Goal: Transaction & Acquisition: Purchase product/service

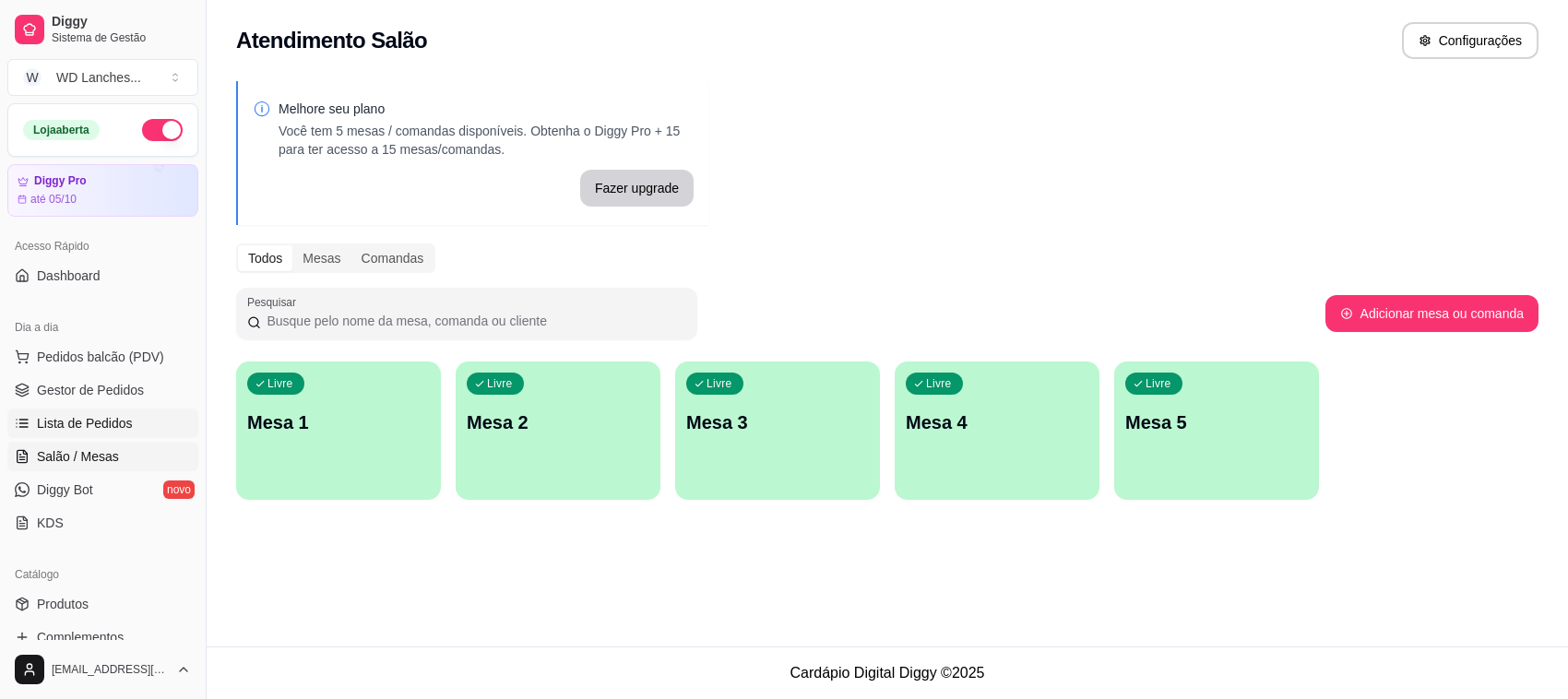
scroll to position [231, 0]
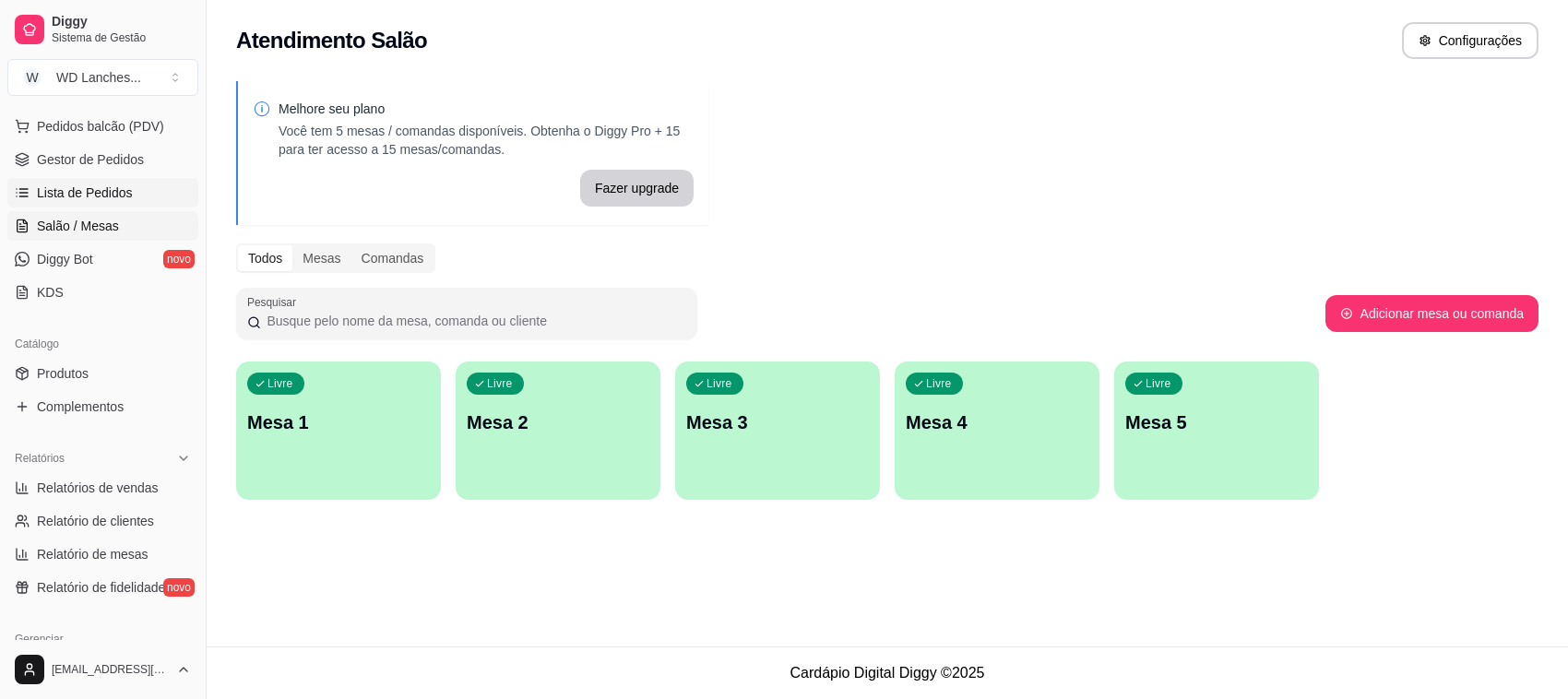
click at [83, 191] on span "Lista de Pedidos" at bounding box center [85, 193] width 96 height 19
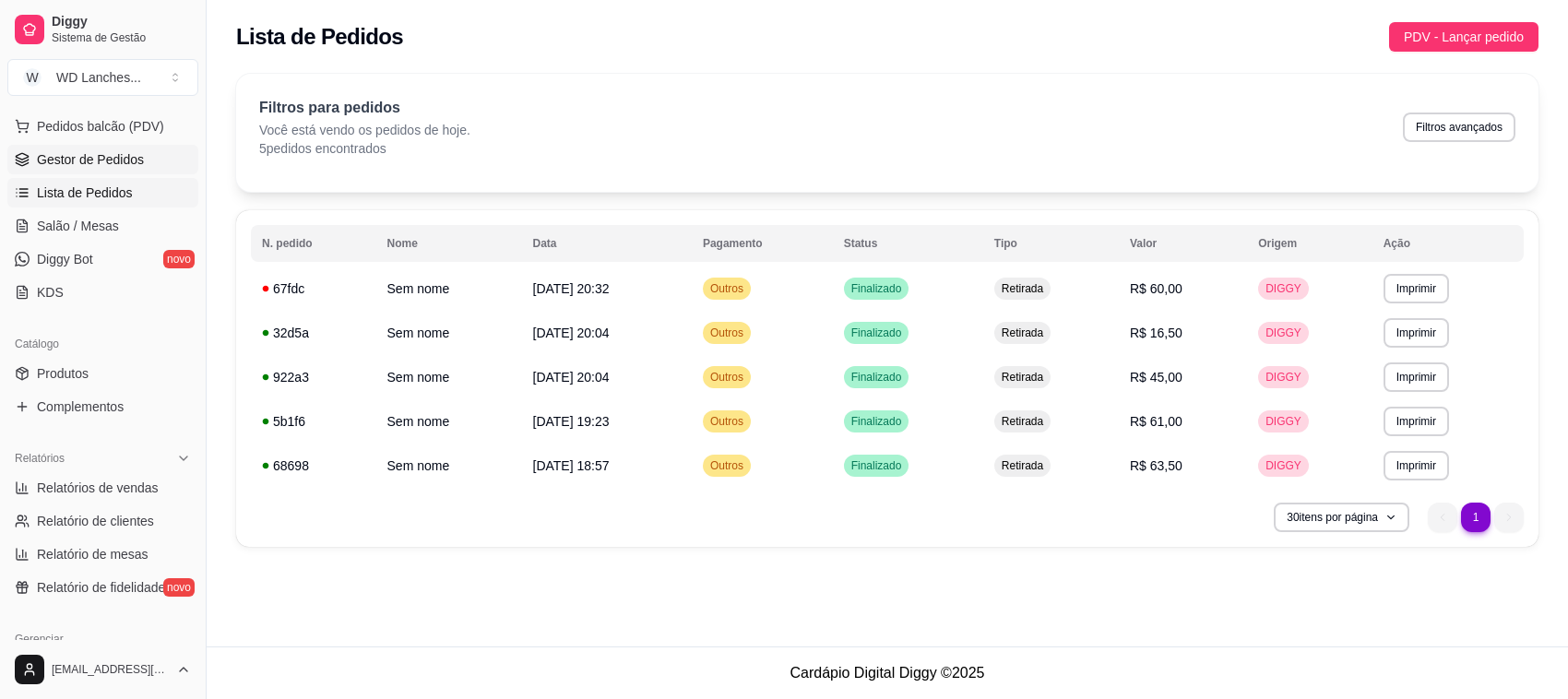
click at [83, 164] on span "Gestor de Pedidos" at bounding box center [90, 159] width 107 height 19
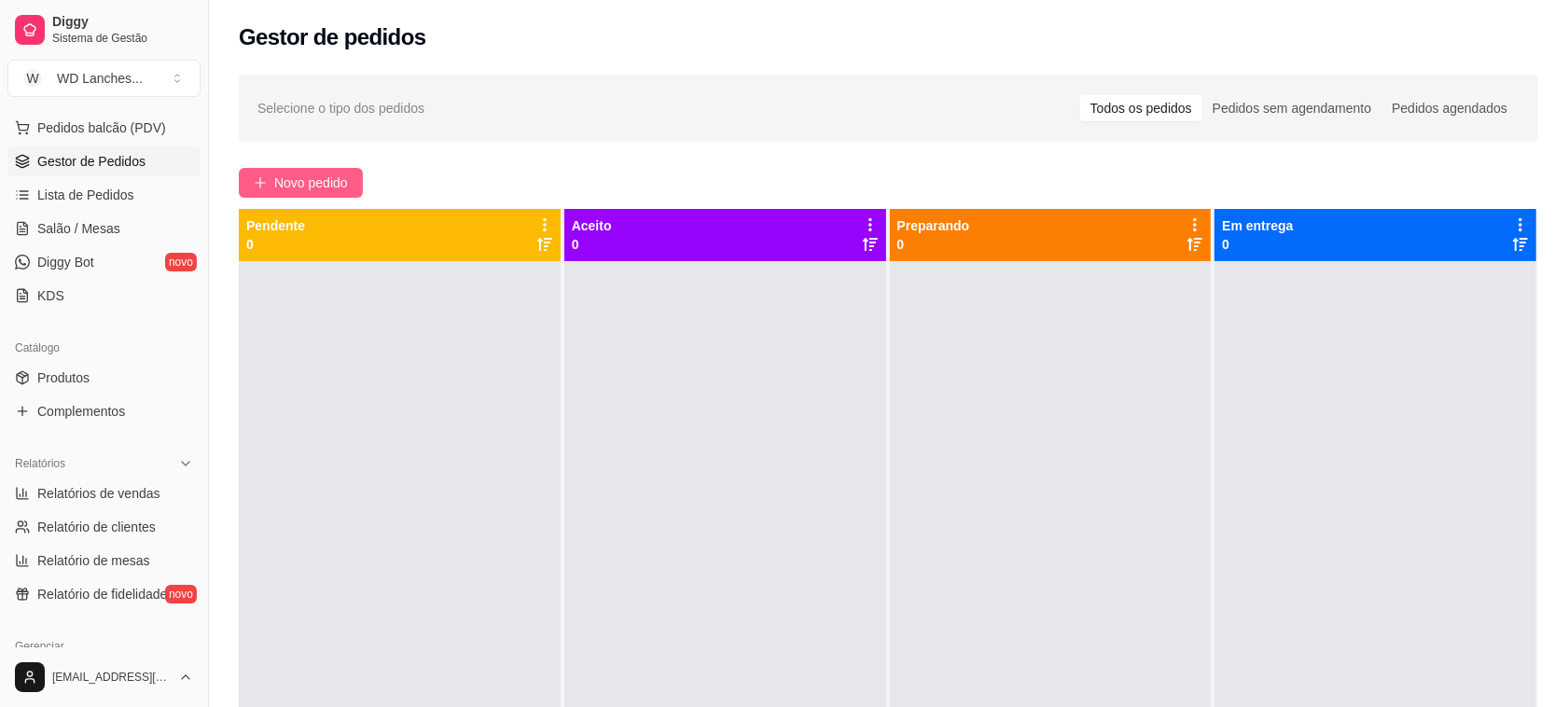
click at [341, 170] on button "Novo pedido" at bounding box center [301, 183] width 124 height 30
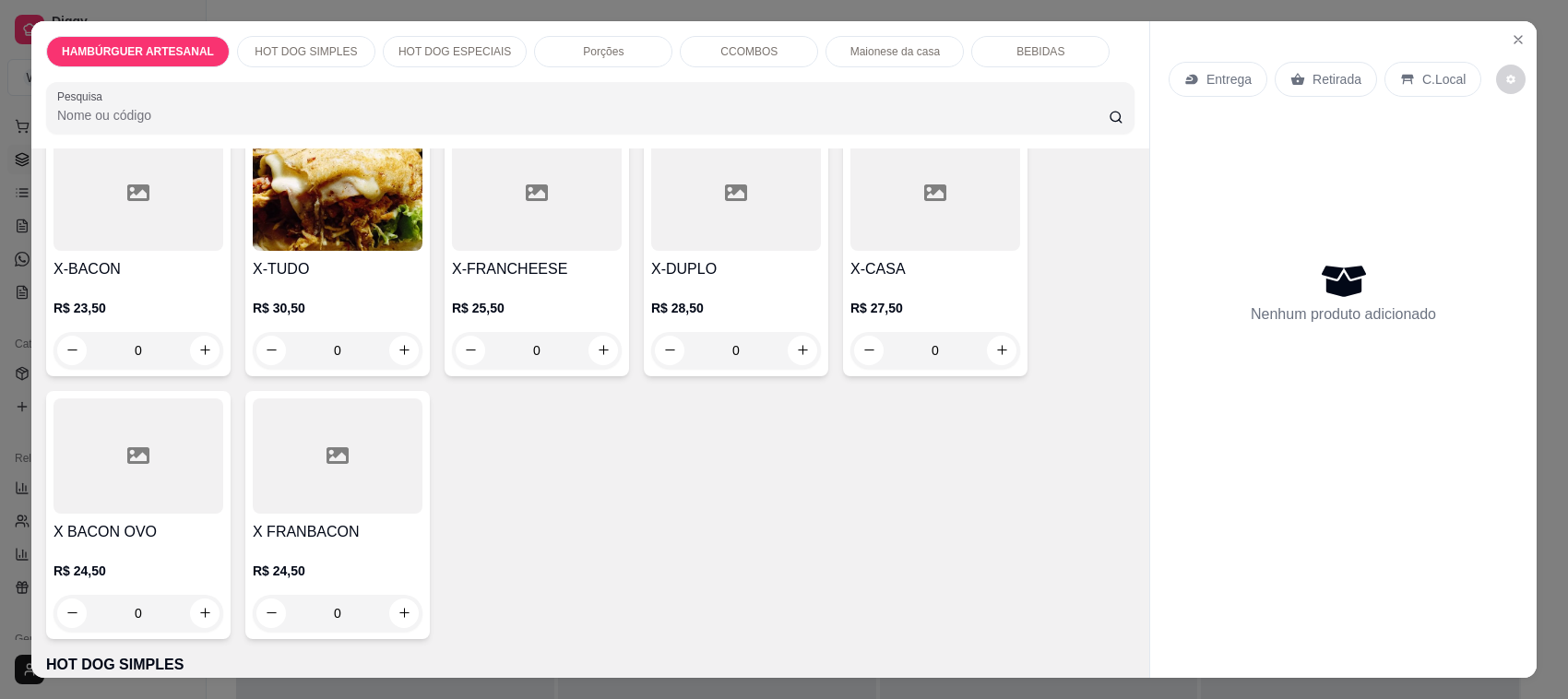
scroll to position [461, 0]
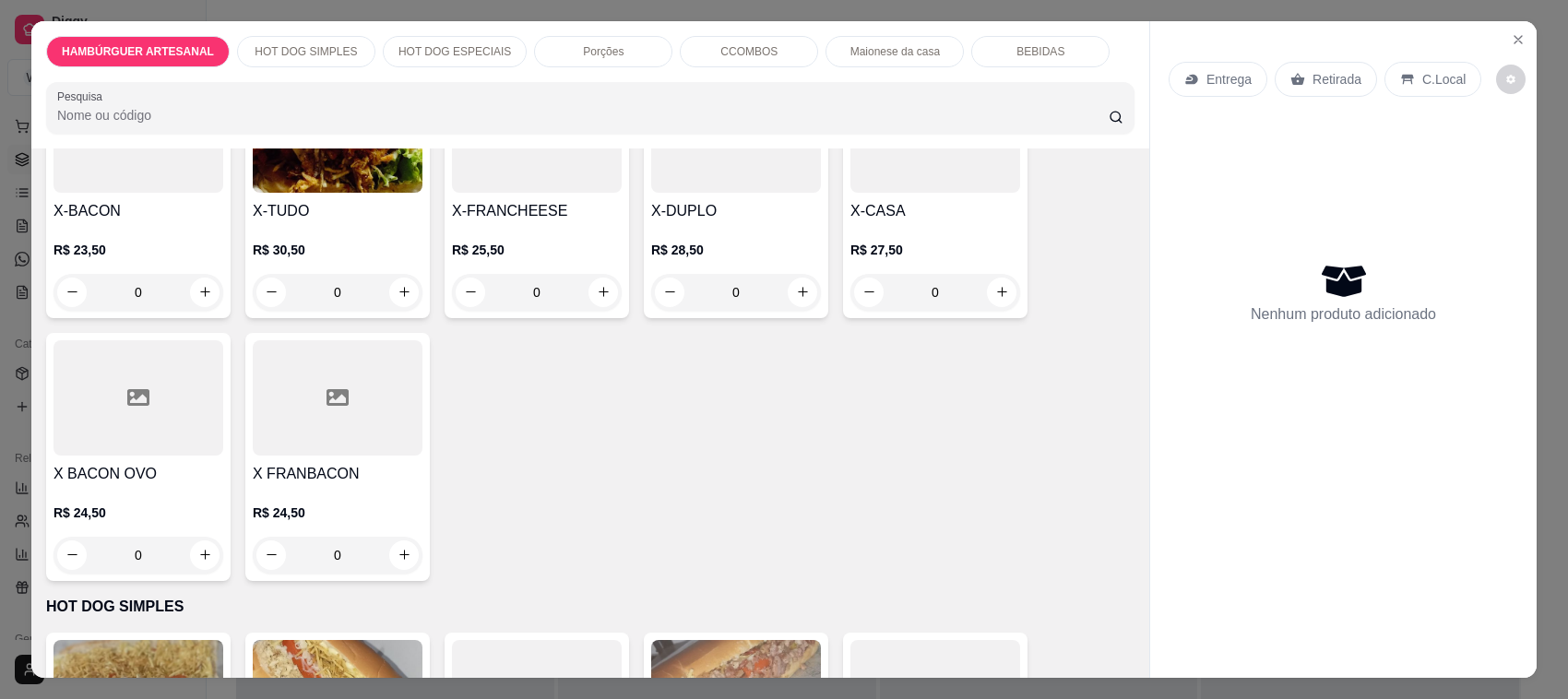
click at [398, 558] on div "0" at bounding box center [337, 555] width 169 height 37
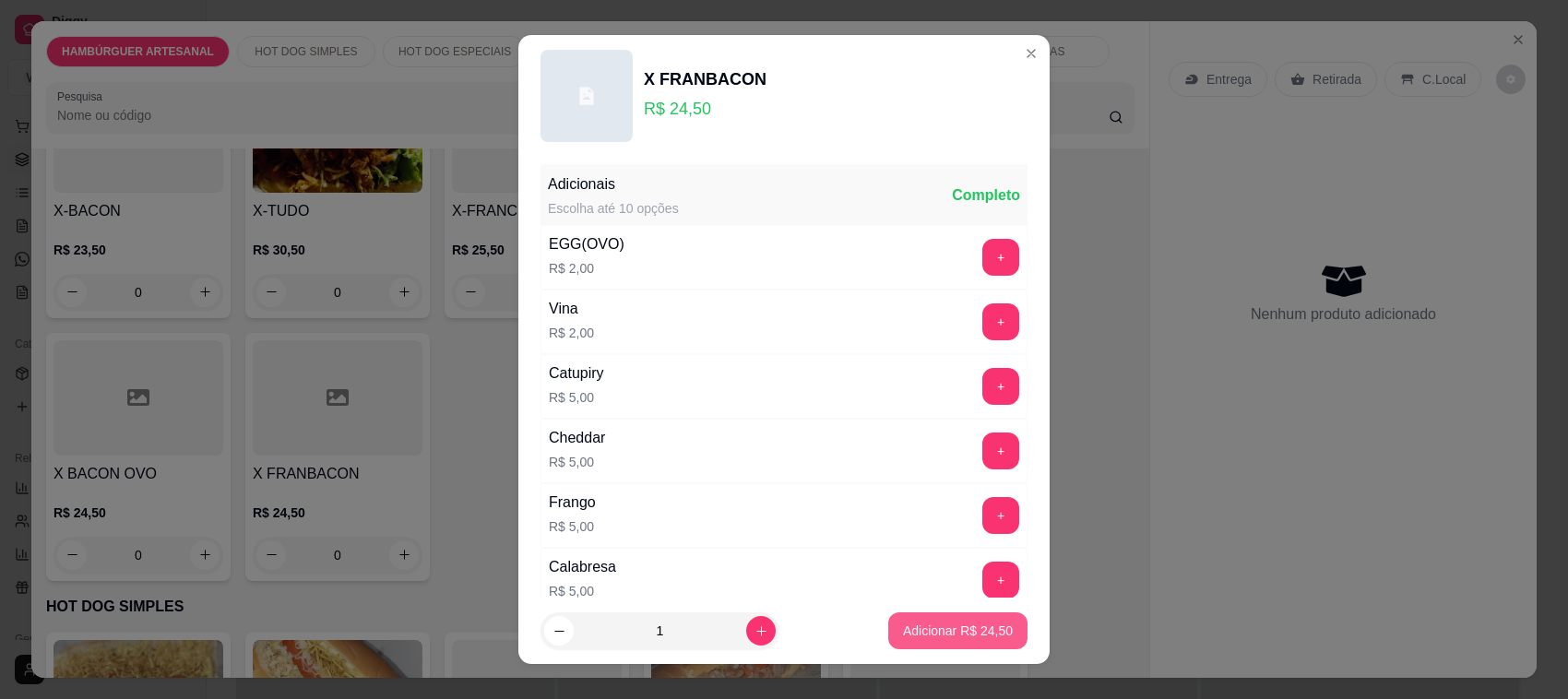
click at [976, 627] on p "Adicionar R$ 24,50" at bounding box center [958, 631] width 110 height 19
type input "1"
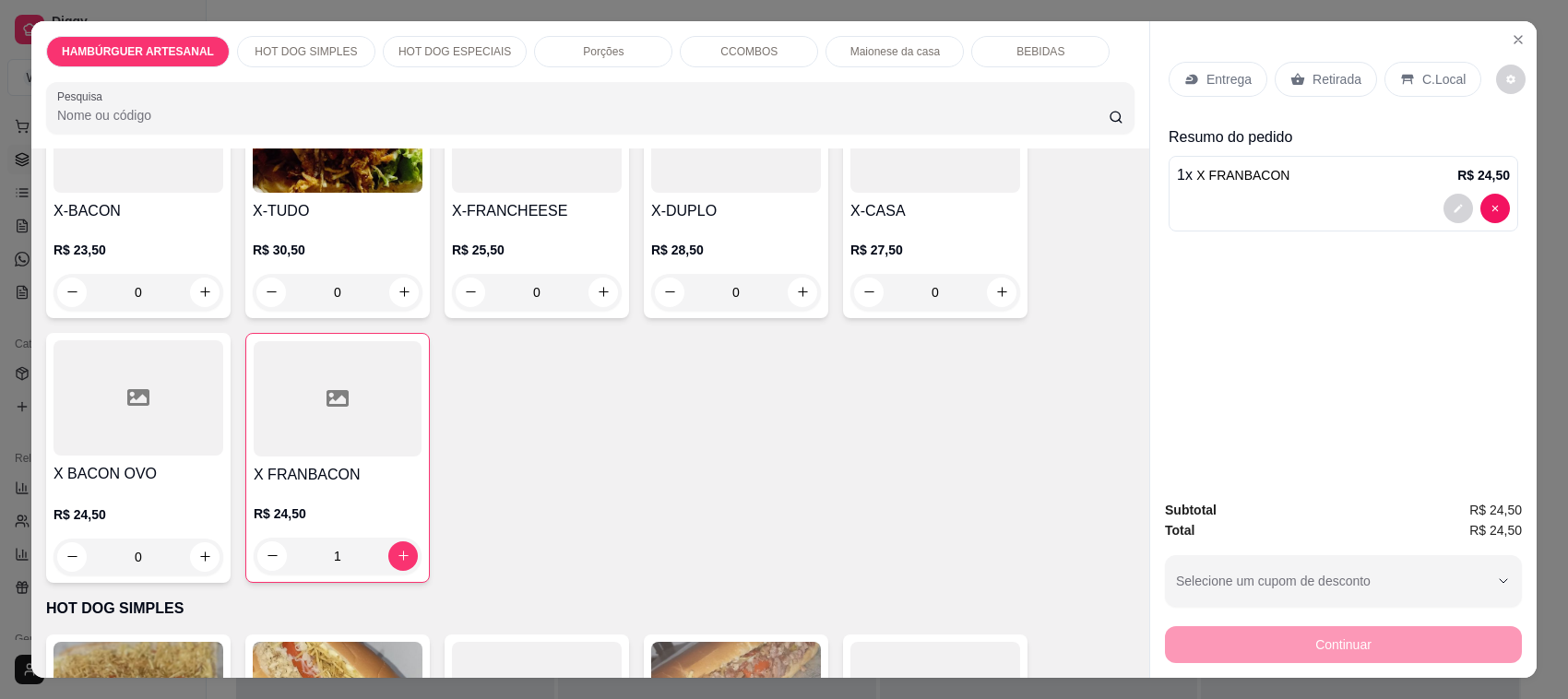
click at [796, 296] on div "0" at bounding box center [736, 292] width 169 height 37
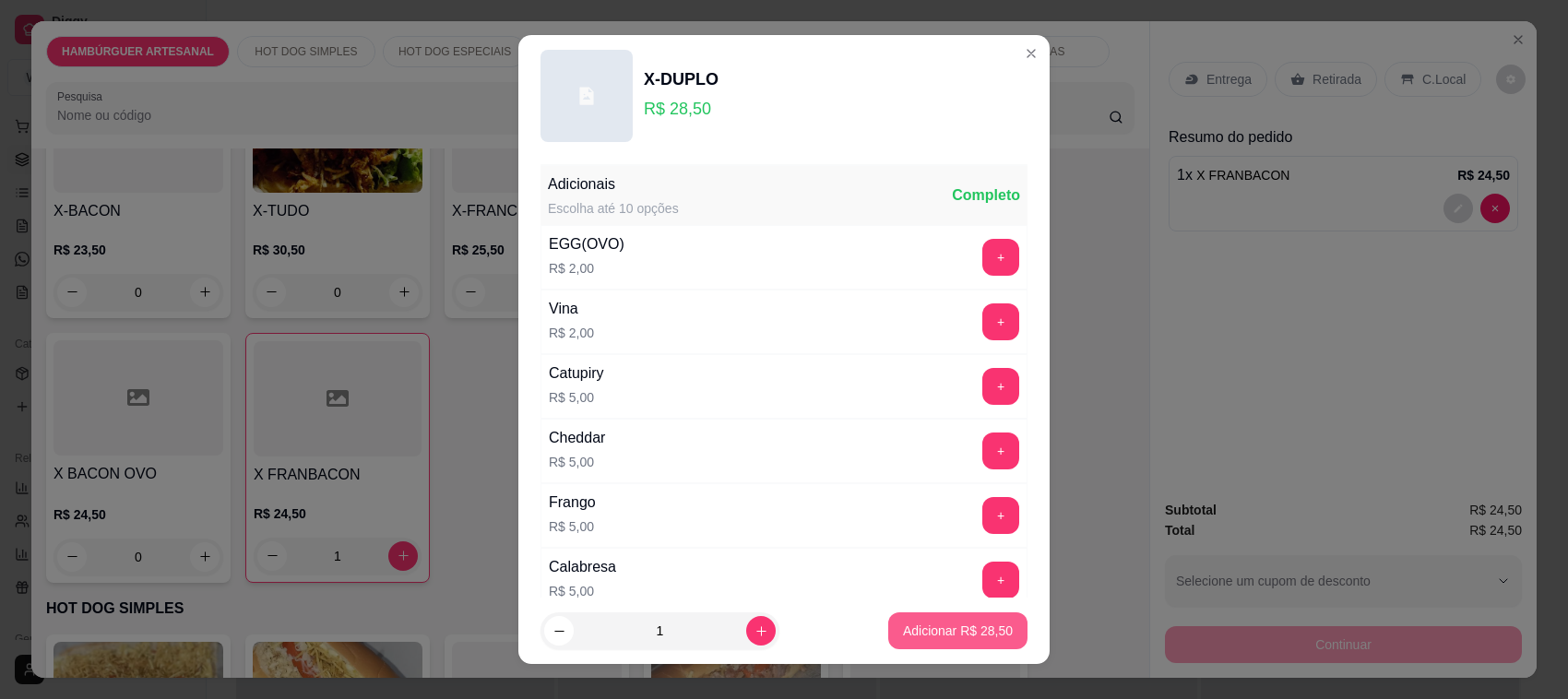
click at [913, 623] on p "Adicionar R$ 28,50" at bounding box center [958, 631] width 110 height 19
type input "1"
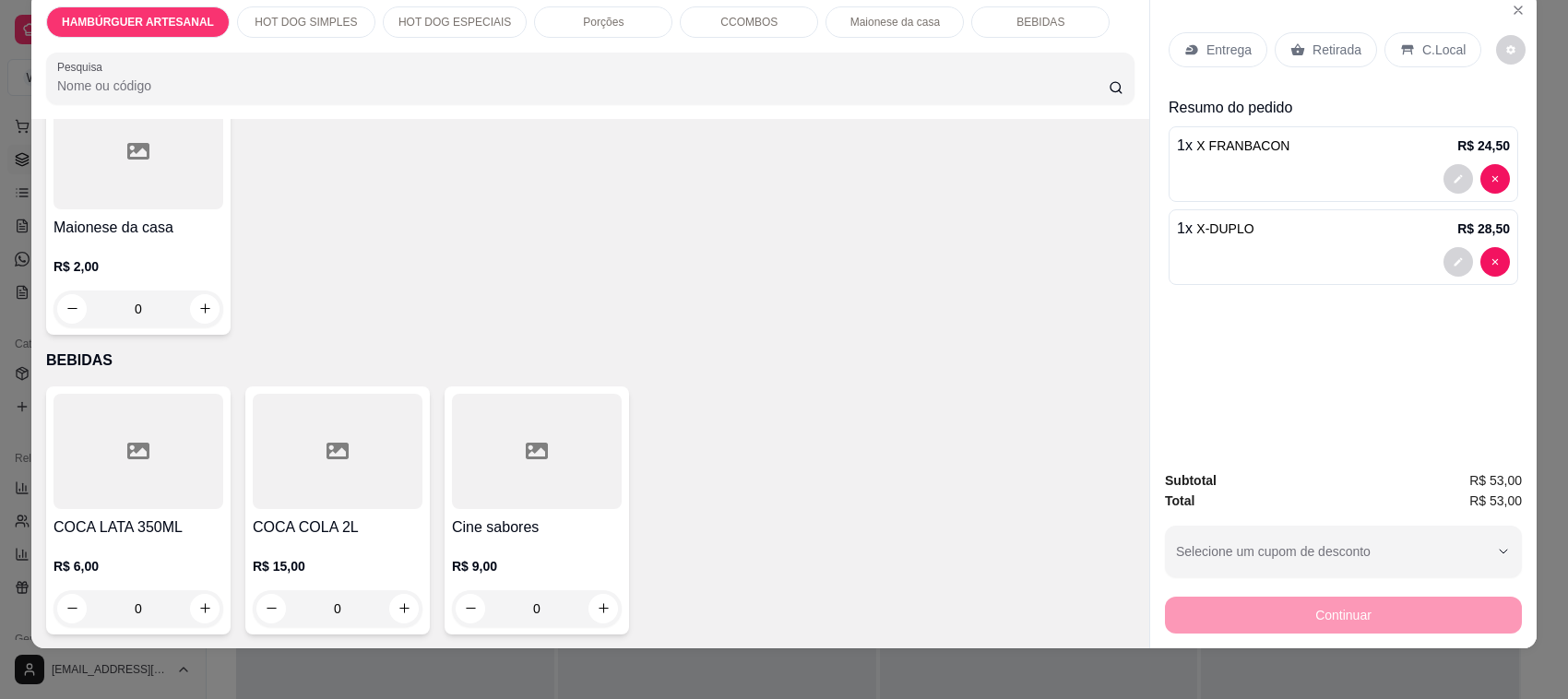
scroll to position [38, 0]
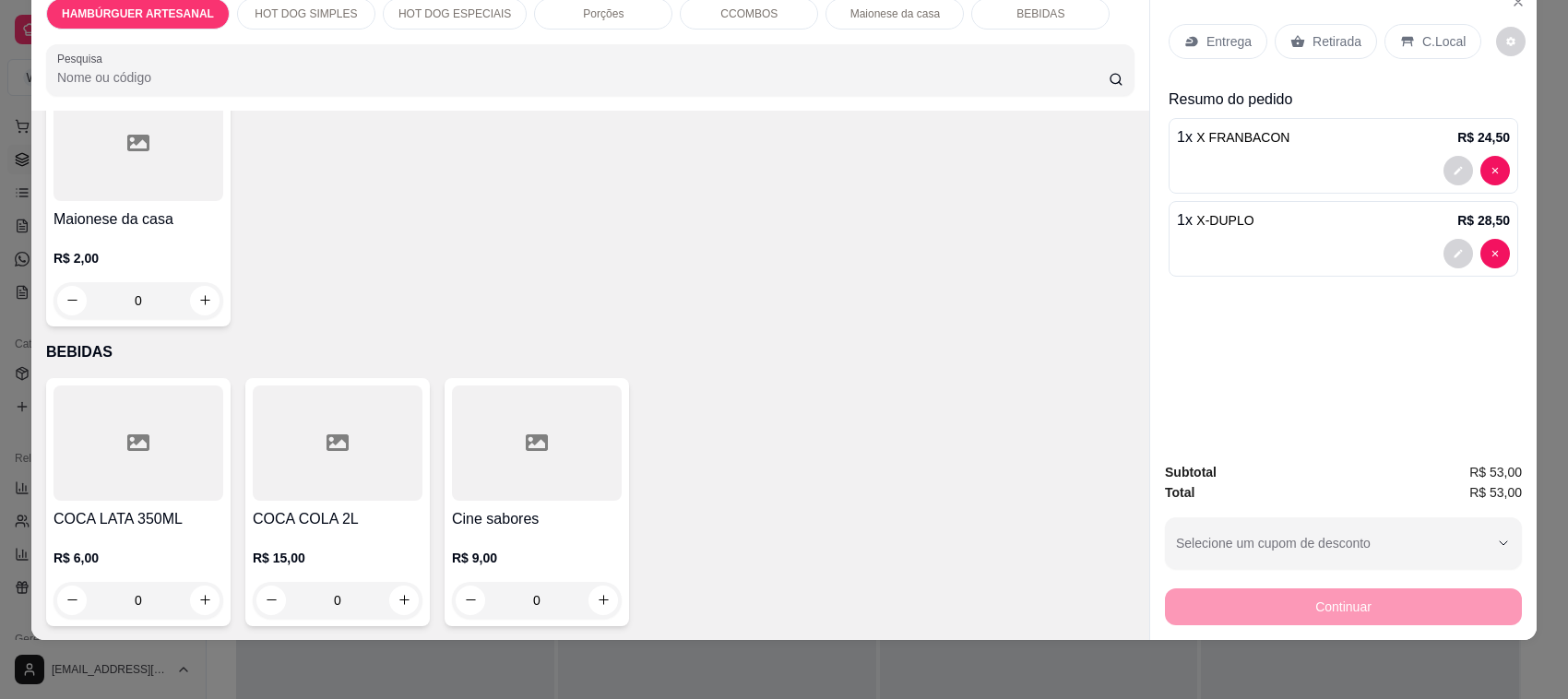
click at [395, 604] on div "0" at bounding box center [337, 600] width 169 height 37
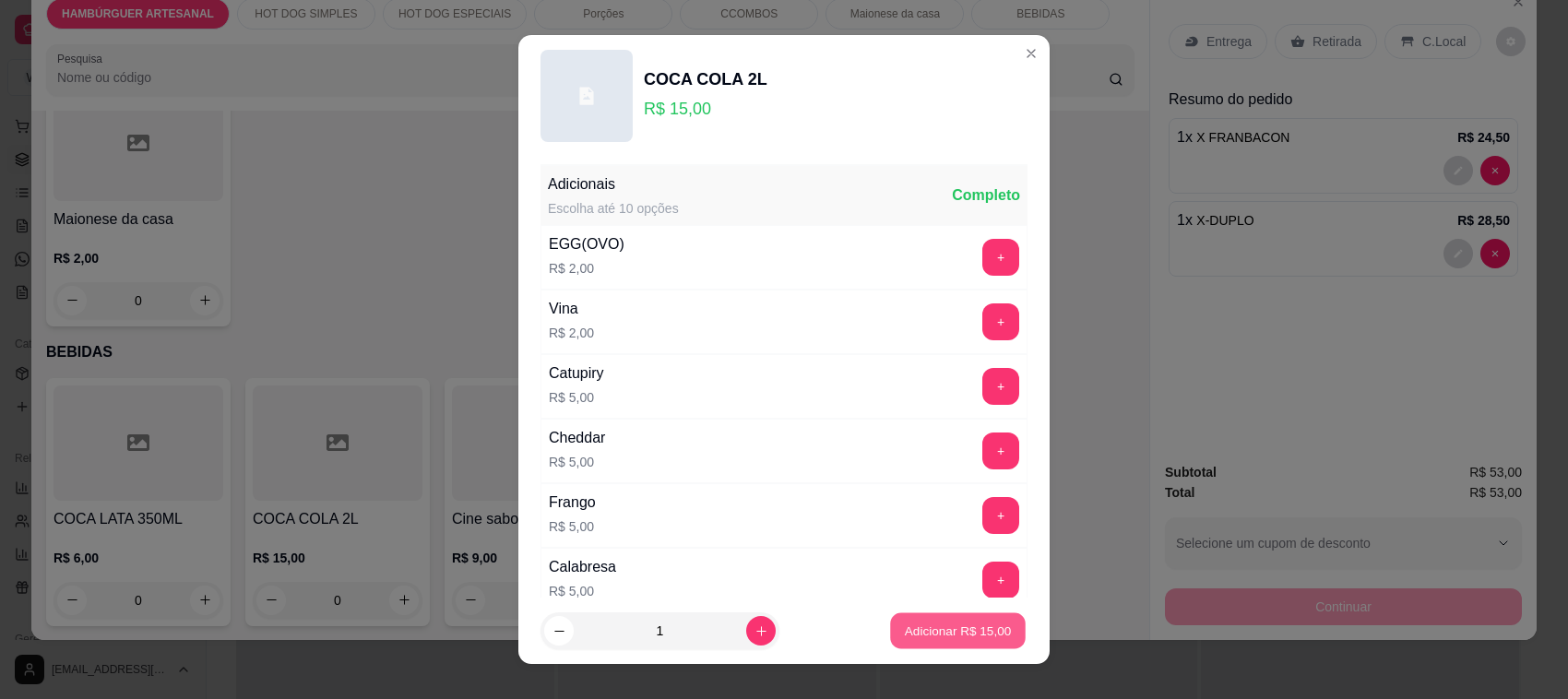
click at [934, 628] on p "Adicionar R$ 15,00" at bounding box center [958, 630] width 107 height 18
type input "1"
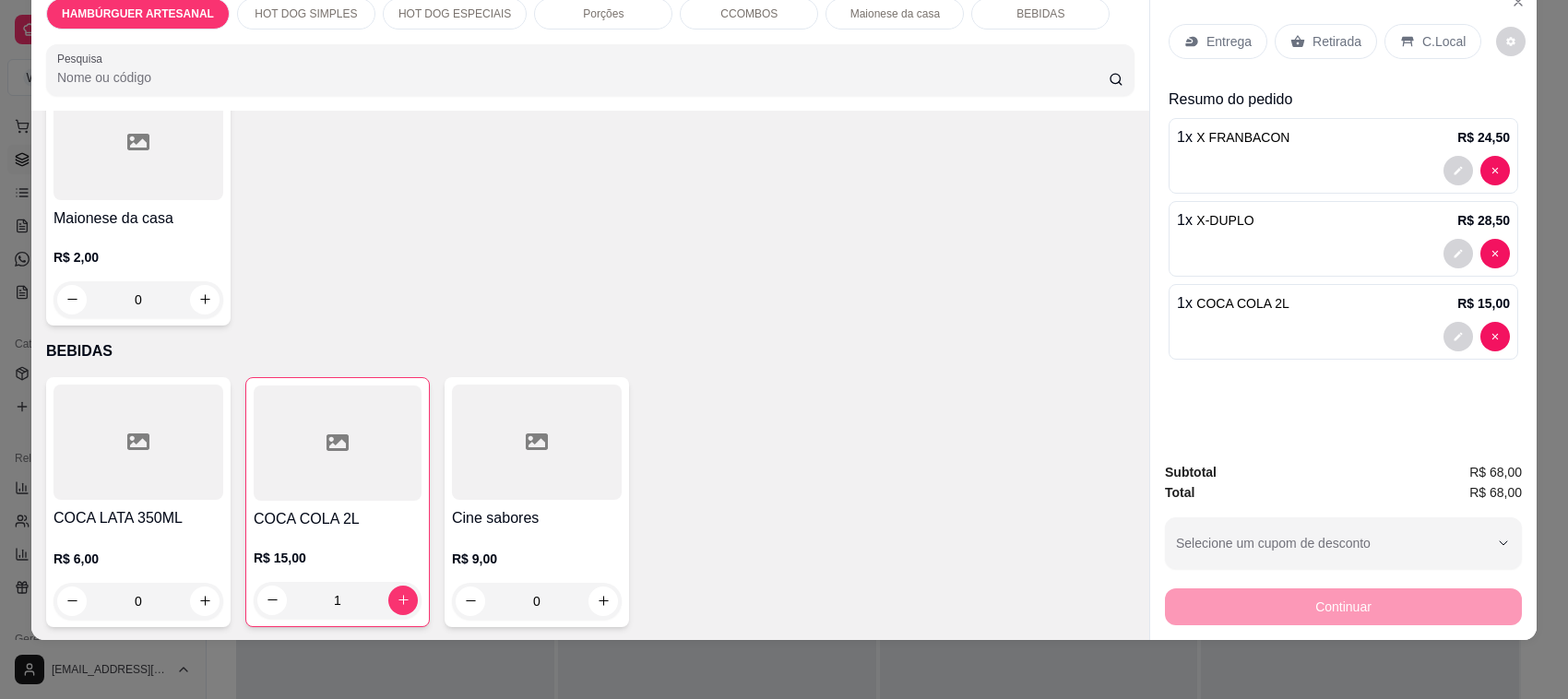
click at [1223, 35] on p "Entrega" at bounding box center [1228, 42] width 46 height 19
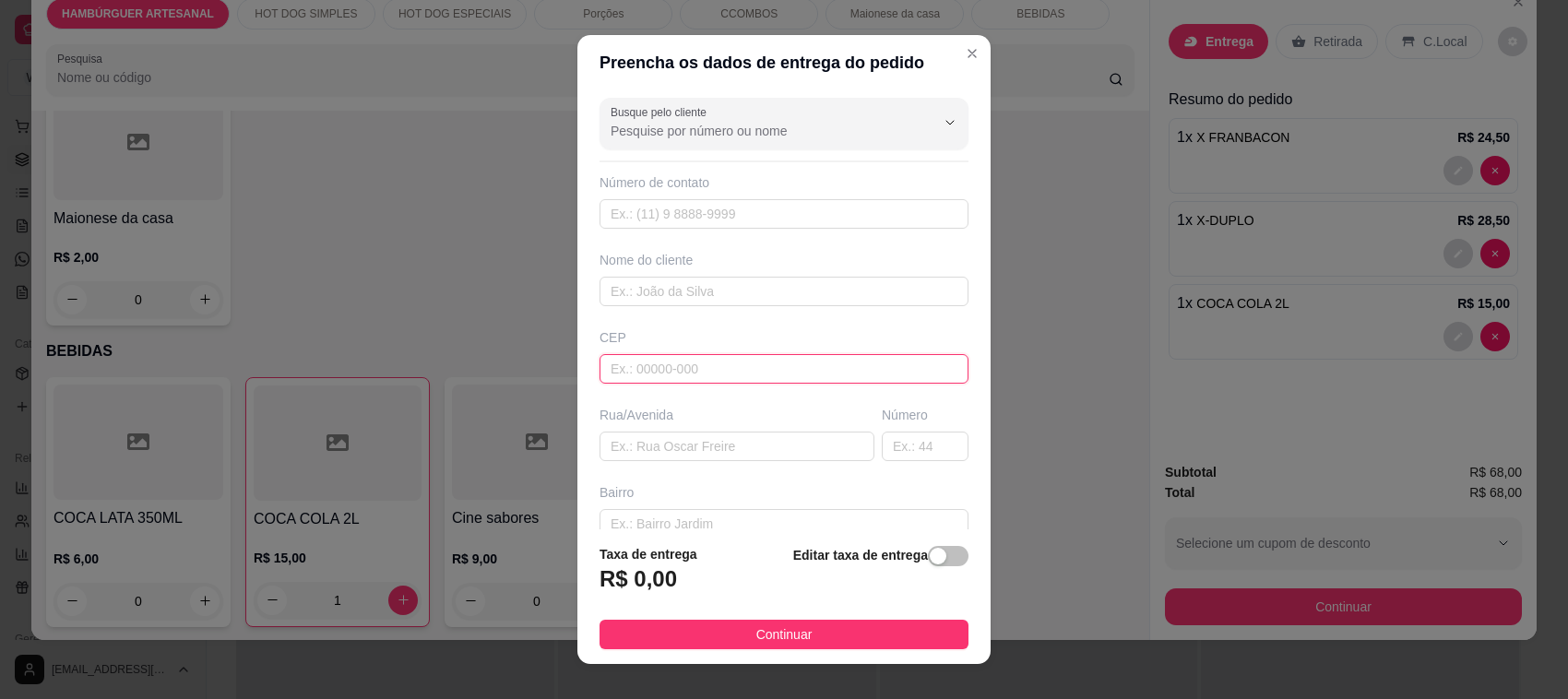
click at [662, 383] on input "text" at bounding box center [784, 369] width 369 height 30
type input "83060690"
type input "Rua do Crepúsculo"
type input "Guatupê"
type input "São José dos Pinhais"
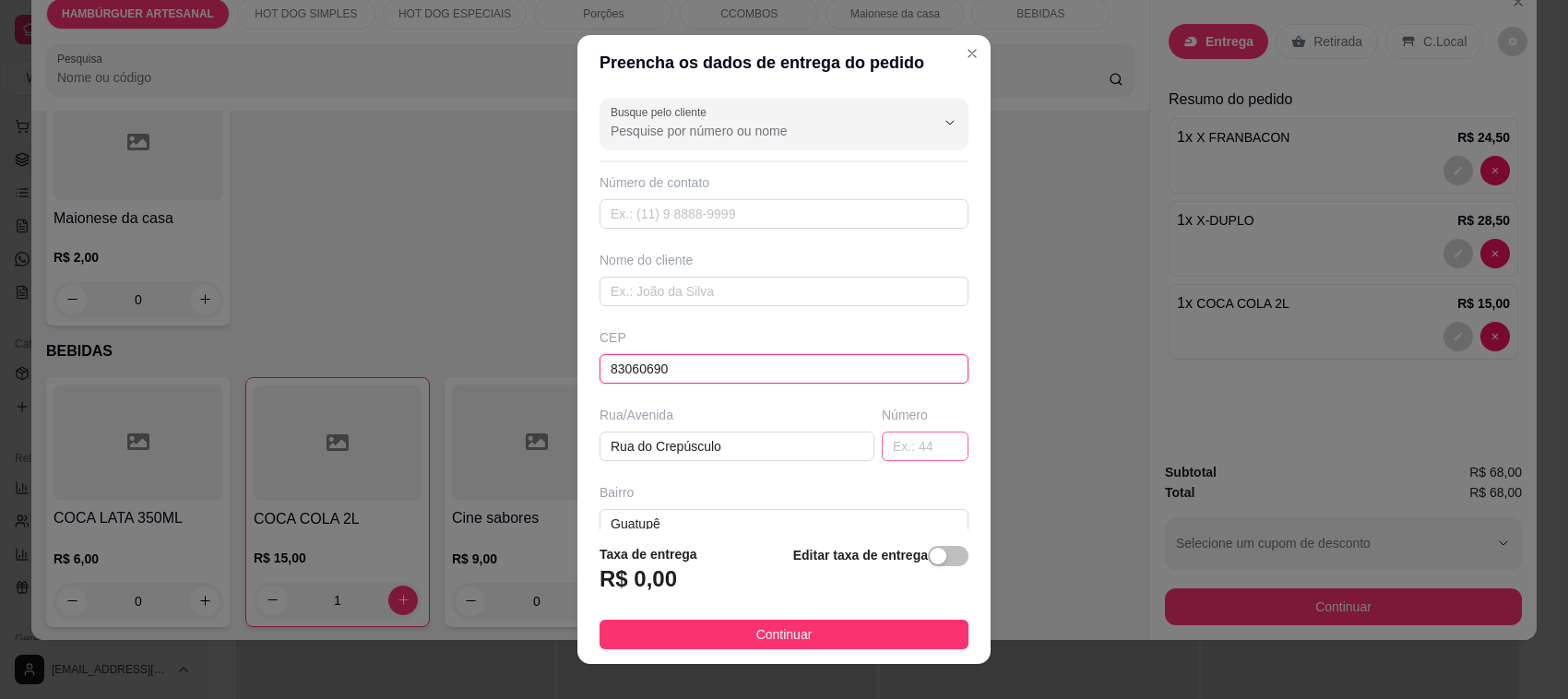
type input "83060690"
click at [882, 439] on input "text" at bounding box center [925, 447] width 87 height 30
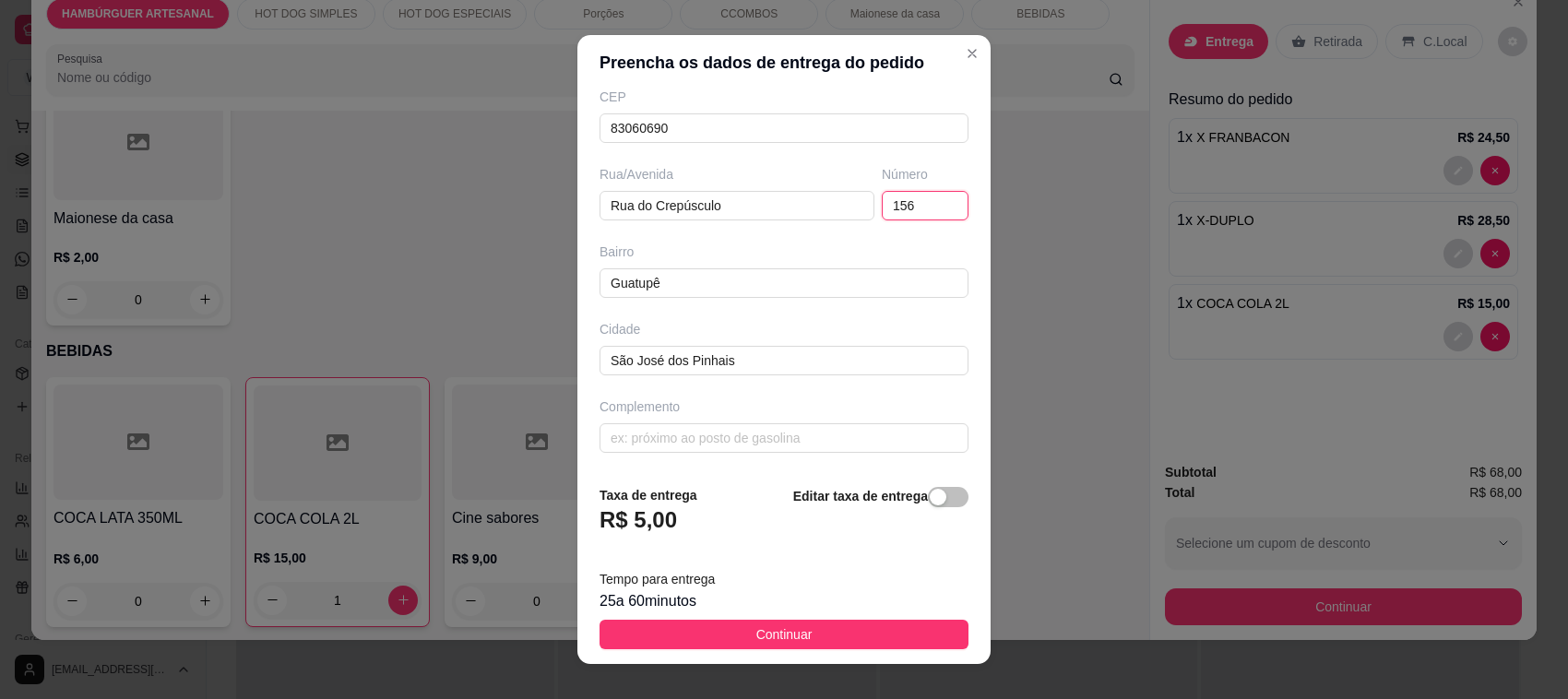
scroll to position [244, 0]
type input "156"
click at [771, 636] on span "Continuar" at bounding box center [784, 635] width 56 height 20
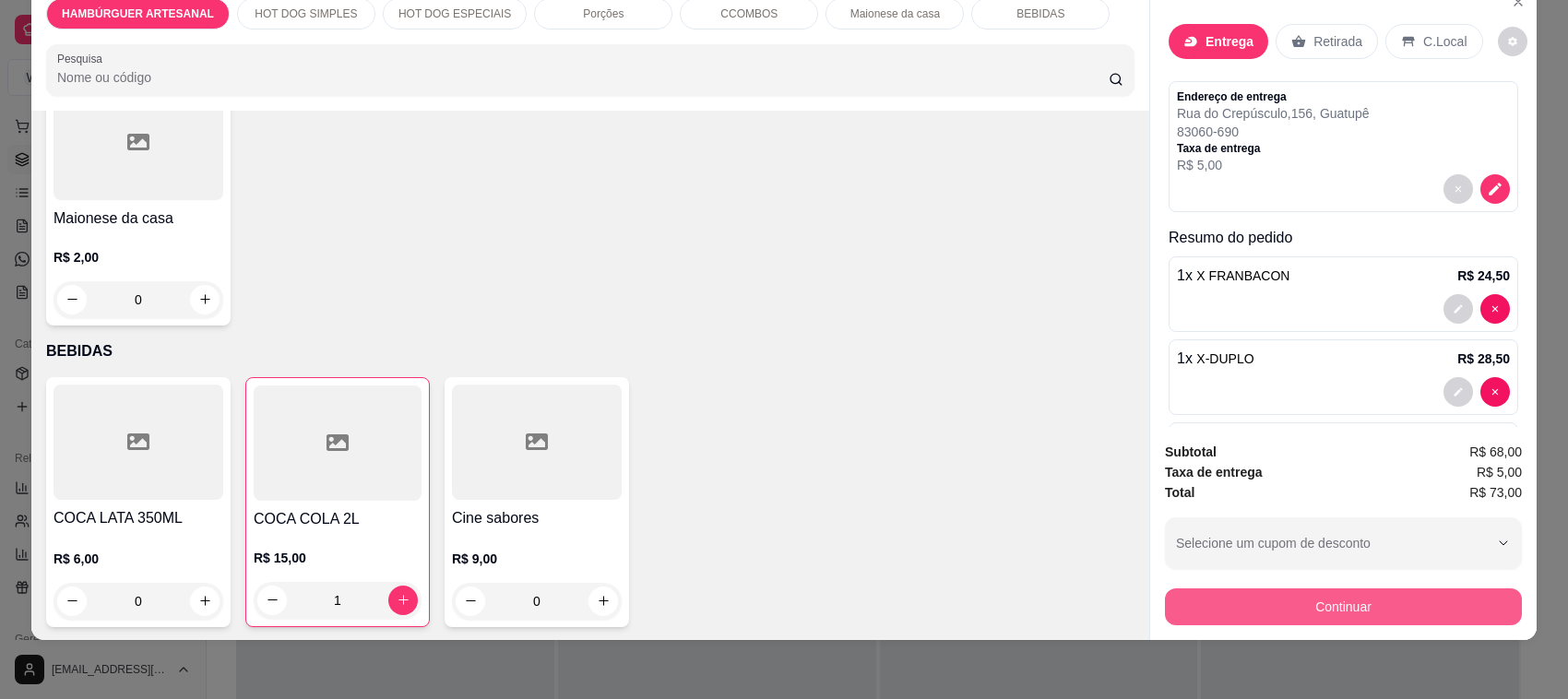
click at [1358, 610] on button "Continuar" at bounding box center [1343, 607] width 357 height 37
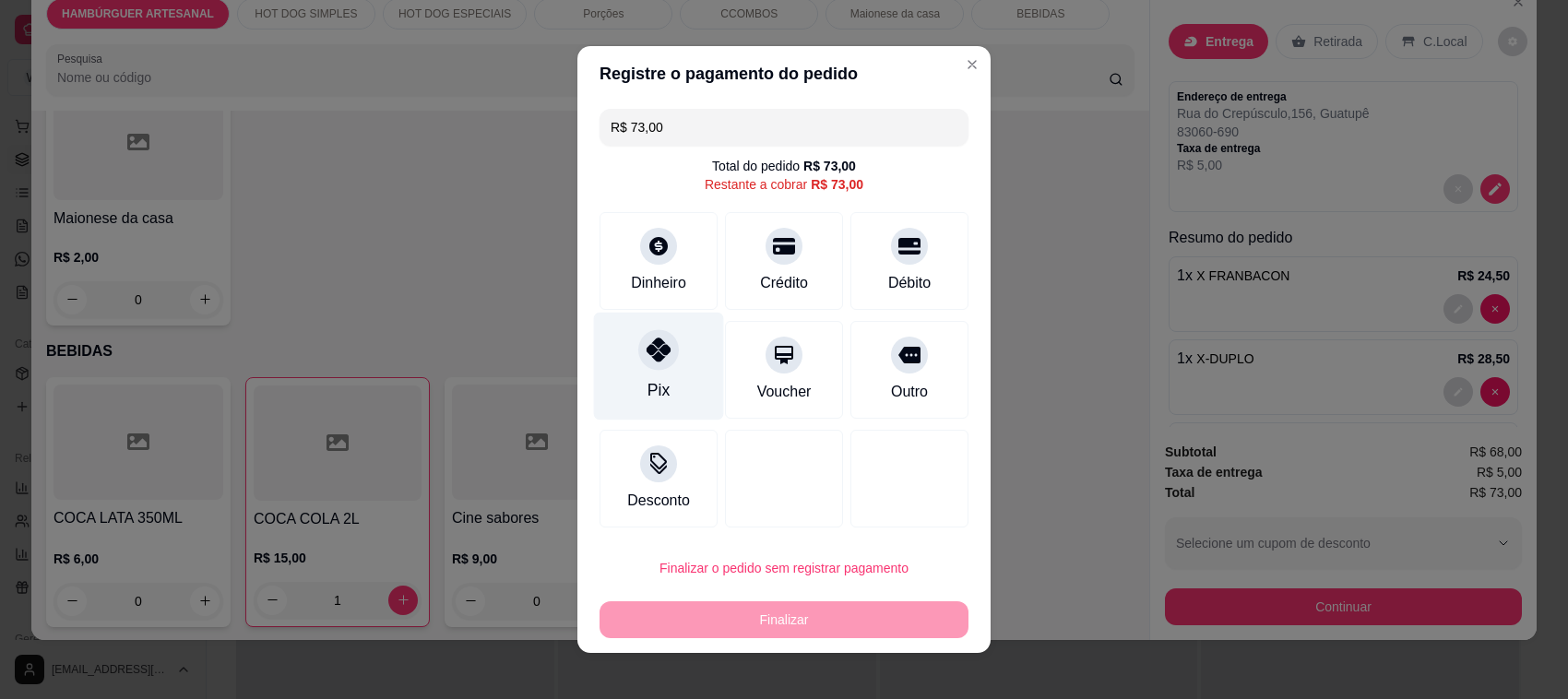
click at [652, 334] on div at bounding box center [658, 350] width 41 height 41
type input "R$ 0,00"
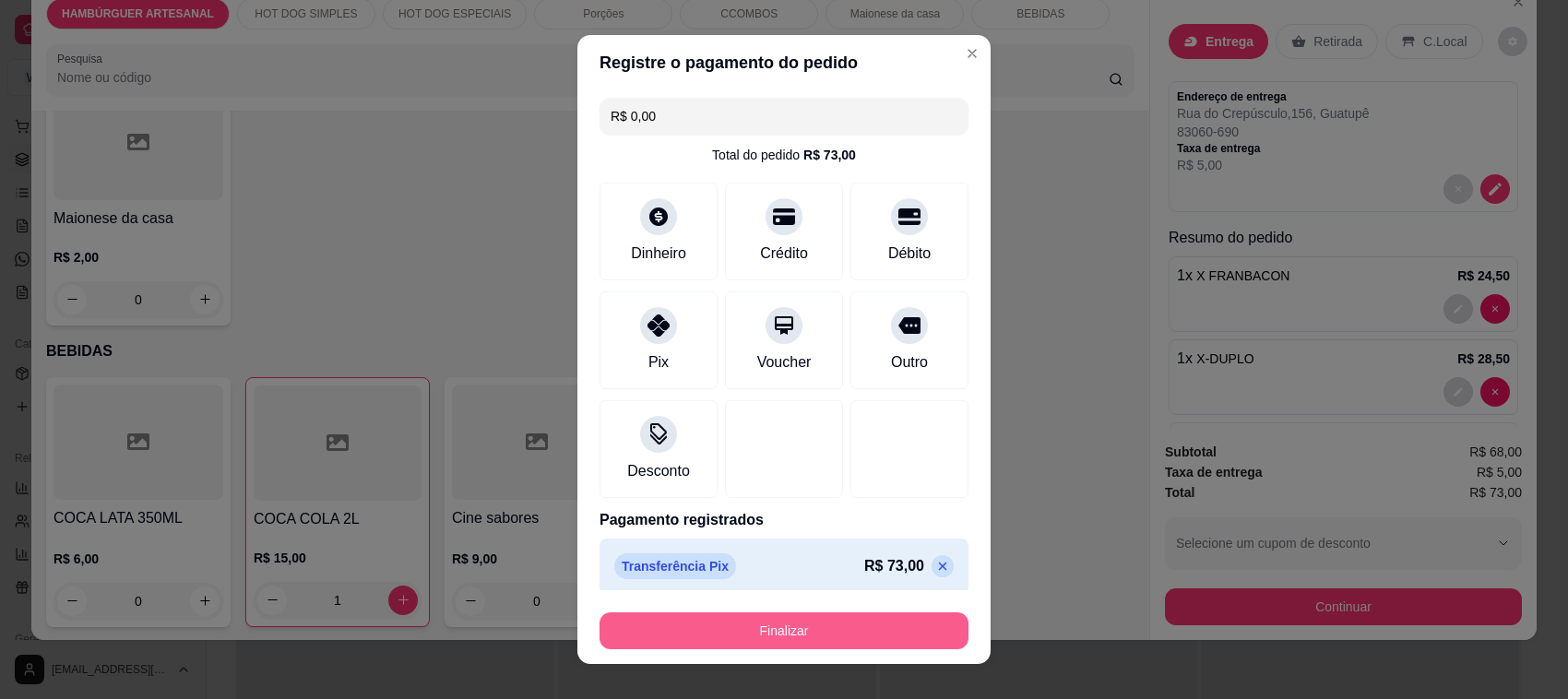
click at [736, 631] on button "Finalizar" at bounding box center [784, 631] width 369 height 37
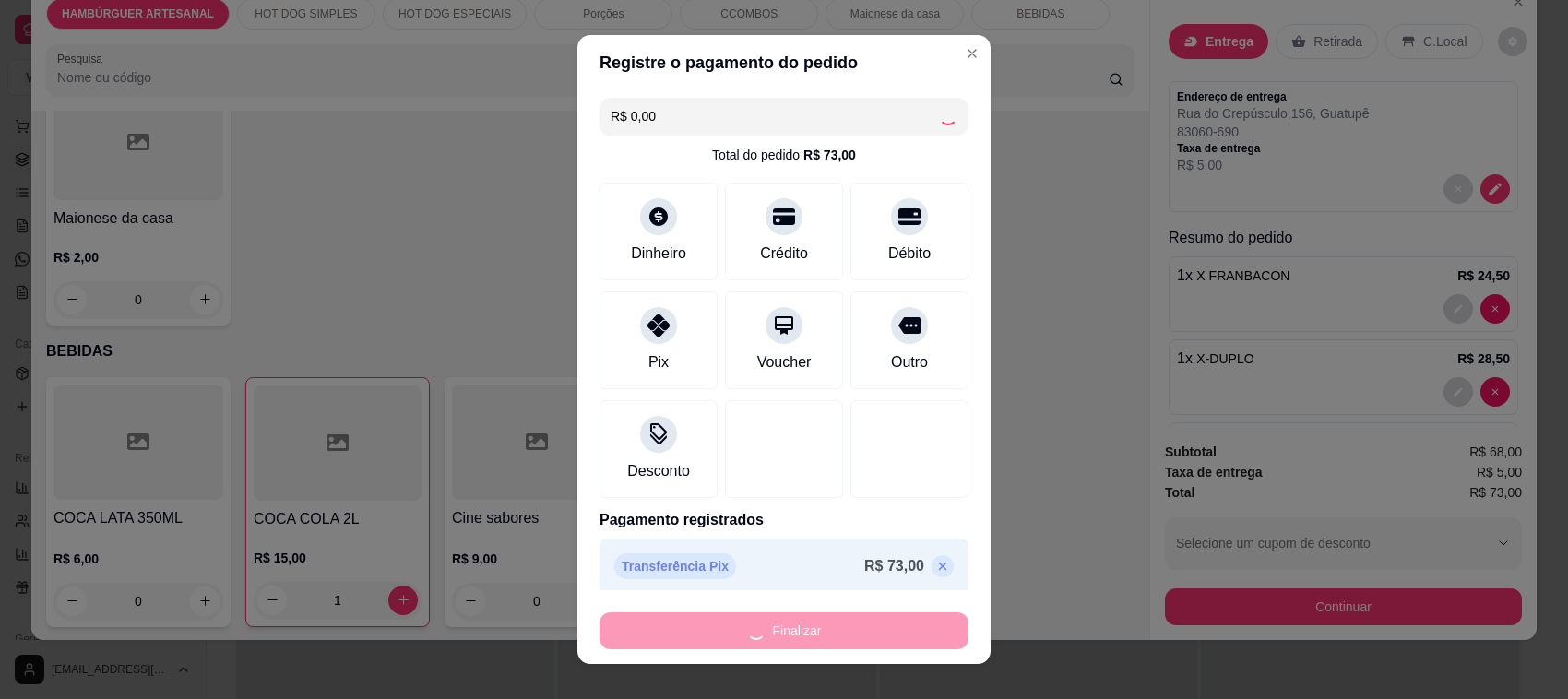
type input "0"
type input "-R$ 73,00"
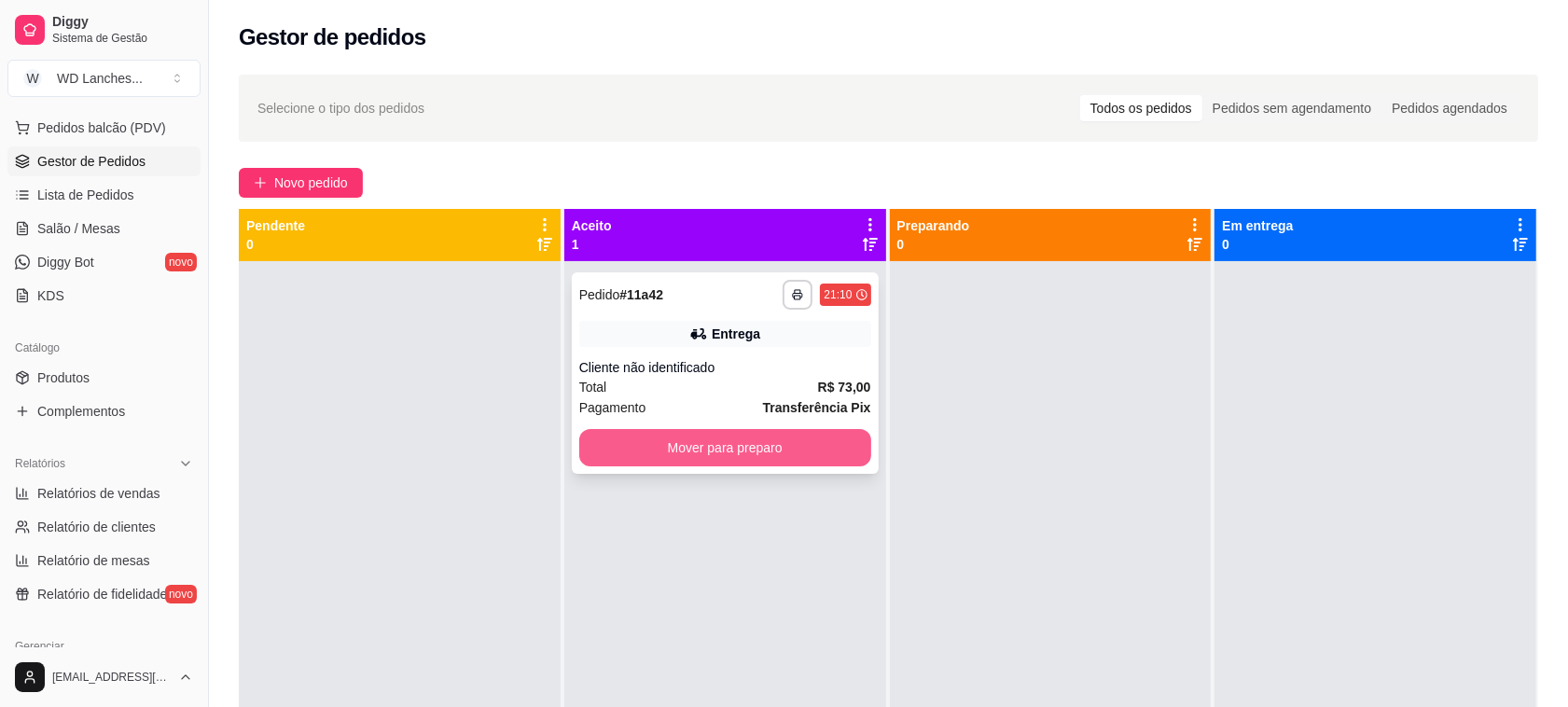
click at [747, 443] on button "Mover para preparo" at bounding box center [725, 448] width 292 height 38
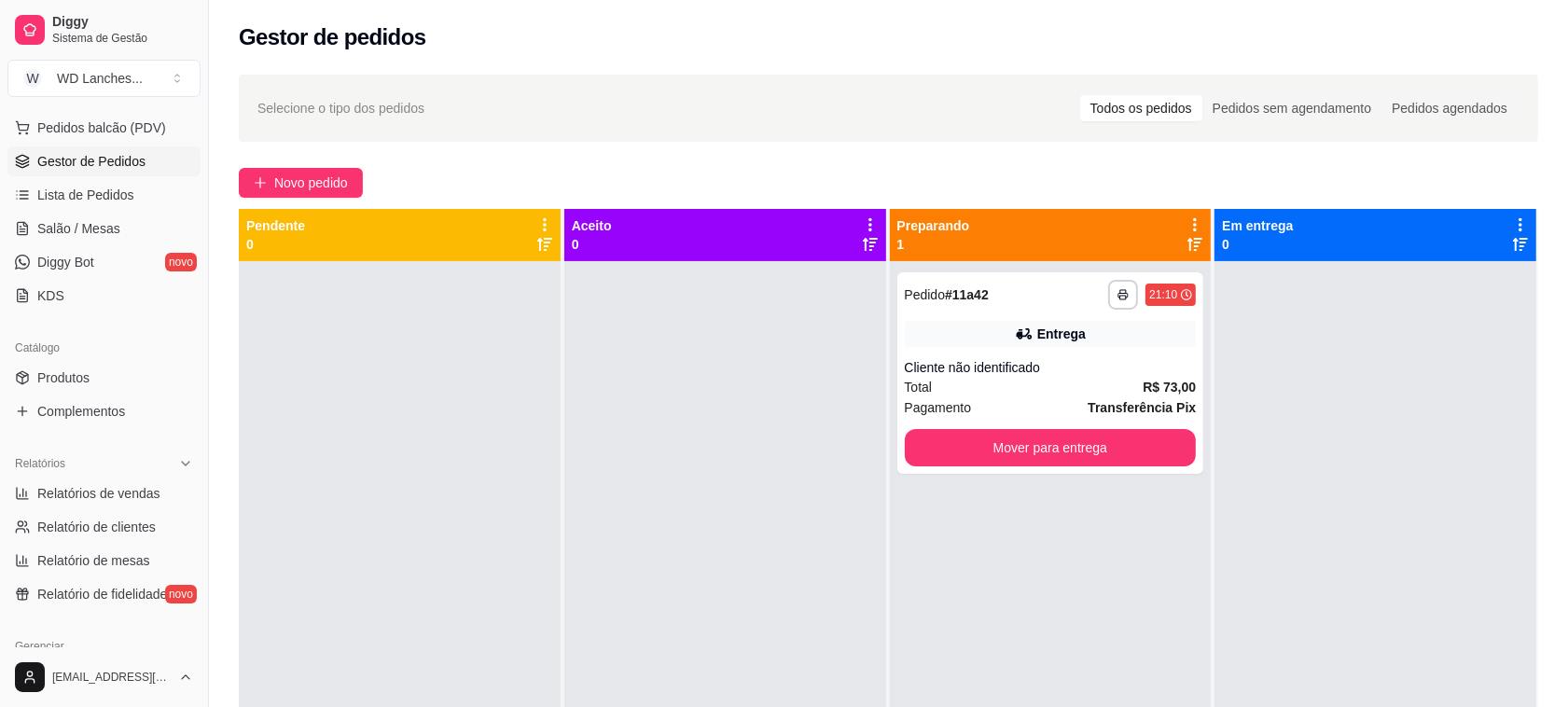
click at [1187, 229] on icon at bounding box center [1195, 225] width 17 height 17
click at [1113, 390] on div "Total R$ 73,00" at bounding box center [1051, 387] width 292 height 21
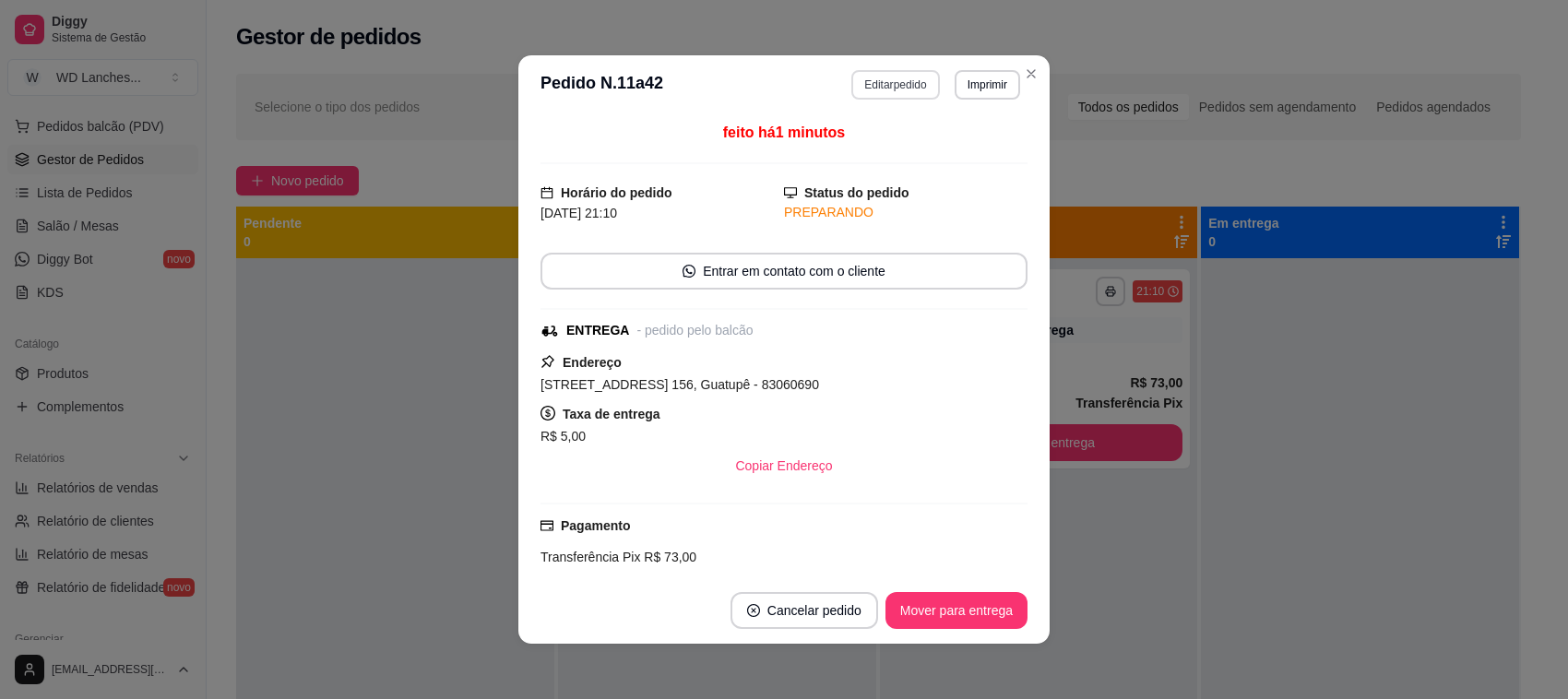
click at [885, 89] on button "Editar pedido" at bounding box center [895, 85] width 88 height 30
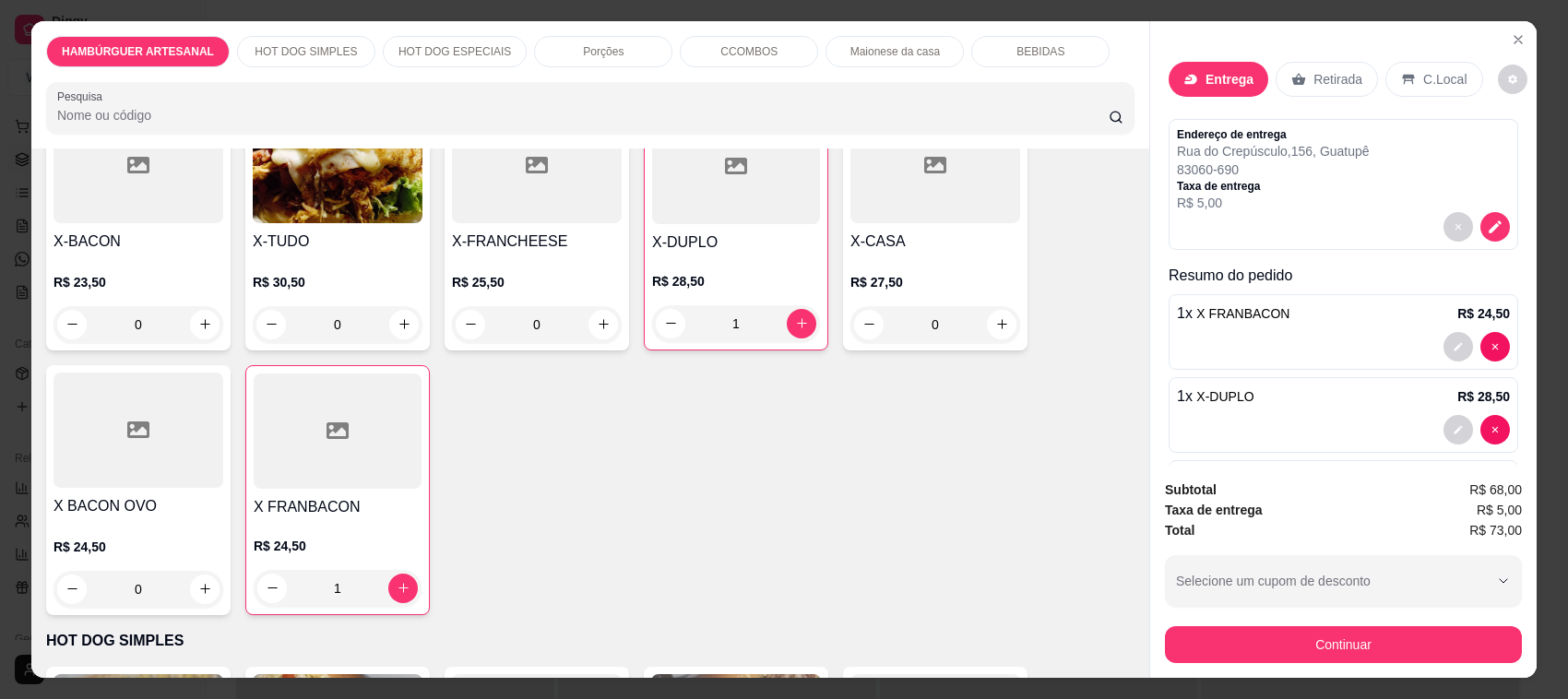
scroll to position [576, 0]
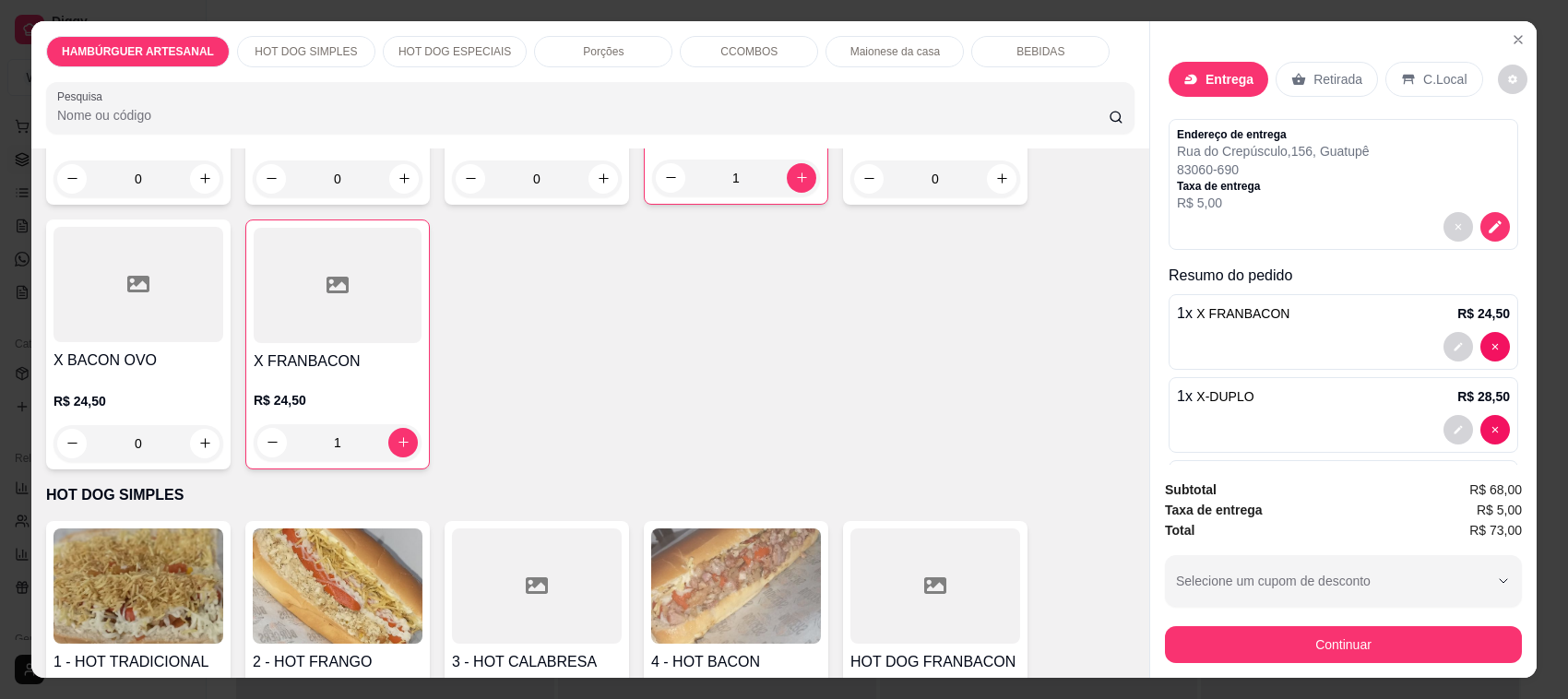
click at [328, 337] on div at bounding box center [337, 286] width 168 height 115
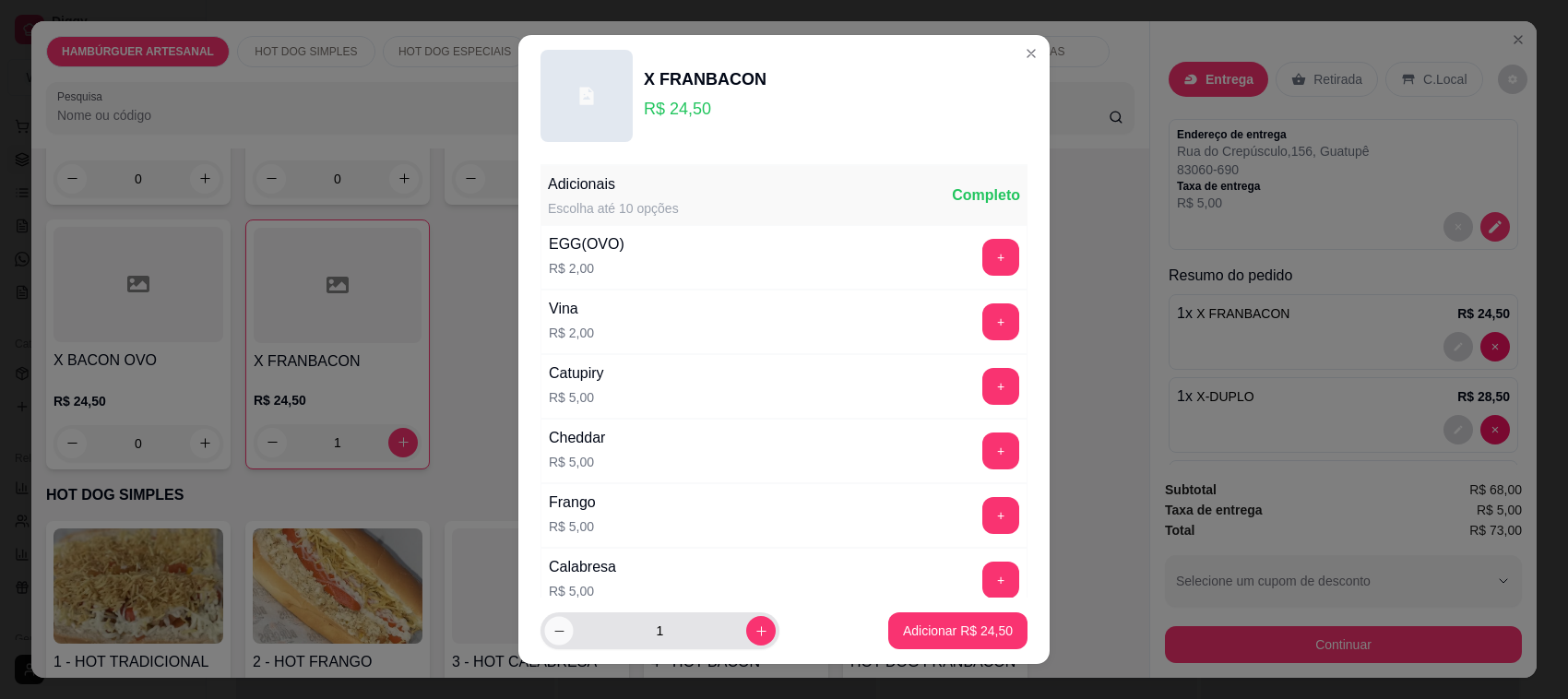
click at [546, 621] on button "decrease-product-quantity" at bounding box center [558, 631] width 29 height 29
type input "0"
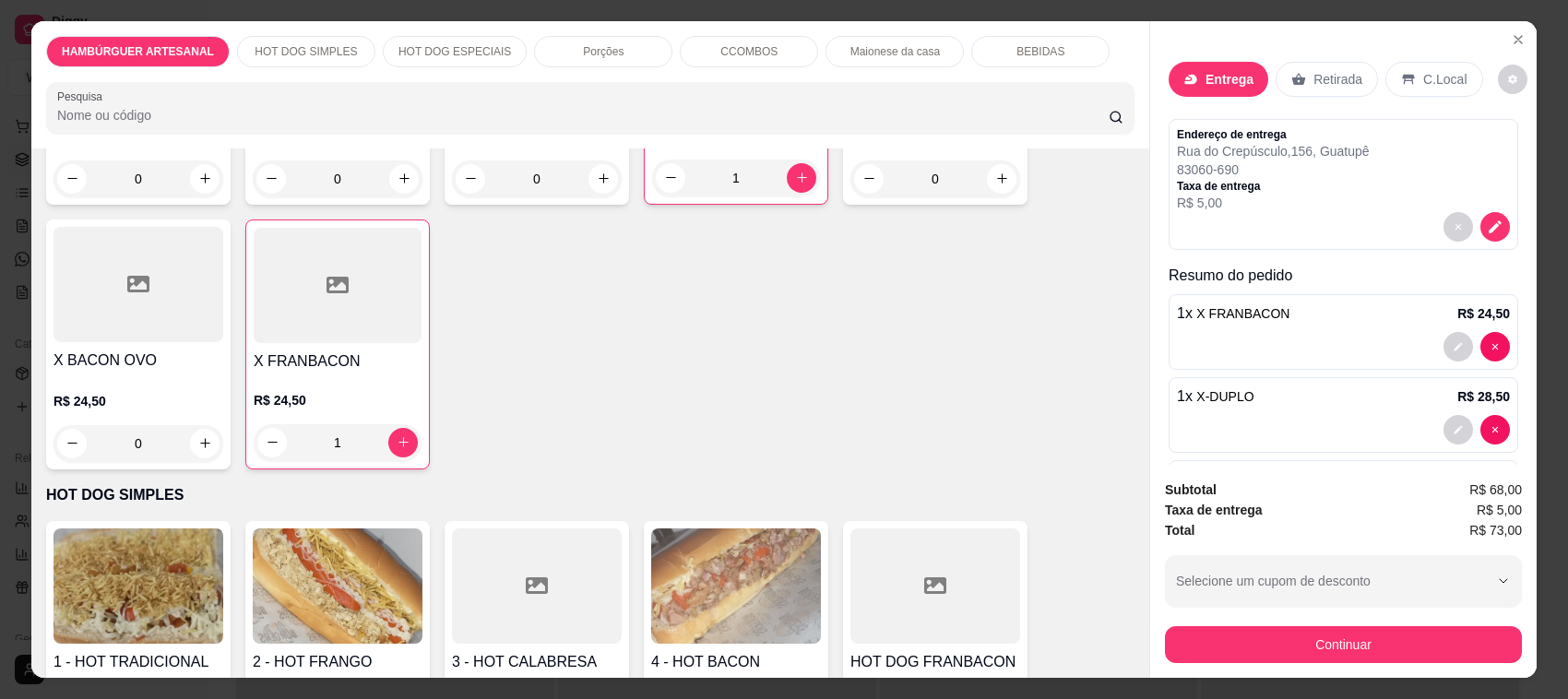
click at [191, 448] on div "0" at bounding box center [138, 444] width 169 height 37
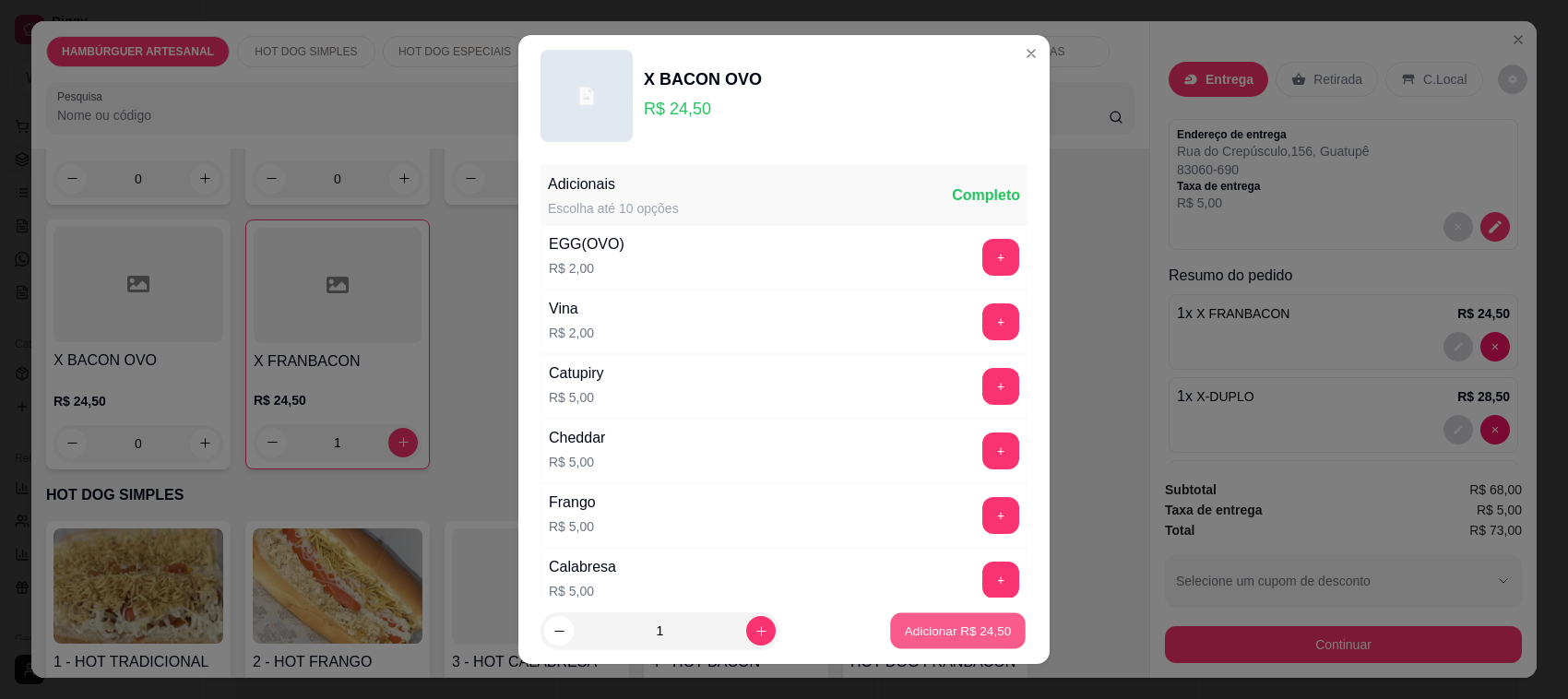
click at [939, 625] on p "Adicionar R$ 24,50" at bounding box center [958, 630] width 107 height 18
type input "1"
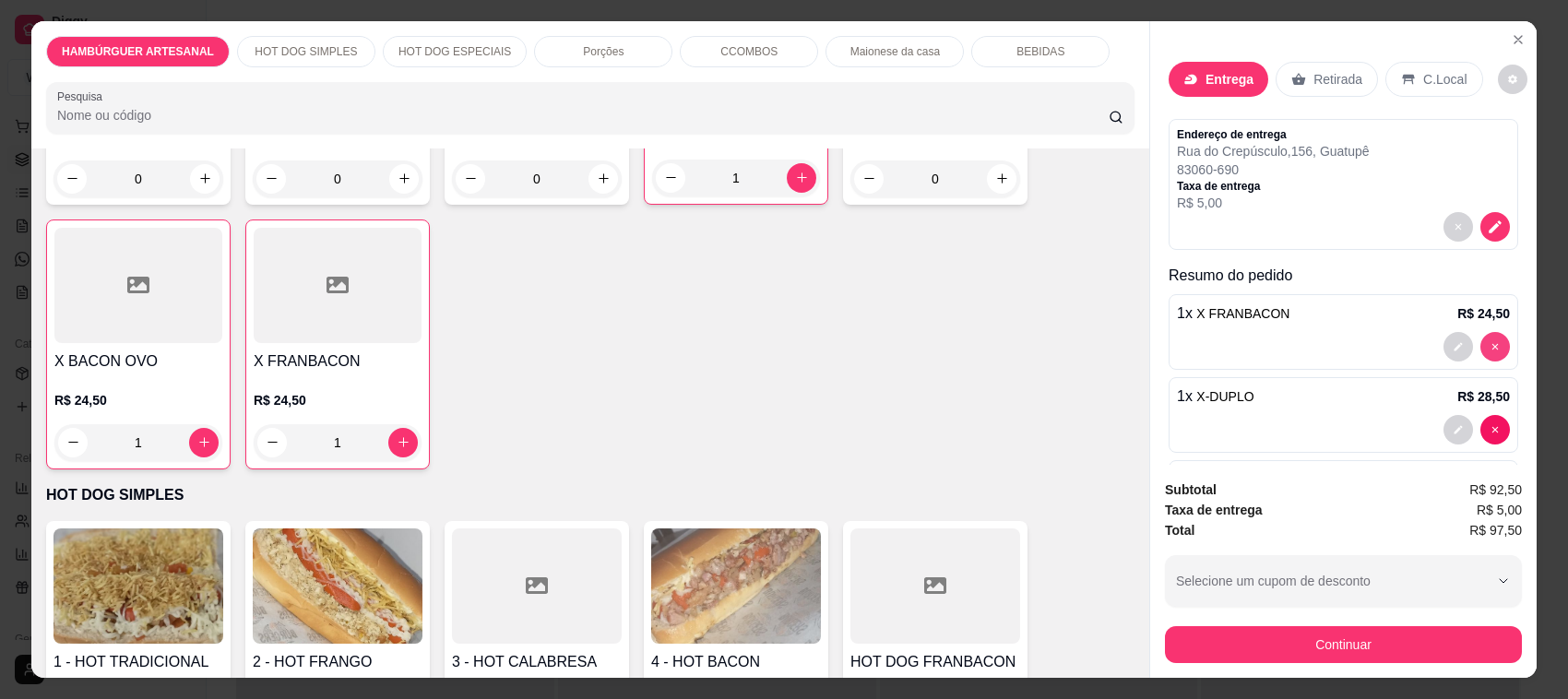
type input "0"
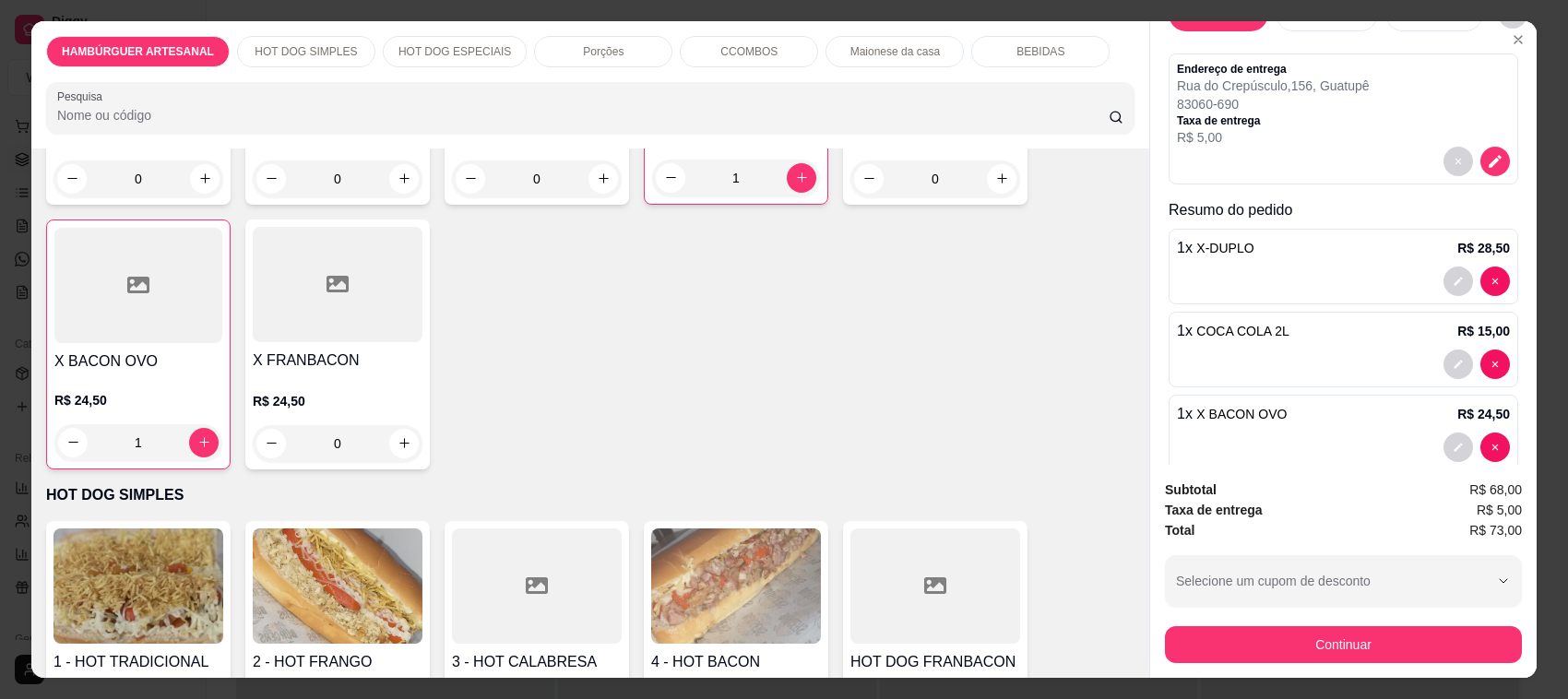
scroll to position [98, 0]
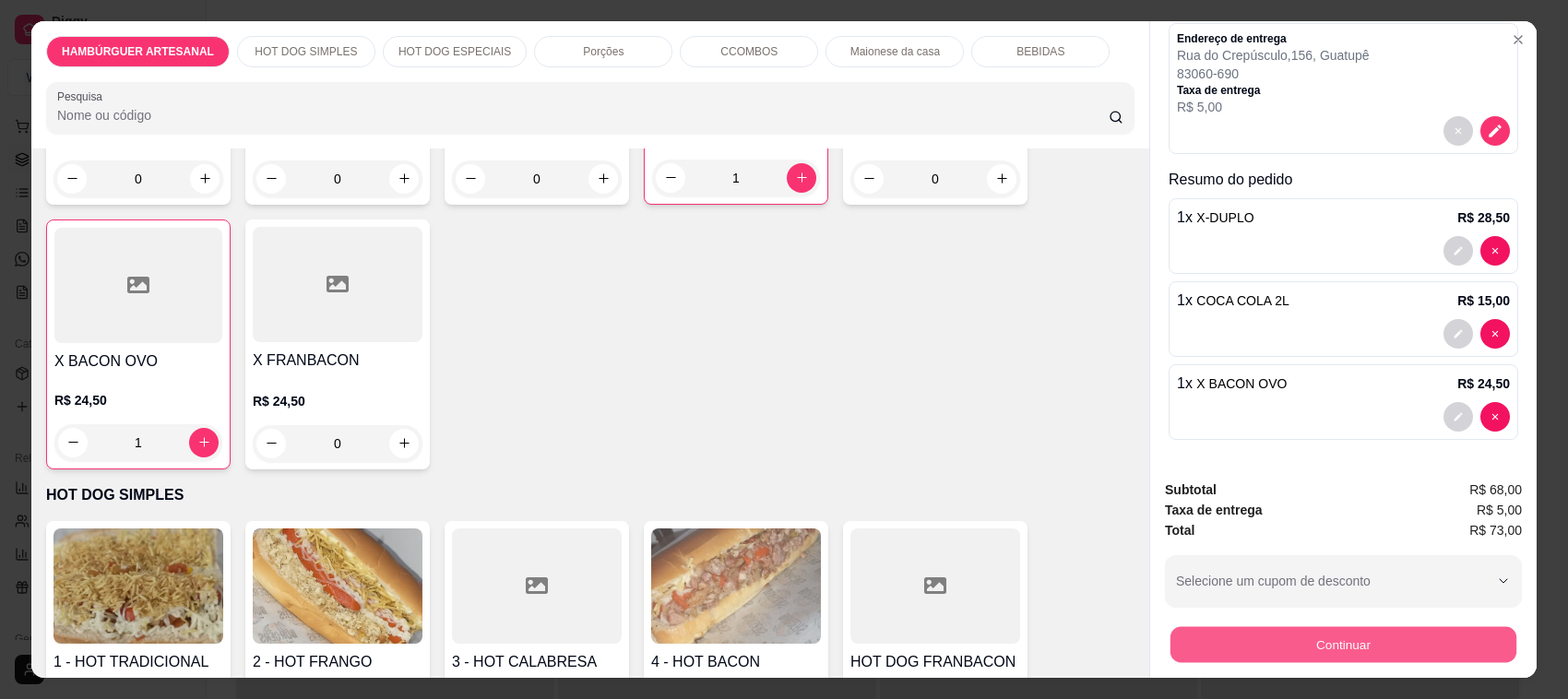
click at [1332, 643] on button "Continuar" at bounding box center [1343, 644] width 345 height 36
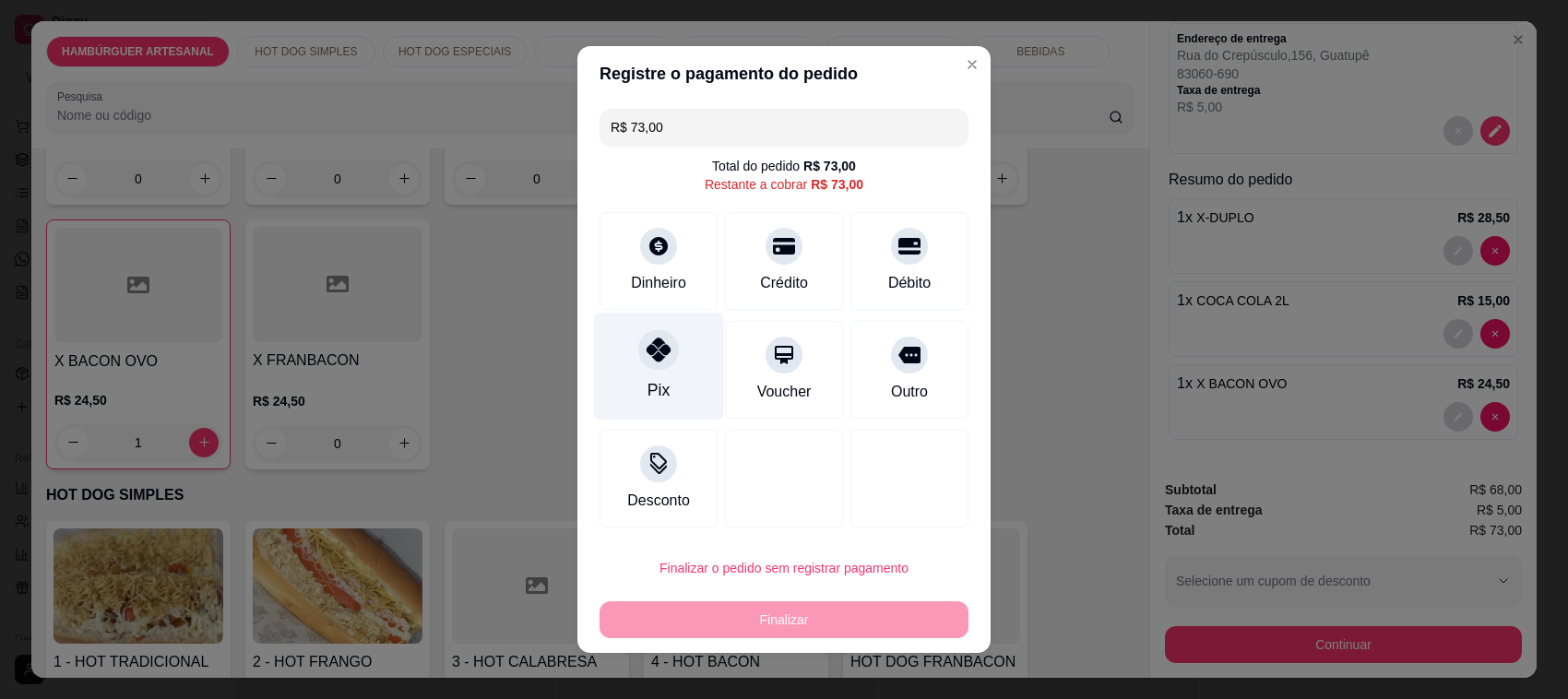
click at [621, 357] on div "Pix" at bounding box center [659, 367] width 130 height 108
type input "R$ 0,00"
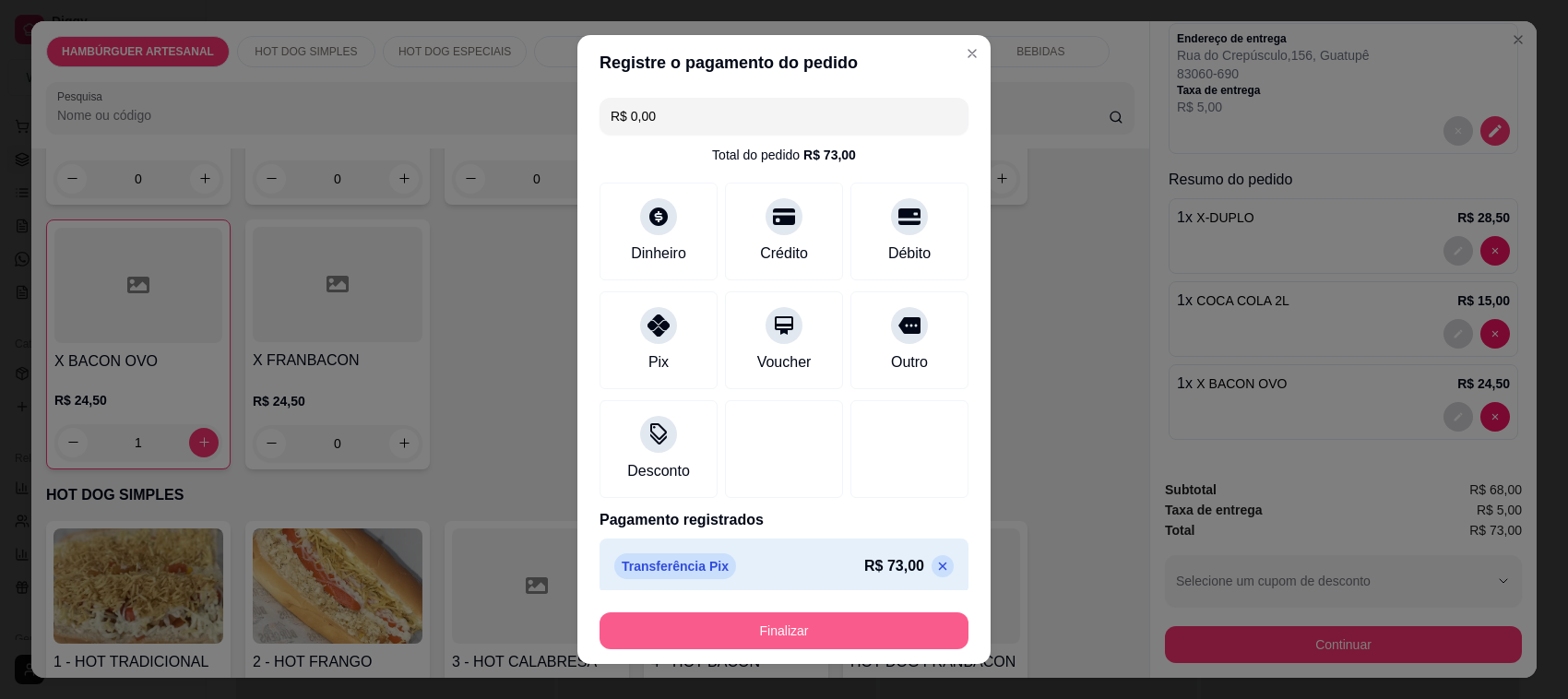
click at [723, 631] on button "Finalizar" at bounding box center [784, 631] width 369 height 37
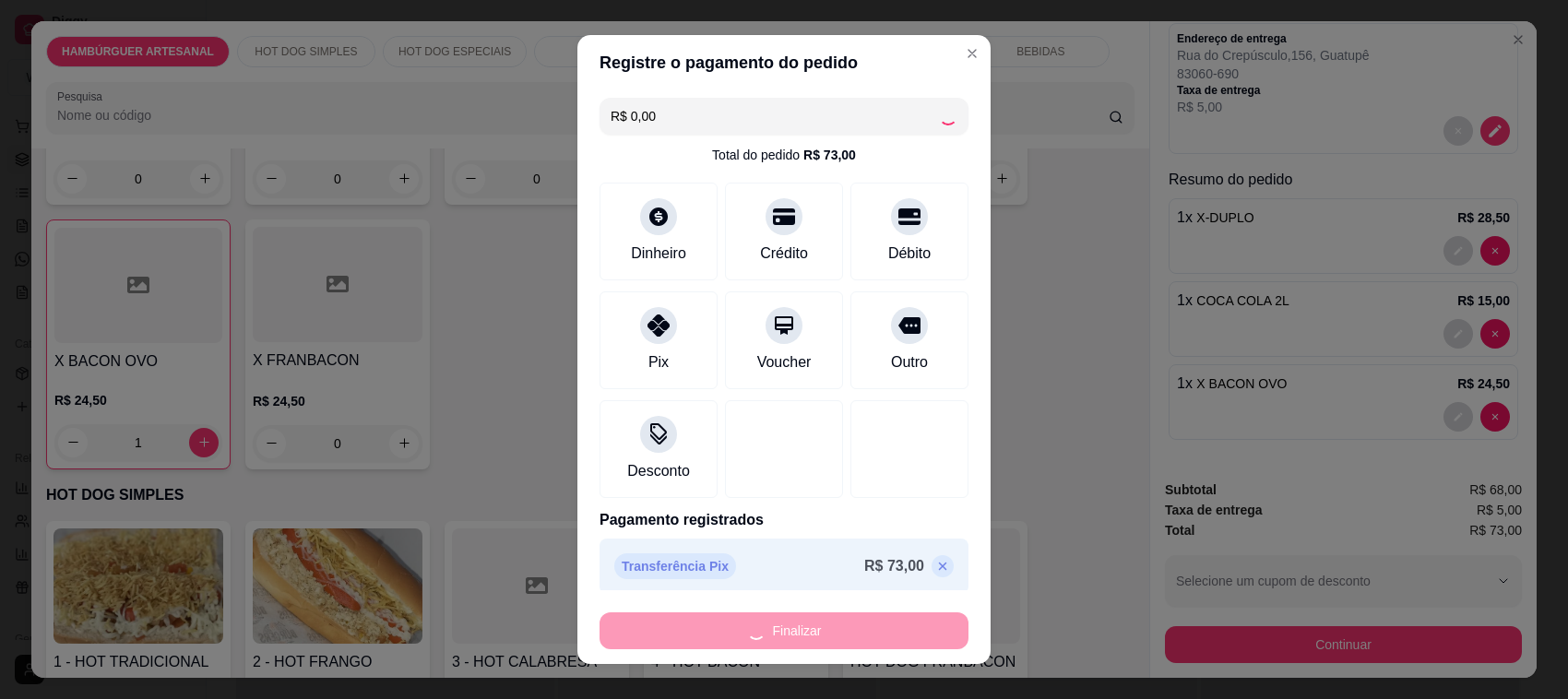
type input "0"
type input "-R$ 73,00"
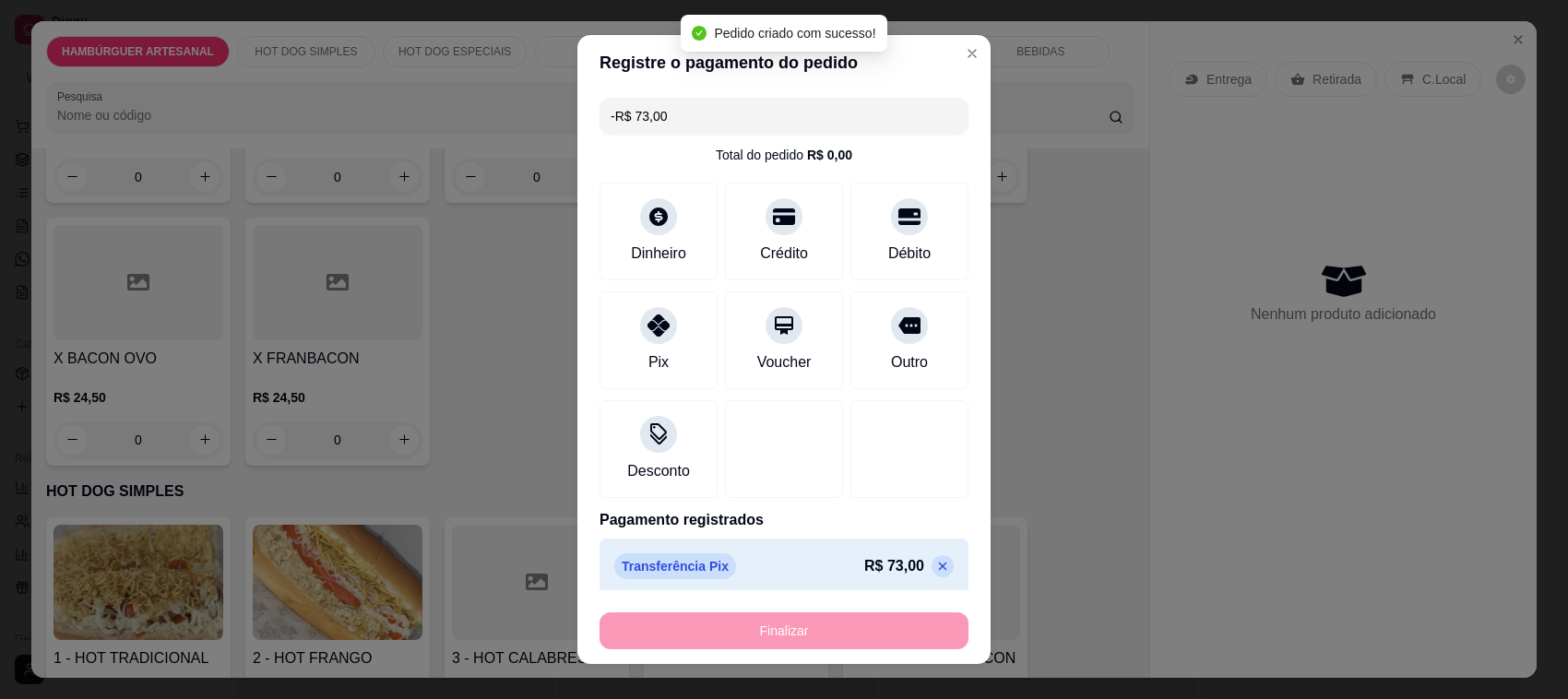
scroll to position [573, 0]
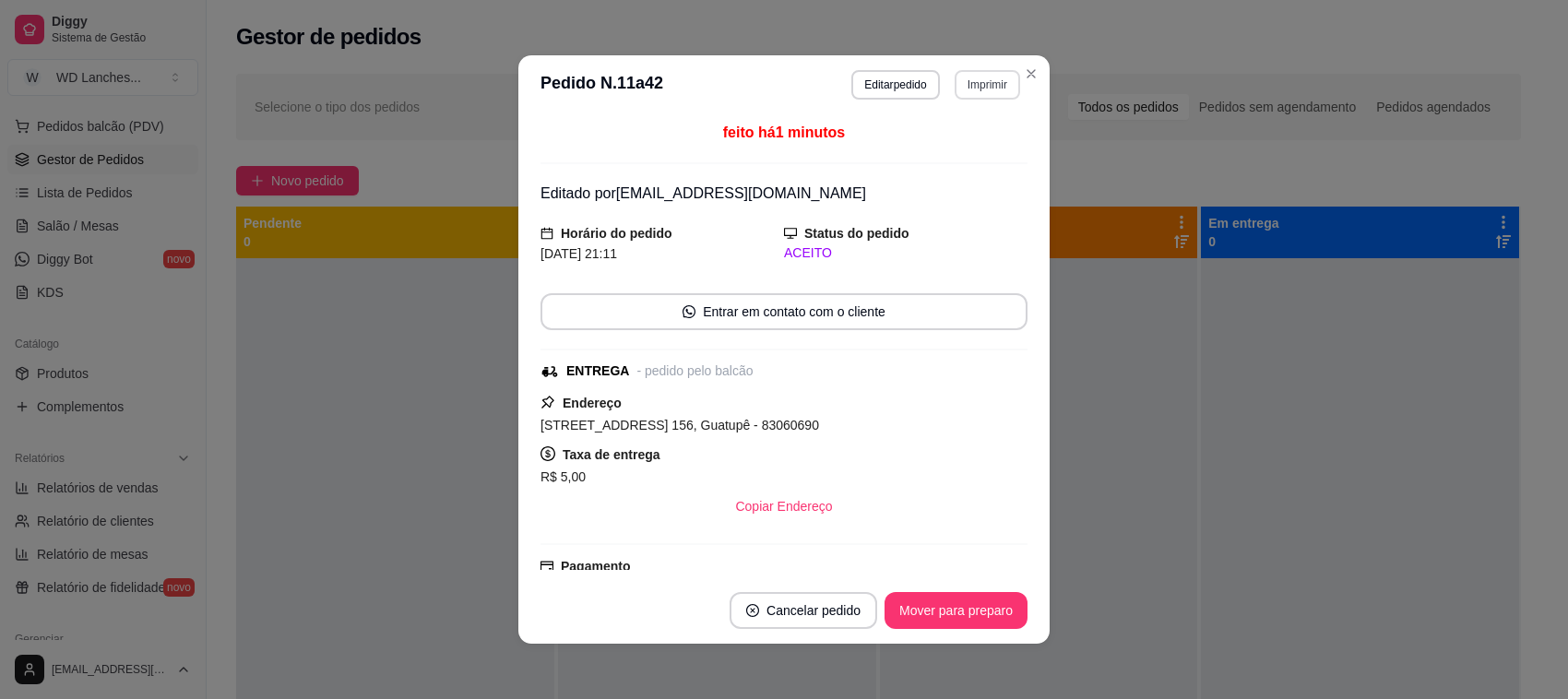
click at [968, 76] on button "Imprimir" at bounding box center [987, 85] width 65 height 30
click at [938, 143] on button "Impressora" at bounding box center [947, 151] width 134 height 30
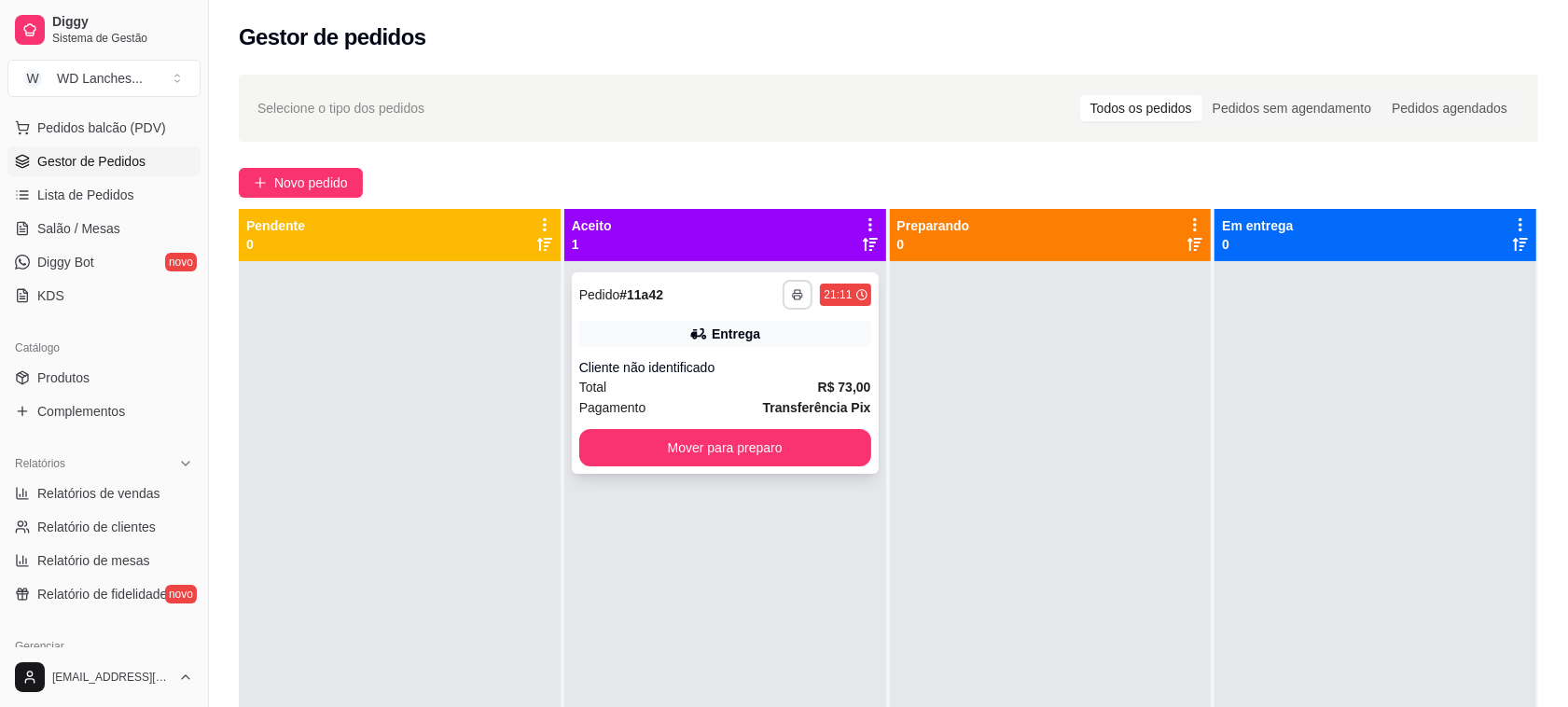
click at [789, 305] on button "button" at bounding box center [798, 295] width 30 height 30
click at [765, 361] on button "Impressora" at bounding box center [741, 360] width 136 height 30
click at [798, 281] on button "button" at bounding box center [798, 294] width 29 height 29
click at [756, 349] on button "Impressora" at bounding box center [741, 359] width 131 height 29
click at [634, 329] on div "Entrega" at bounding box center [725, 334] width 292 height 26
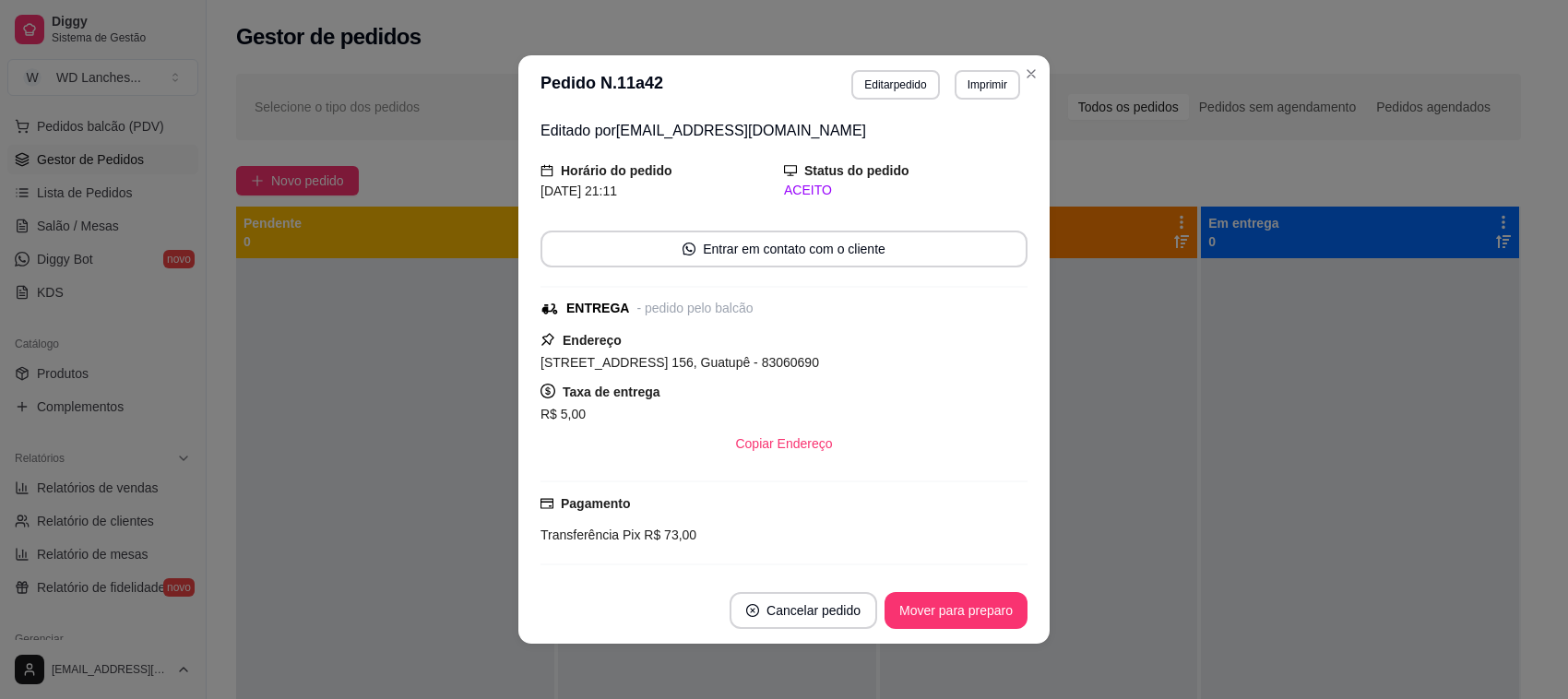
scroll to position [115, 0]
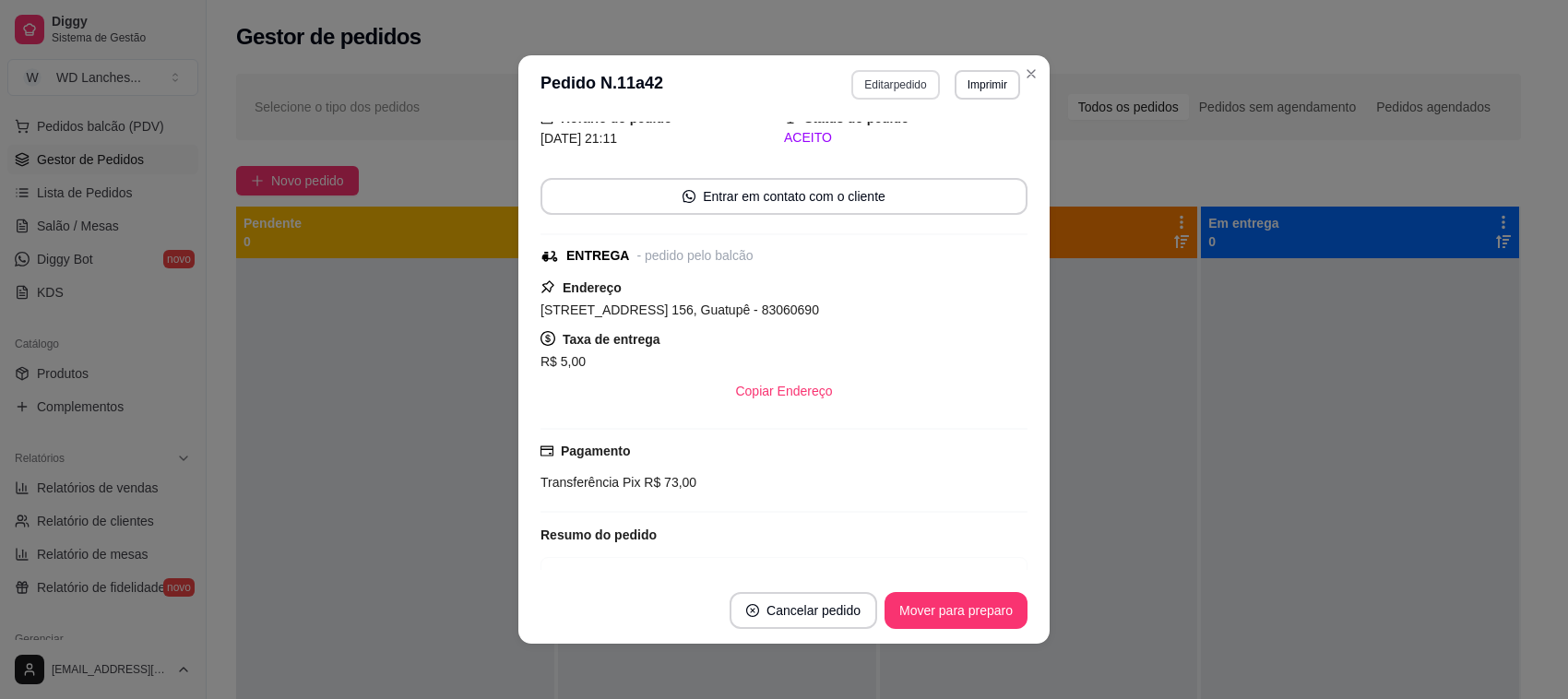
click at [892, 81] on button "Editar pedido" at bounding box center [895, 85] width 88 height 30
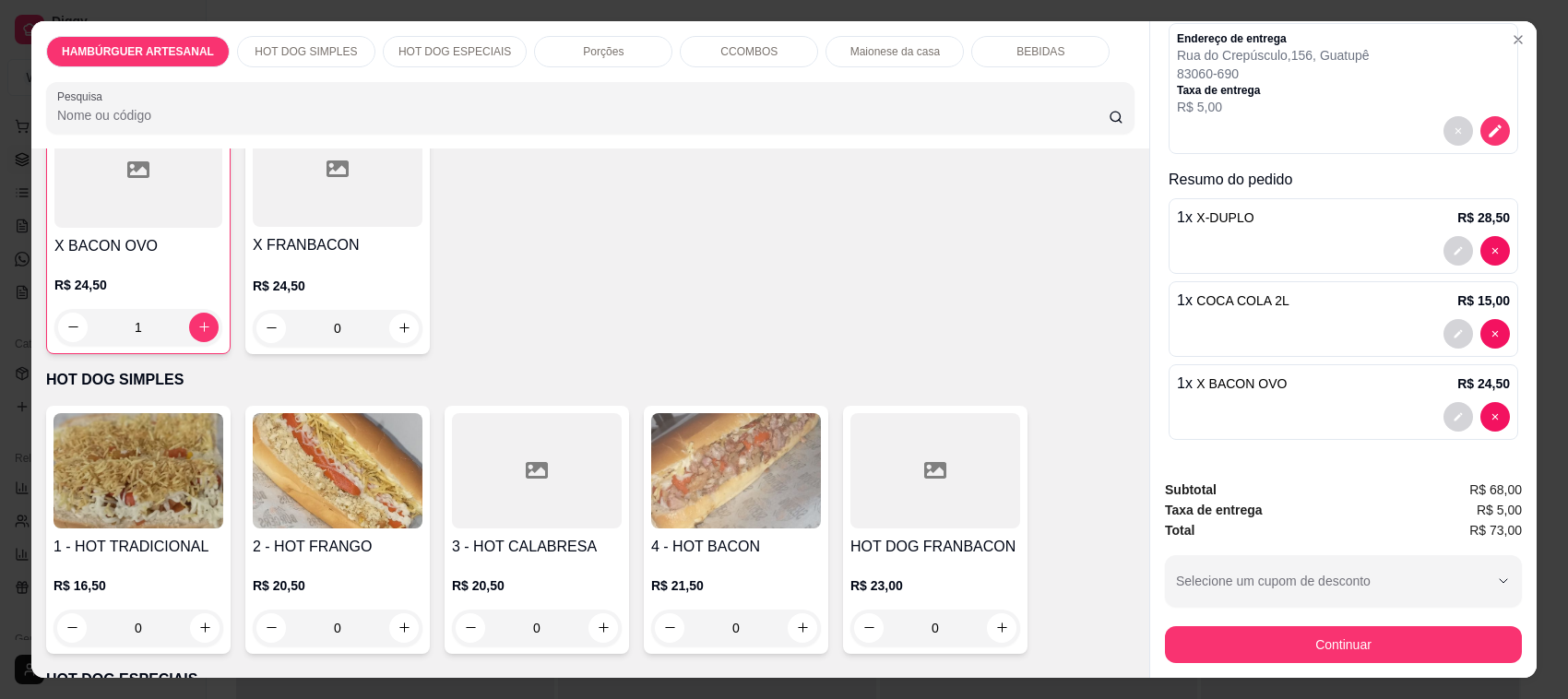
scroll to position [1268, 0]
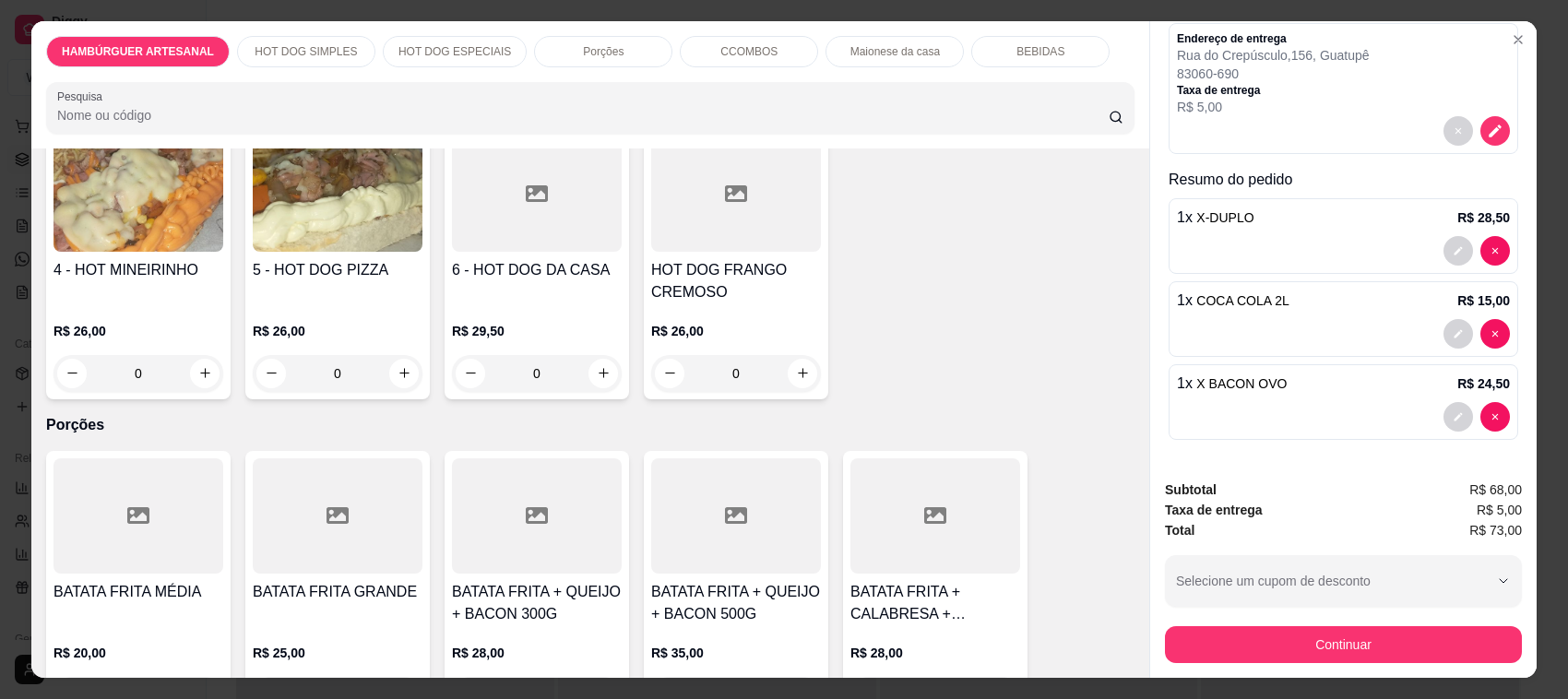
click at [798, 378] on div "0" at bounding box center [736, 373] width 169 height 37
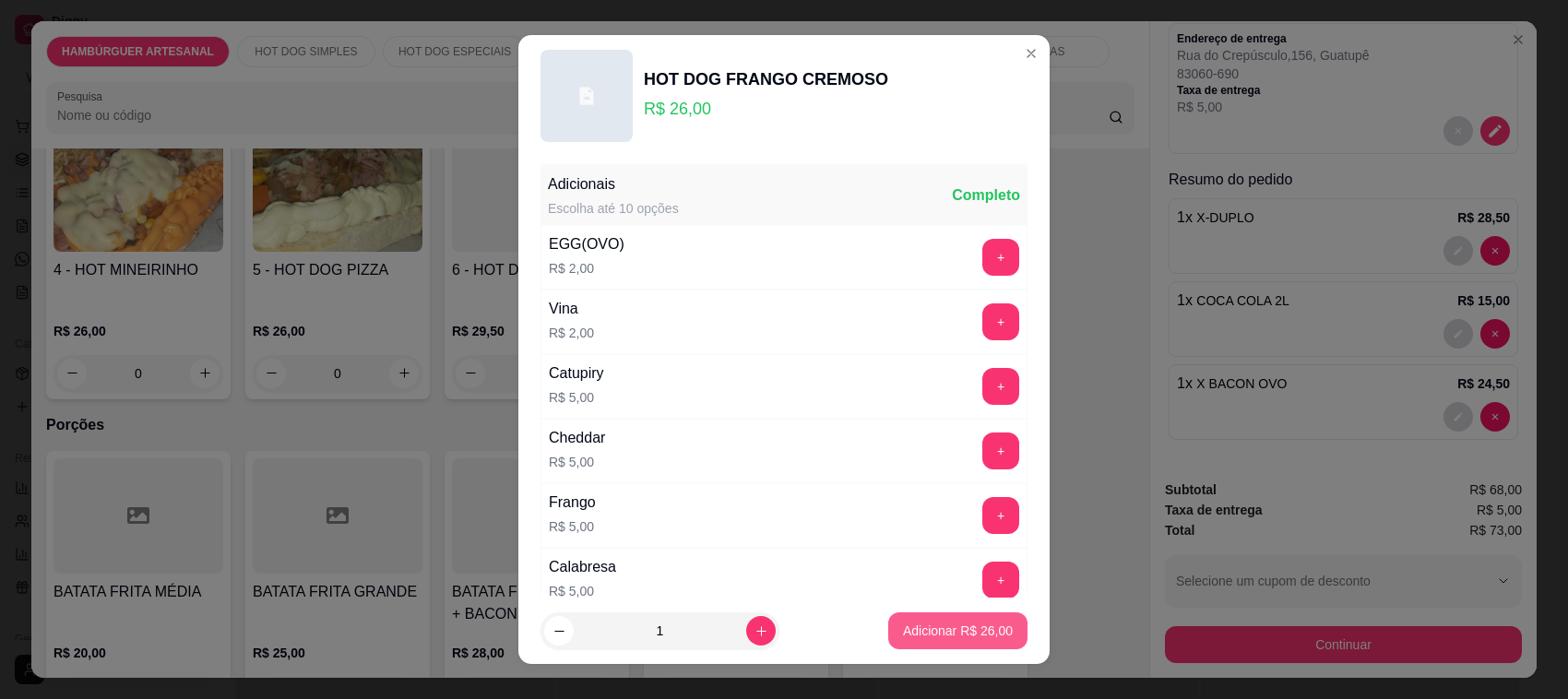
click at [926, 625] on p "Adicionar R$ 26,00" at bounding box center [958, 631] width 110 height 19
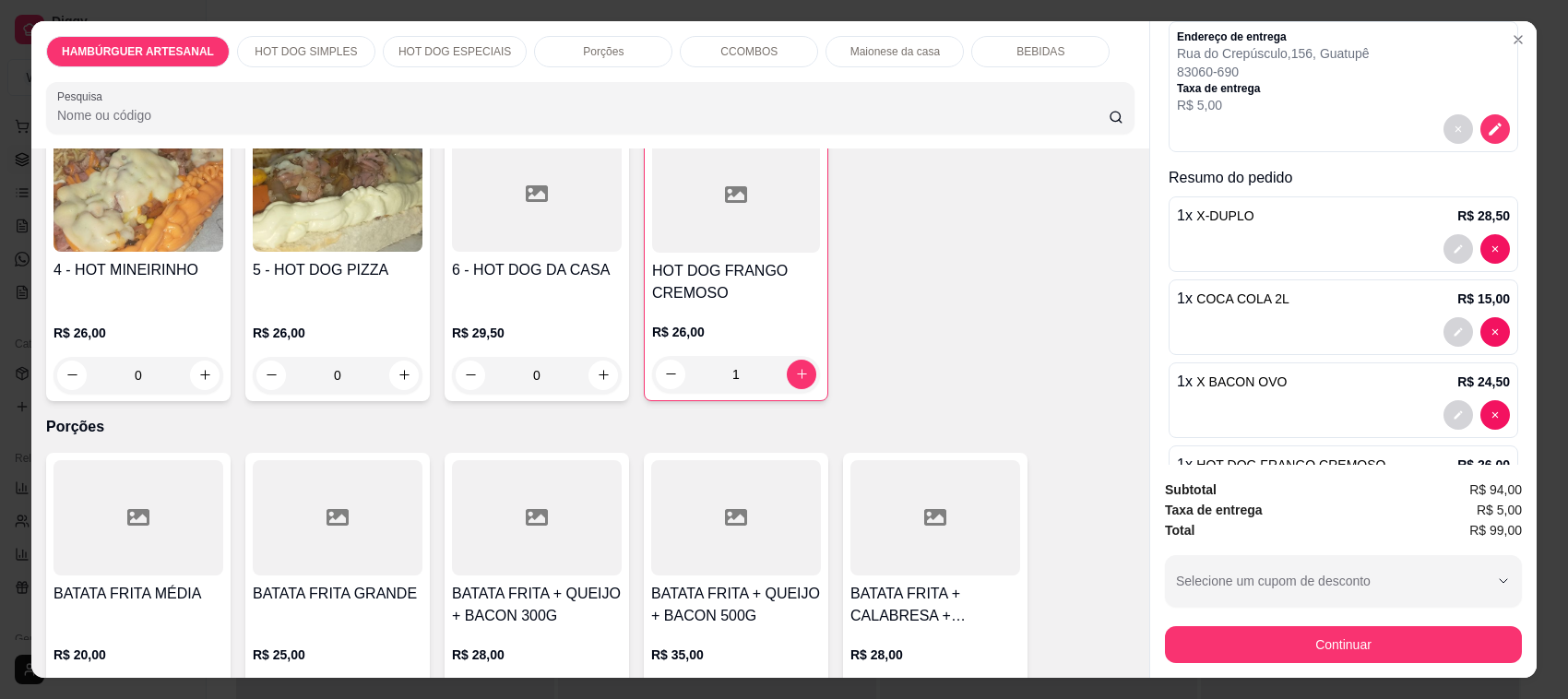
type input "1"
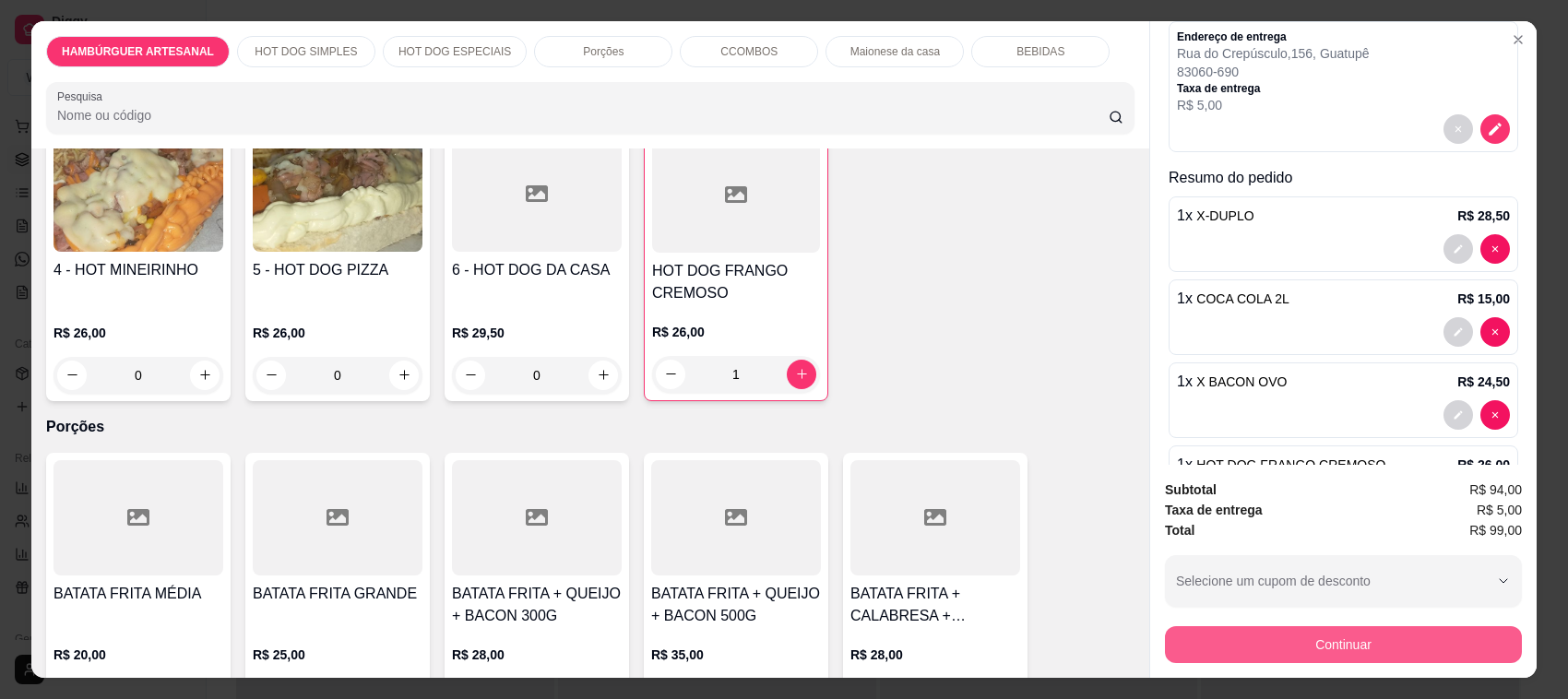
click at [1280, 633] on button "Continuar" at bounding box center [1343, 645] width 357 height 37
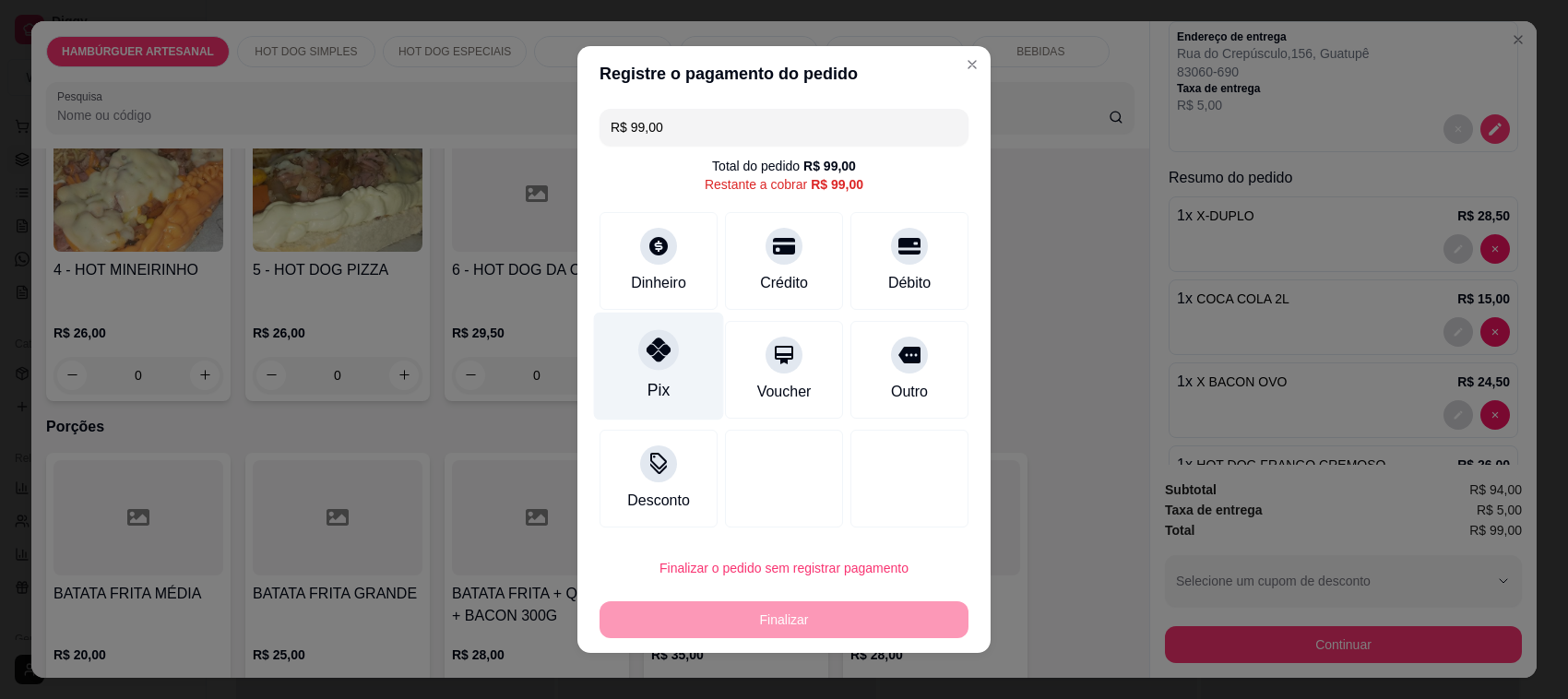
click at [648, 367] on div at bounding box center [658, 350] width 41 height 41
type input "R$ 0,00"
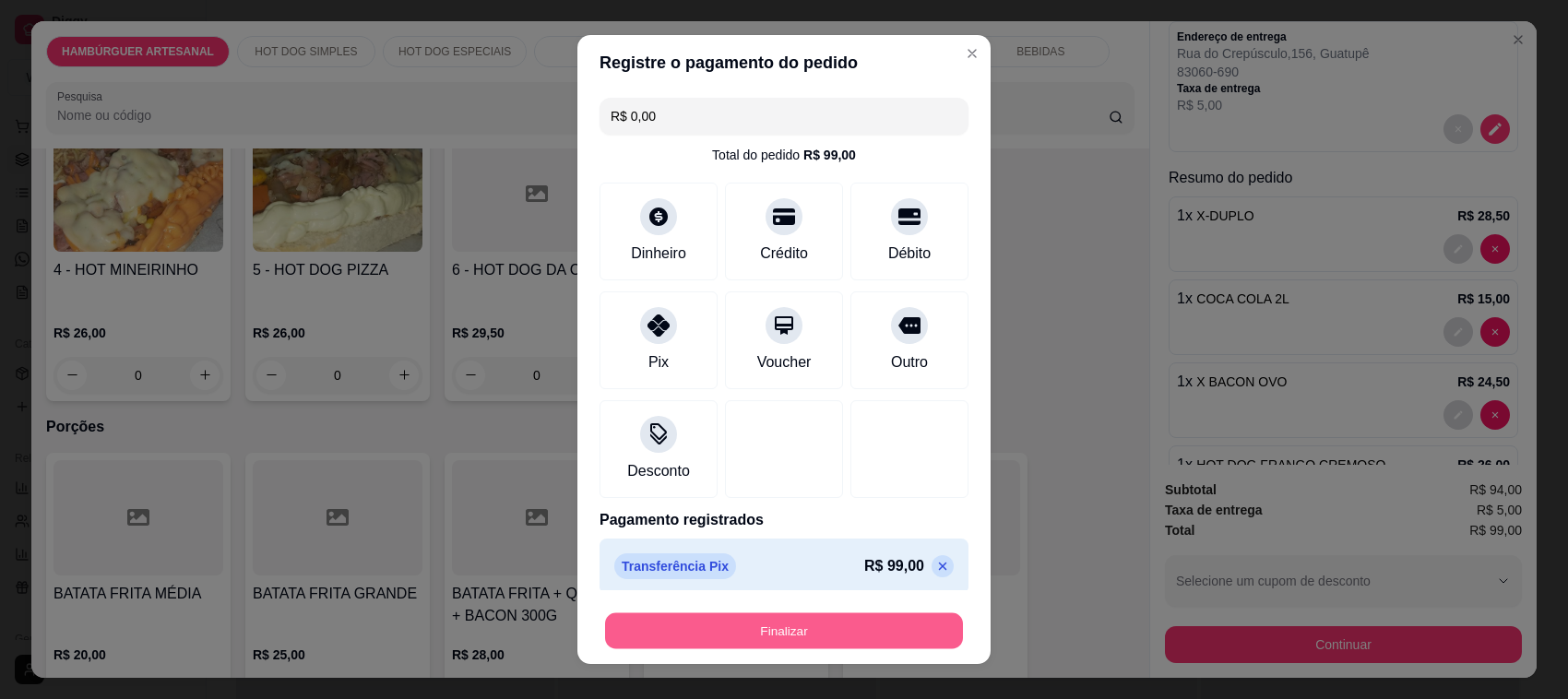
click at [773, 636] on button "Finalizar" at bounding box center [784, 631] width 358 height 36
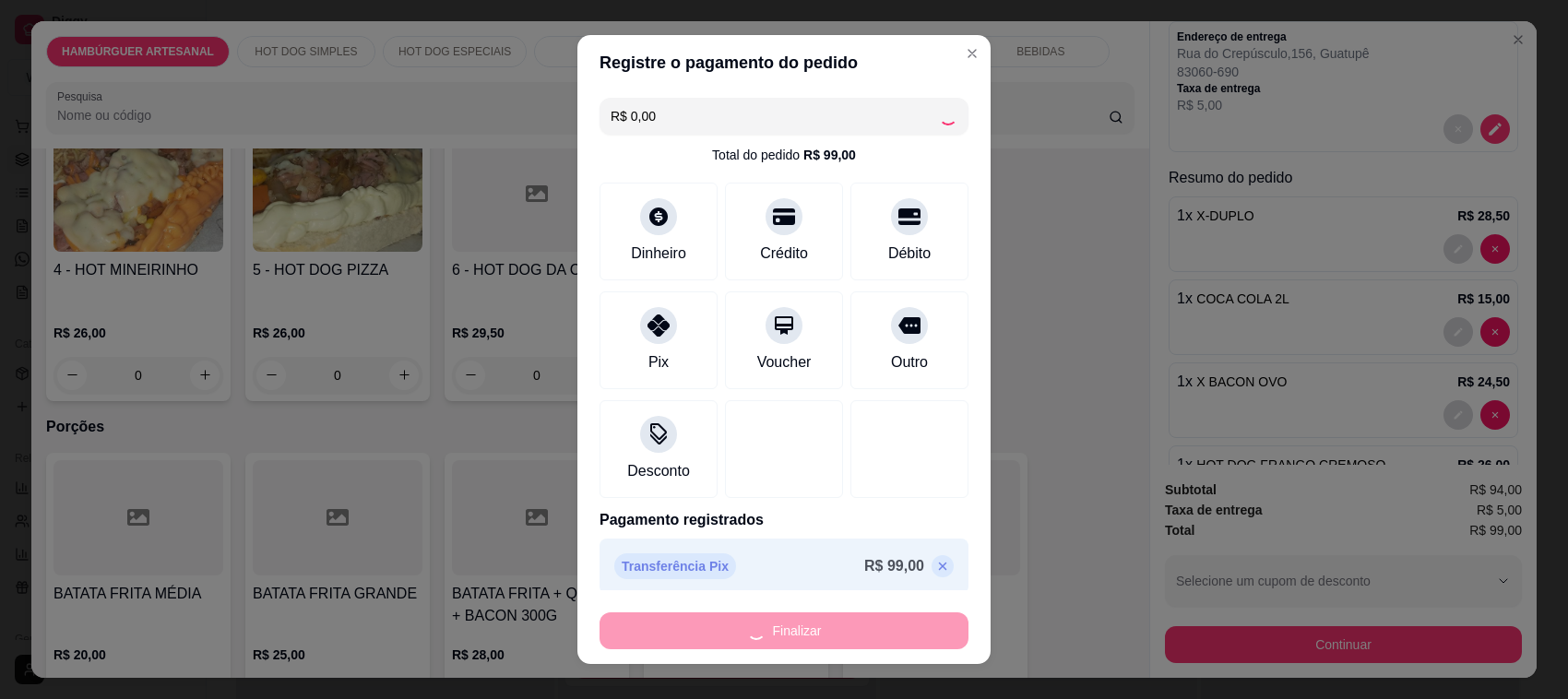
type input "0"
type input "-R$ 99,00"
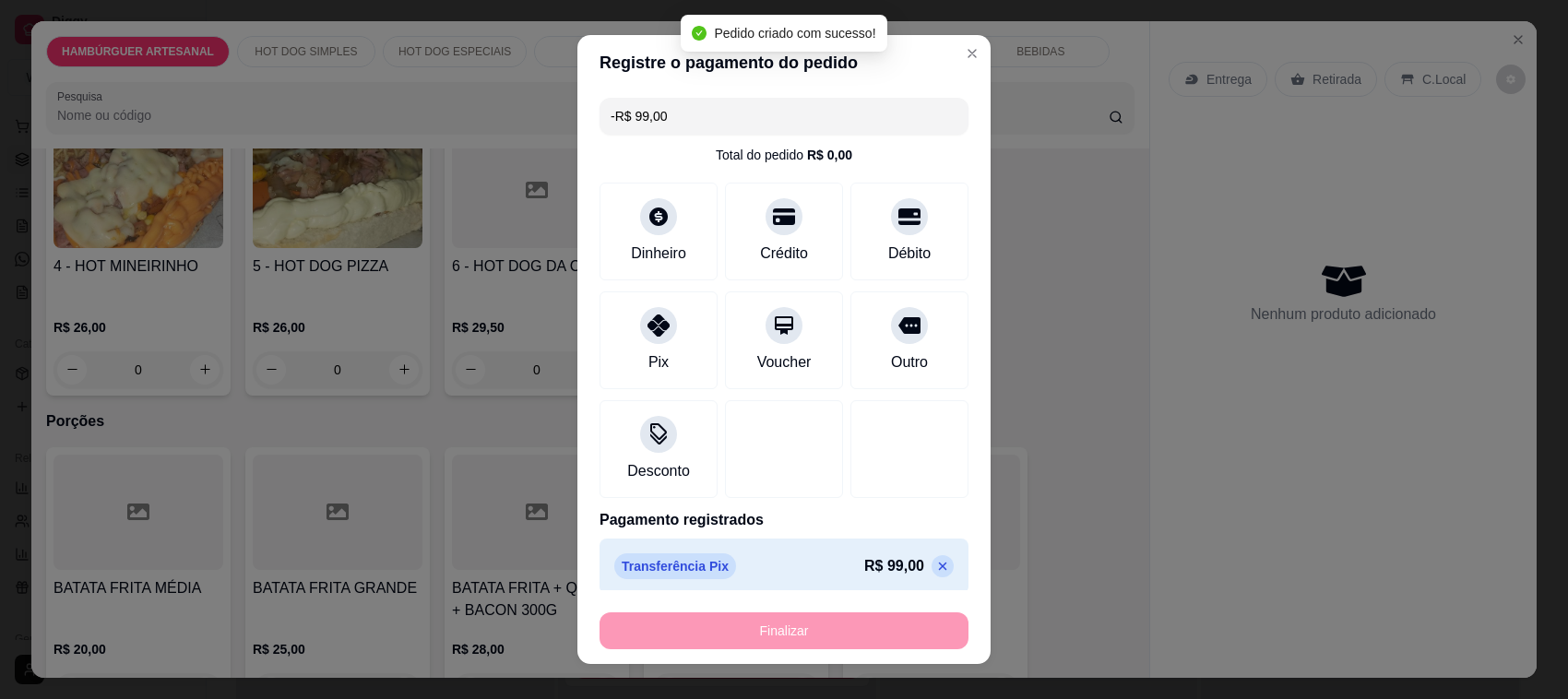
scroll to position [1263, 0]
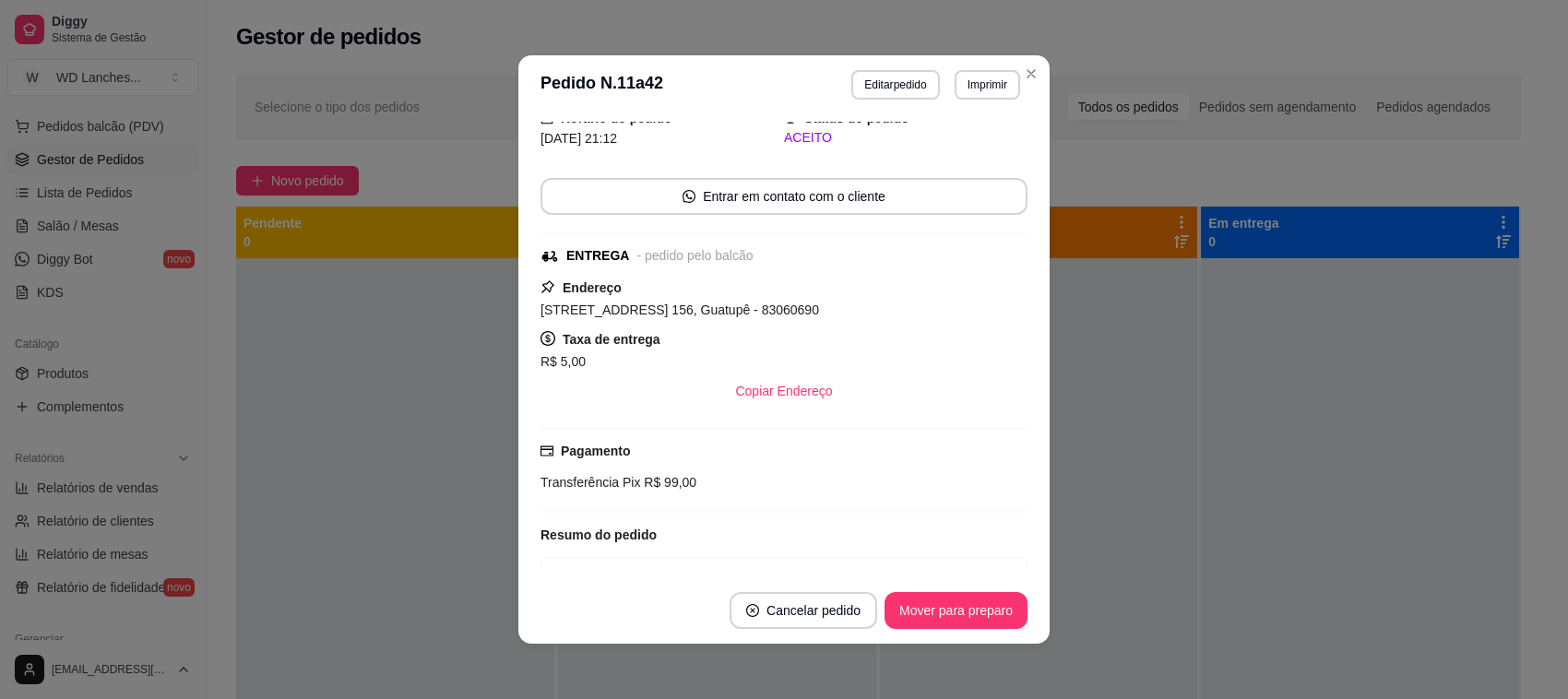
click at [962, 89] on button "Imprimir" at bounding box center [987, 85] width 65 height 30
click at [937, 159] on button "Impressora" at bounding box center [946, 150] width 129 height 29
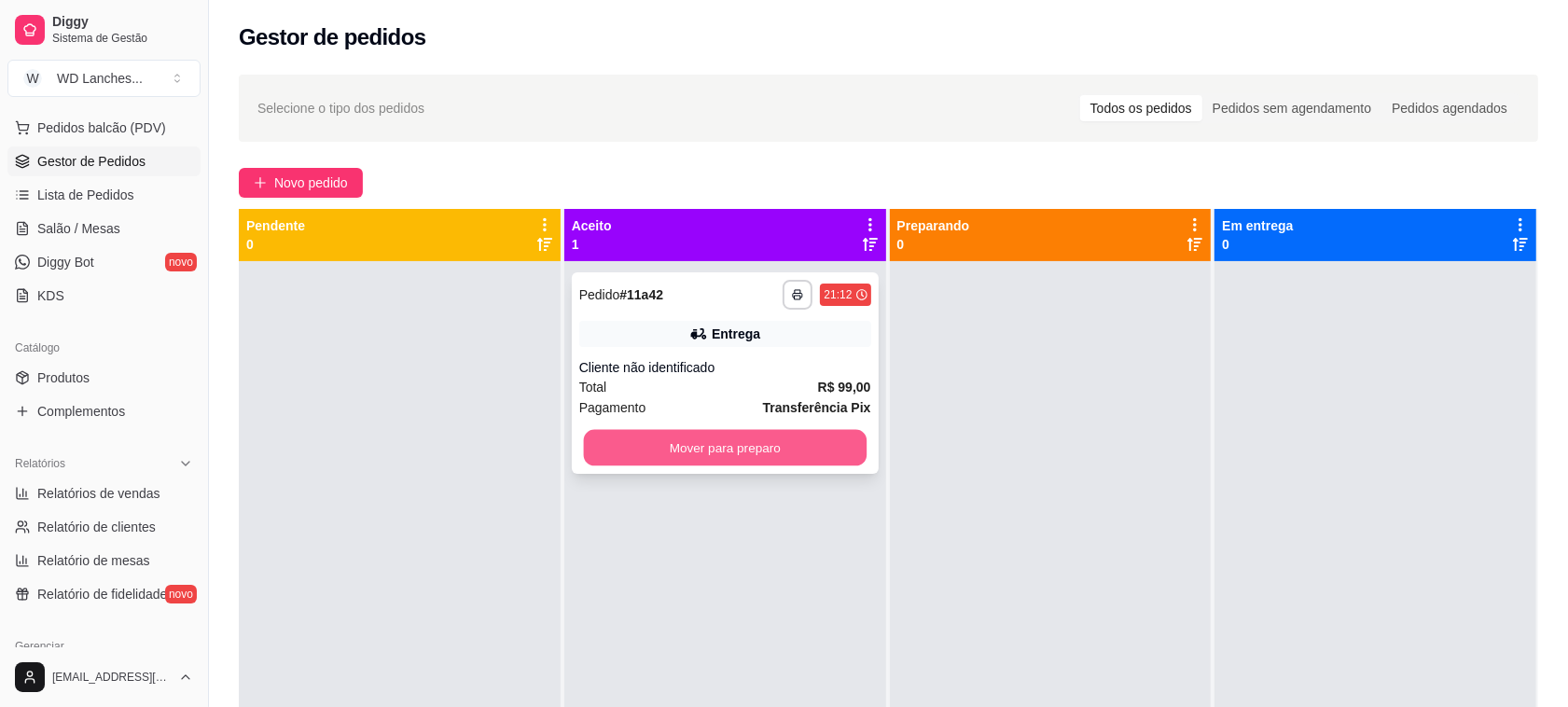
click at [807, 449] on button "Mover para preparo" at bounding box center [724, 448] width 283 height 37
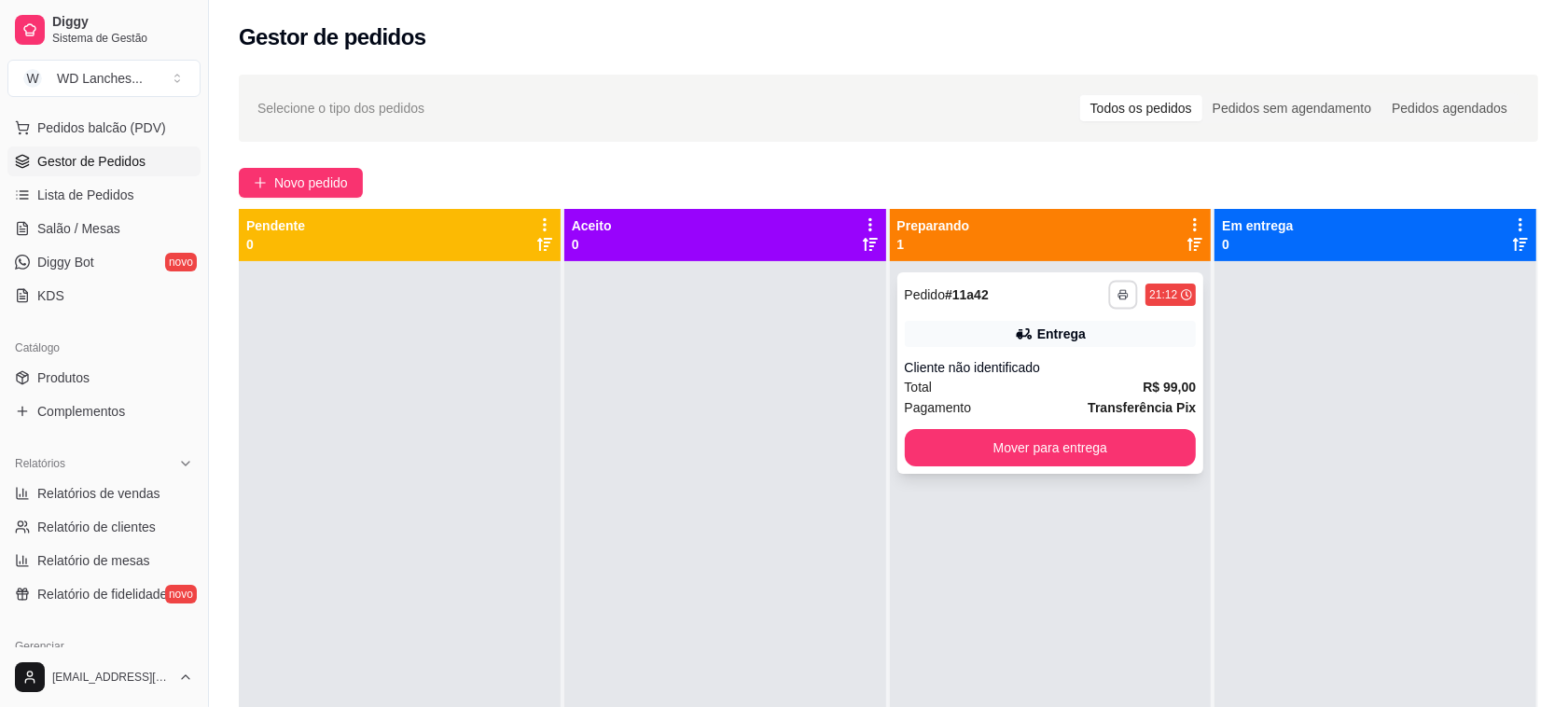
click at [1118, 296] on icon "button" at bounding box center [1123, 295] width 11 height 11
click at [1036, 356] on button "Impressora" at bounding box center [1062, 359] width 131 height 29
click at [134, 205] on link "Lista de Pedidos" at bounding box center [104, 195] width 193 height 30
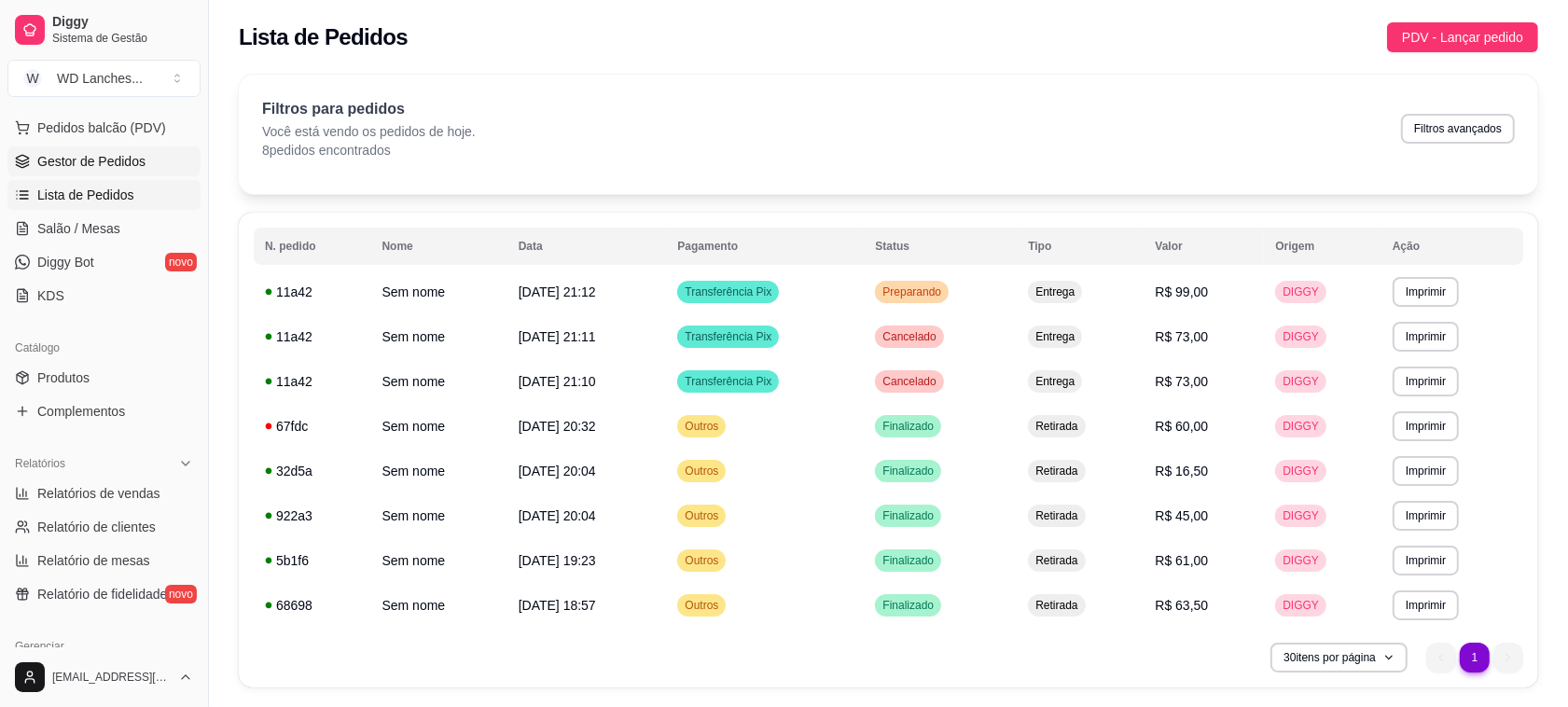
click at [84, 158] on span "Gestor de Pedidos" at bounding box center [91, 161] width 108 height 19
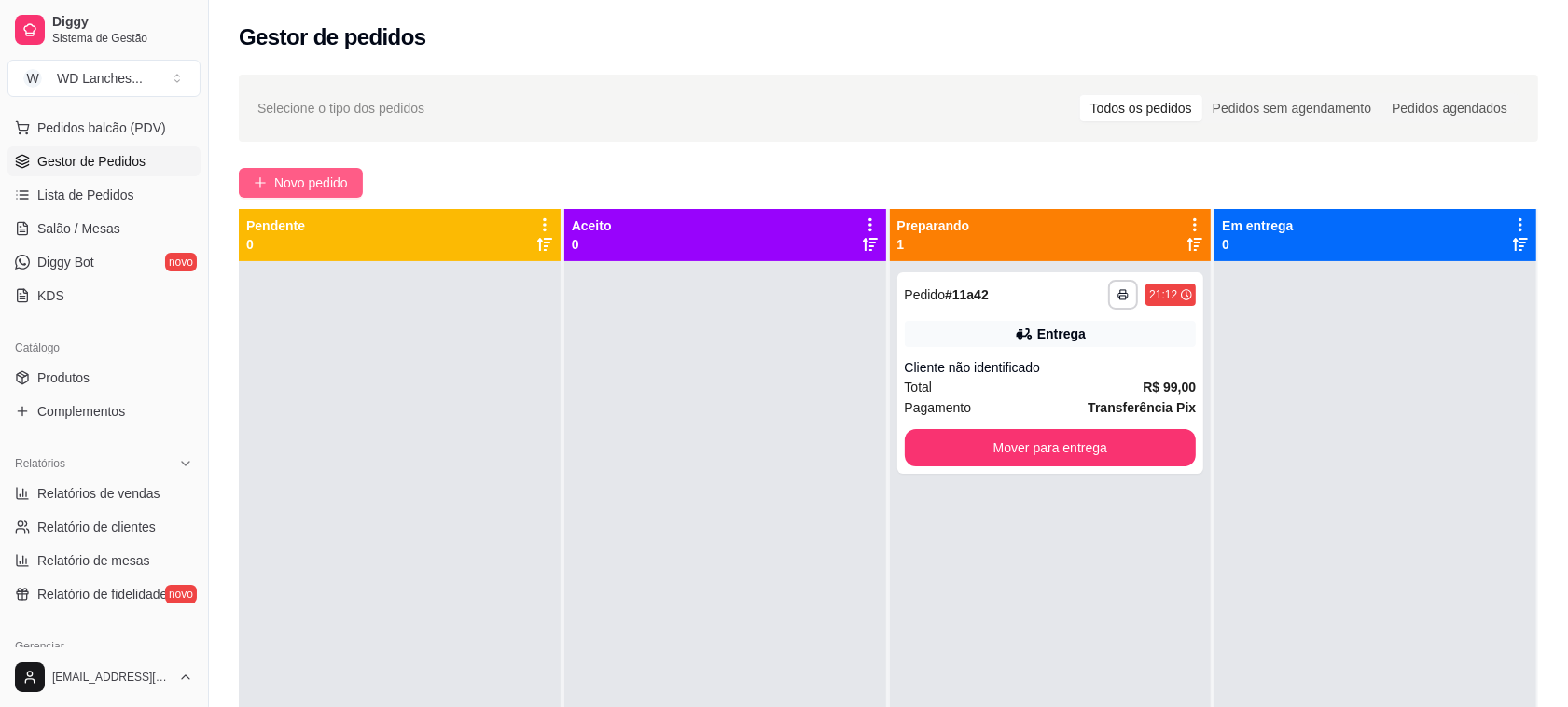
click at [315, 193] on button "Novo pedido" at bounding box center [301, 183] width 124 height 30
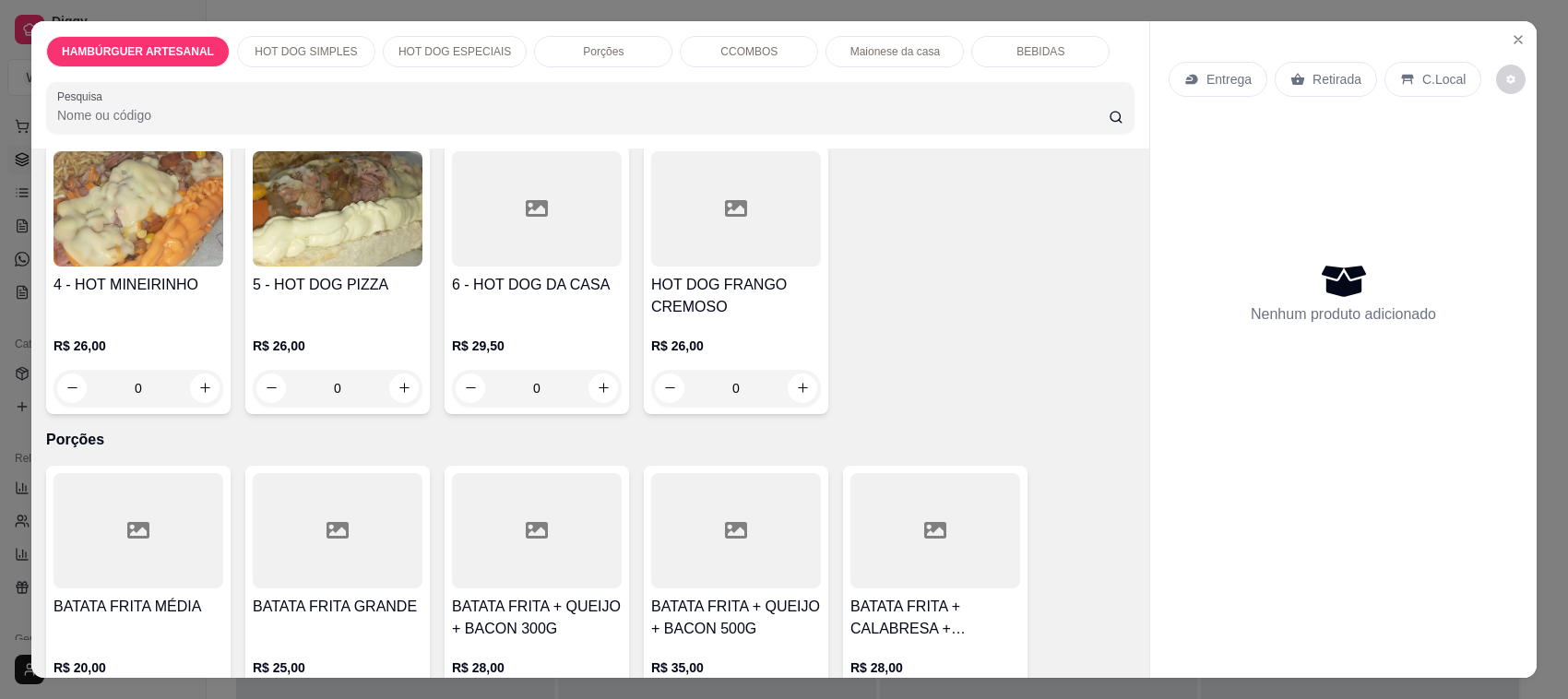
scroll to position [1037, 0]
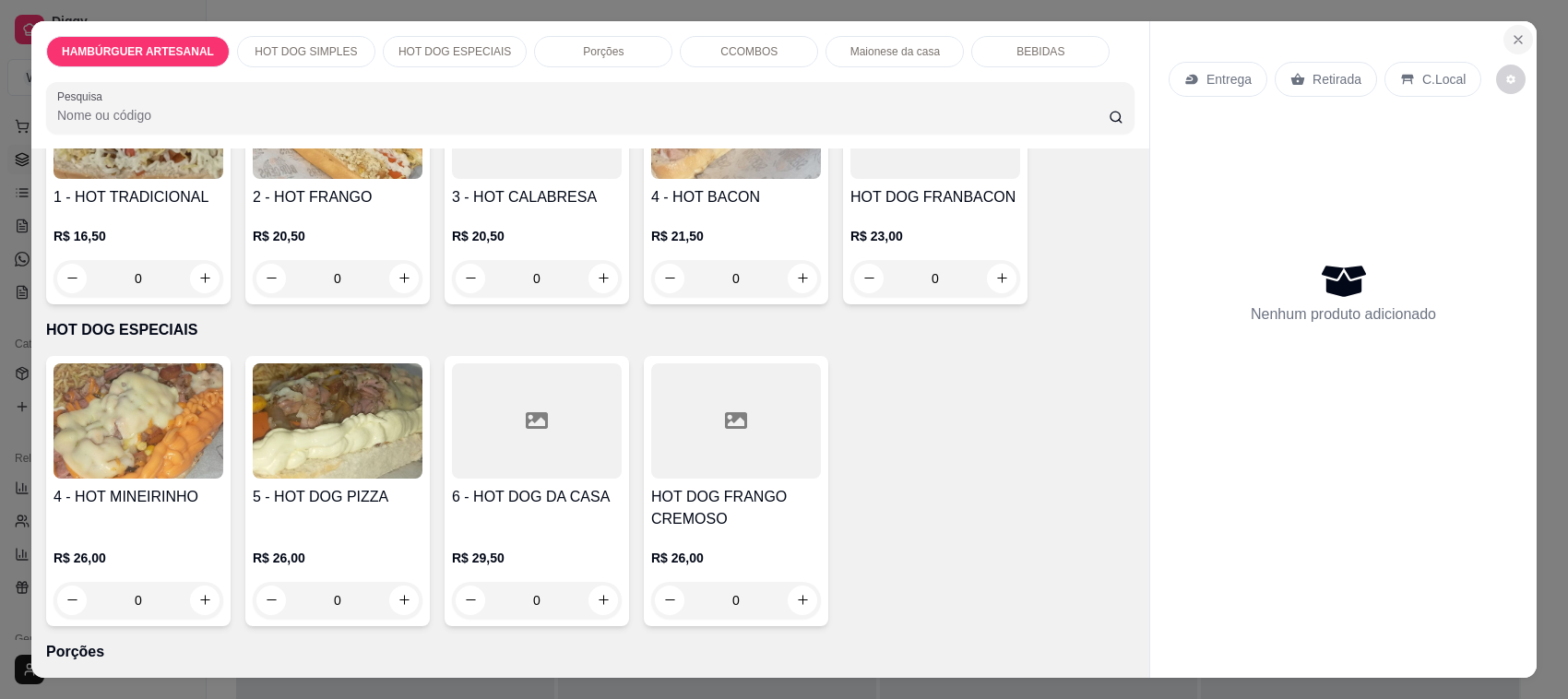
click at [1506, 47] on button "Close" at bounding box center [1518, 40] width 30 height 30
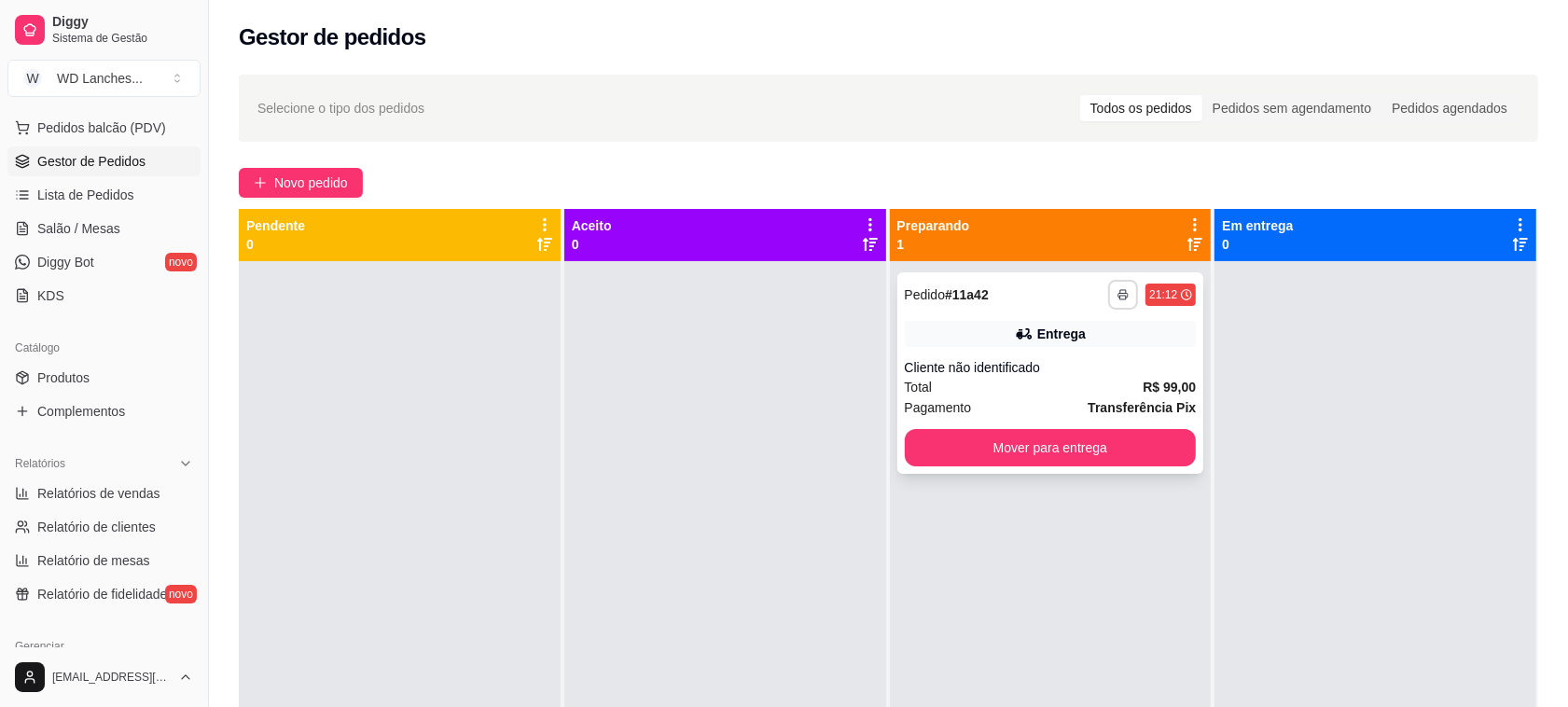
click at [1108, 286] on button "button" at bounding box center [1123, 295] width 30 height 30
click at [1106, 364] on button "Impressora" at bounding box center [1062, 360] width 136 height 30
click at [1118, 292] on icon "button" at bounding box center [1123, 295] width 11 height 11
click at [1089, 368] on button "Impressora" at bounding box center [1062, 359] width 131 height 29
click at [1108, 291] on button "button" at bounding box center [1123, 295] width 30 height 30
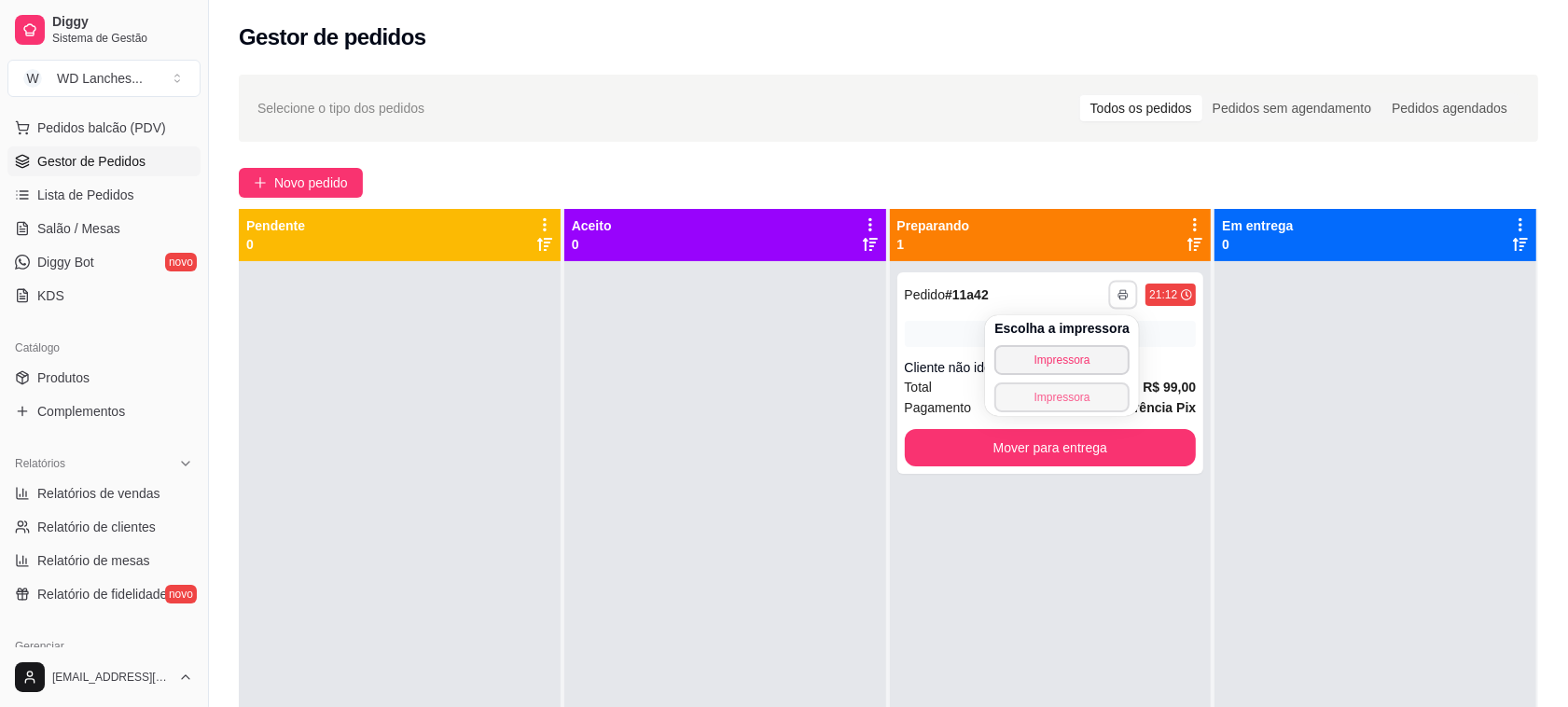
click at [1079, 394] on button "Impressora" at bounding box center [1062, 397] width 136 height 30
click at [1117, 287] on button "button" at bounding box center [1123, 294] width 29 height 29
click at [1078, 361] on button "Impressora" at bounding box center [1061, 359] width 131 height 29
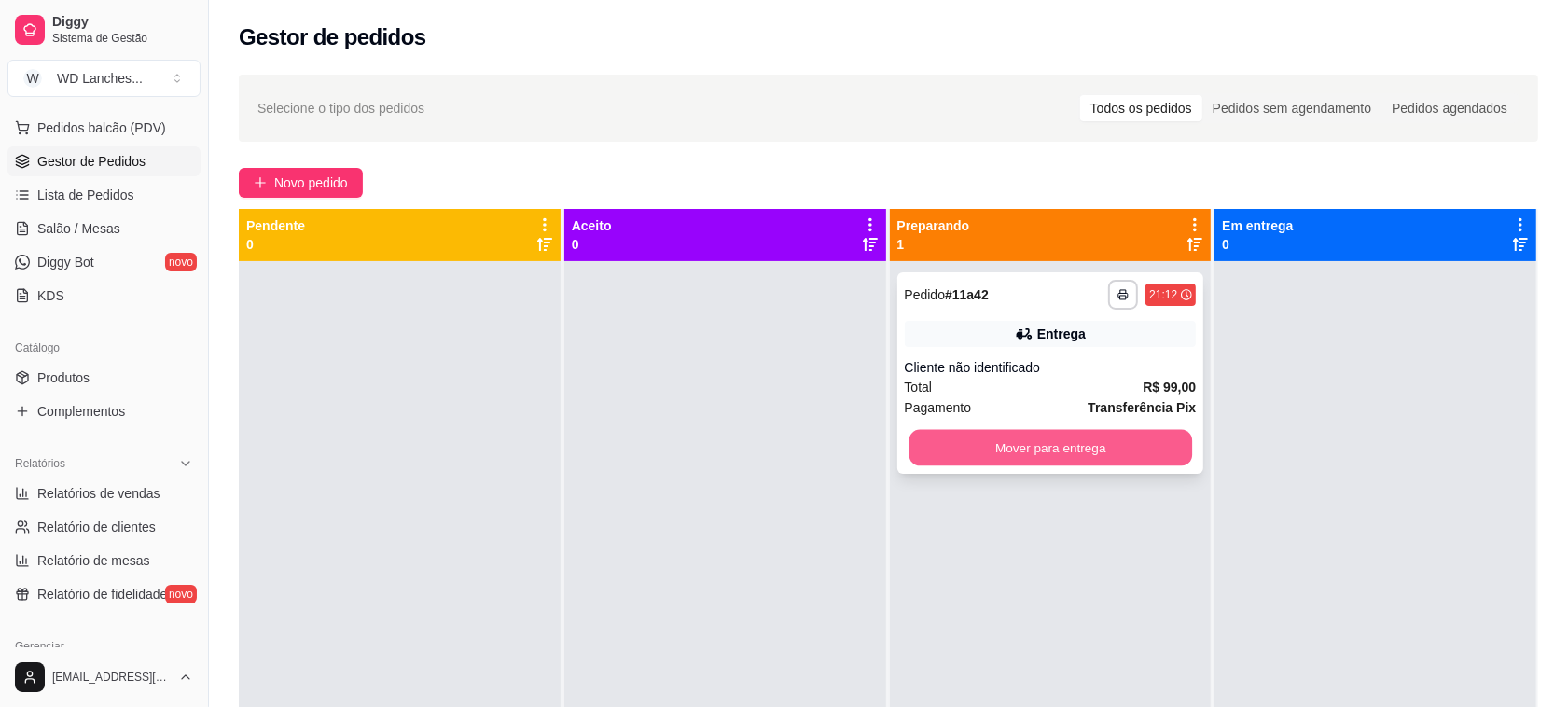
click at [1032, 452] on button "Mover para entrega" at bounding box center [1050, 448] width 283 height 37
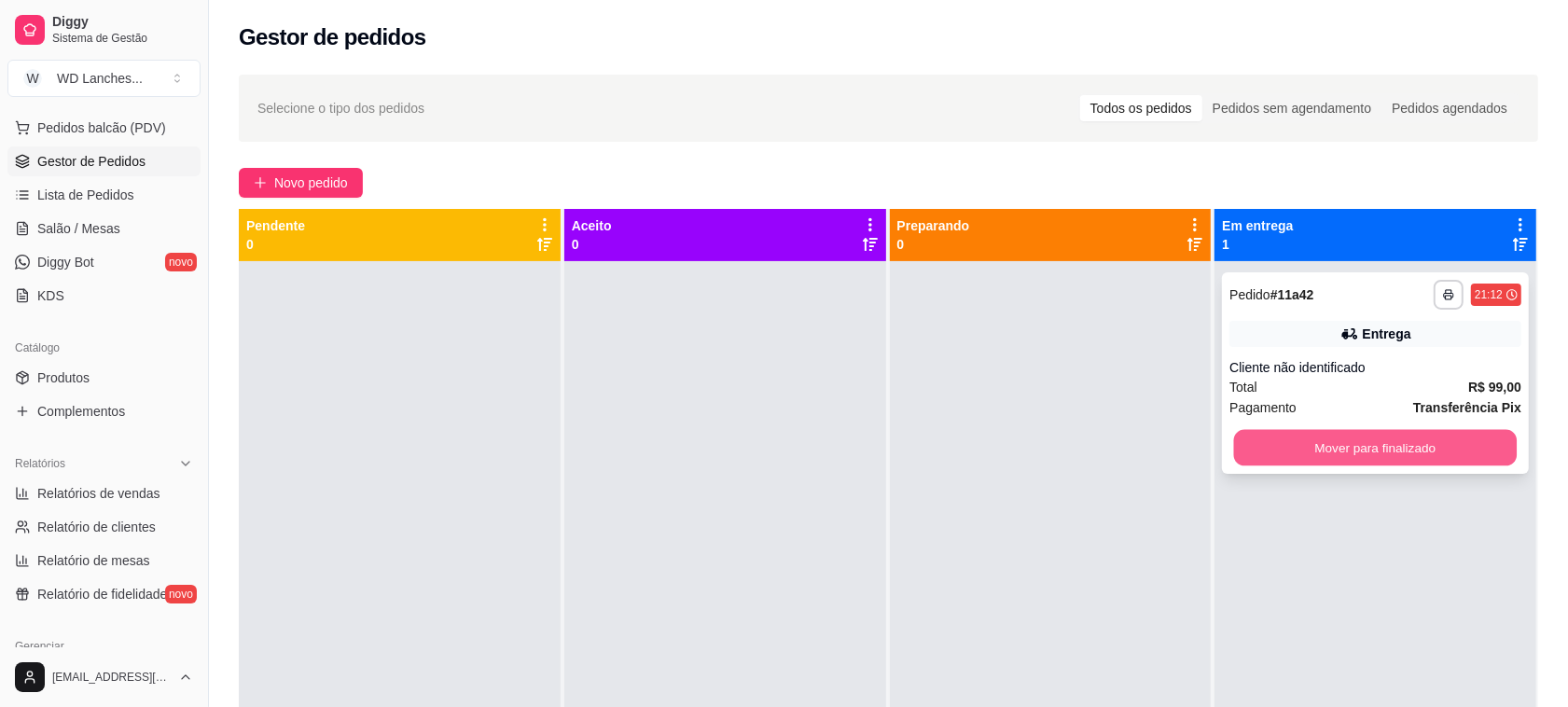
click at [1397, 457] on button "Mover para finalizado" at bounding box center [1375, 448] width 283 height 37
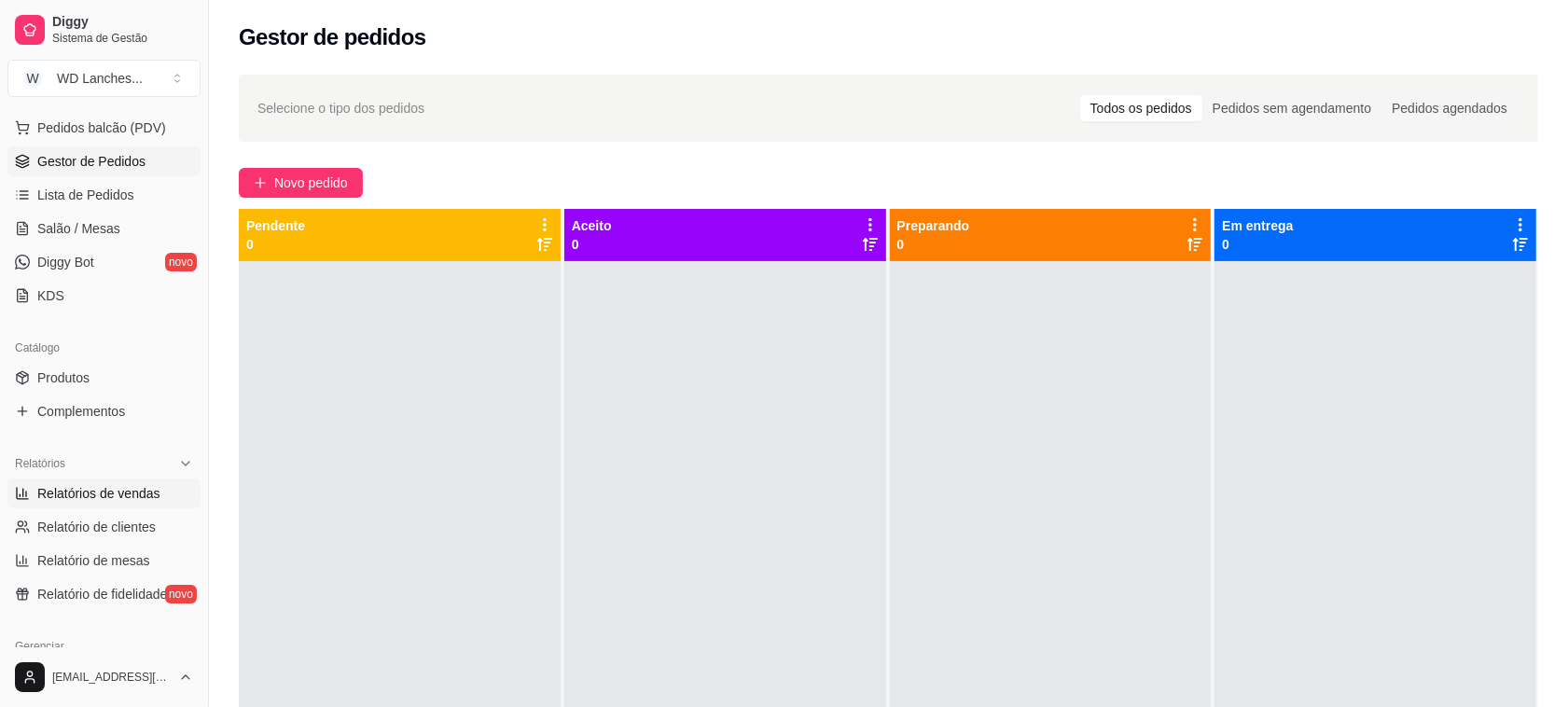
click at [96, 497] on span "Relatórios de vendas" at bounding box center [99, 493] width 123 height 19
select select "ALL"
select select "0"
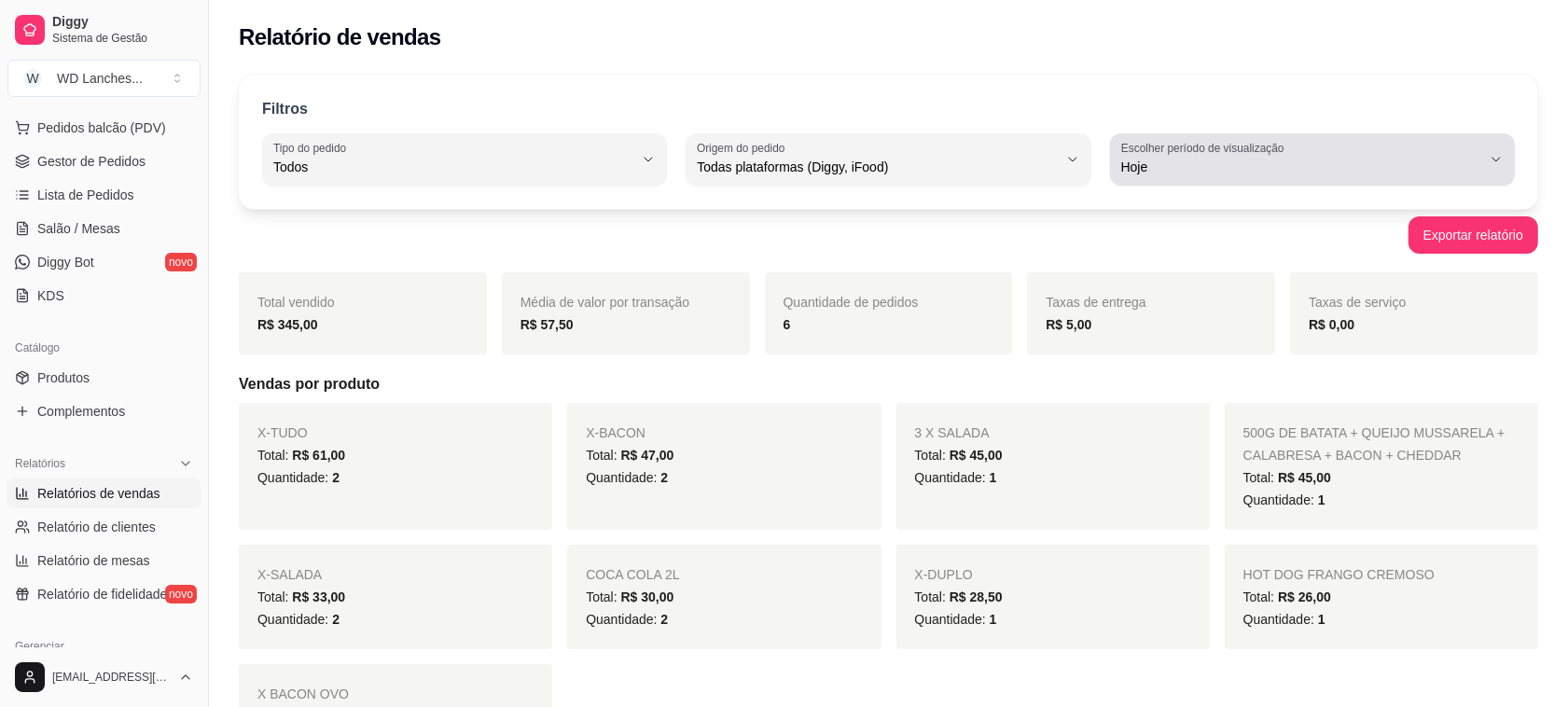
click at [1253, 154] on label "Escolher período de visualização" at bounding box center [1204, 148] width 169 height 16
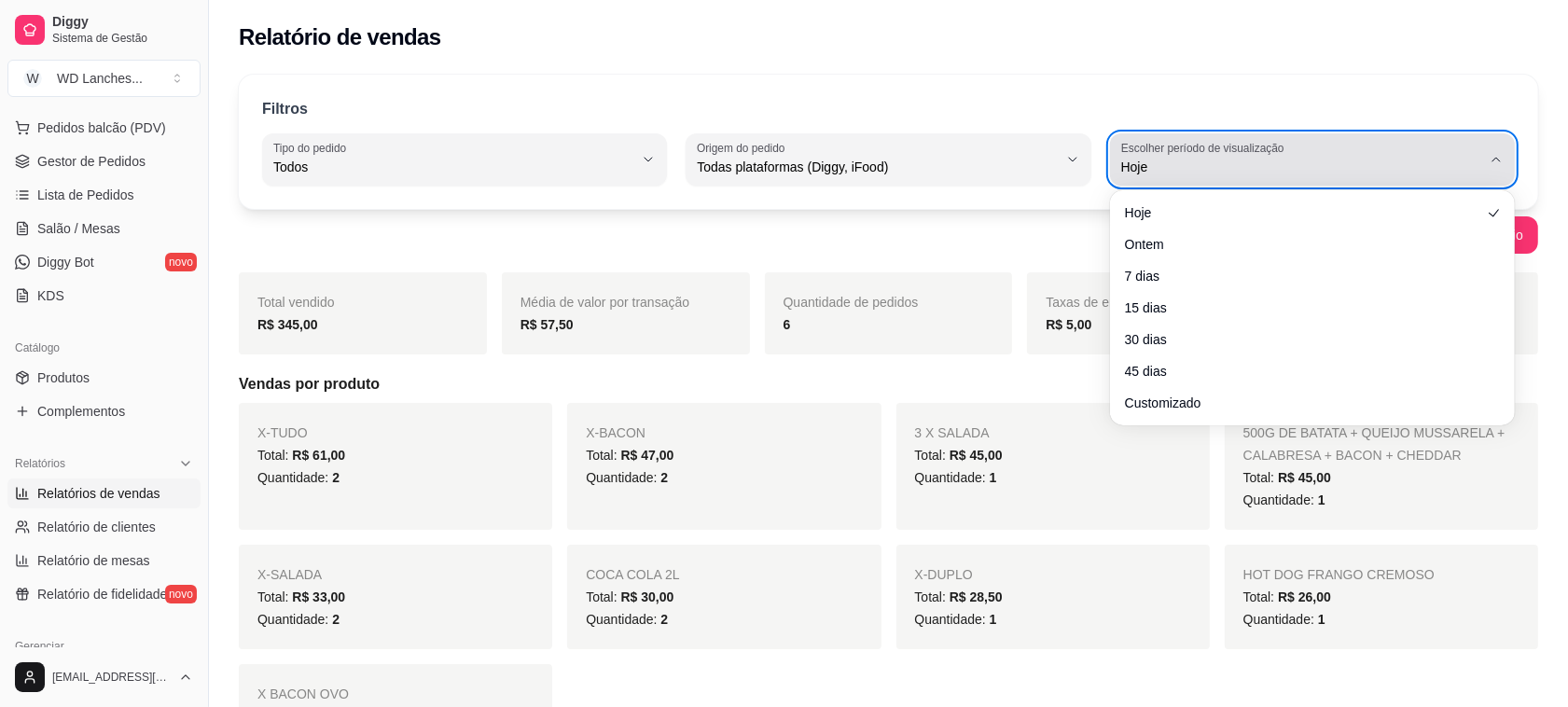
click at [1253, 154] on label "Escolher período de visualização" at bounding box center [1204, 148] width 169 height 16
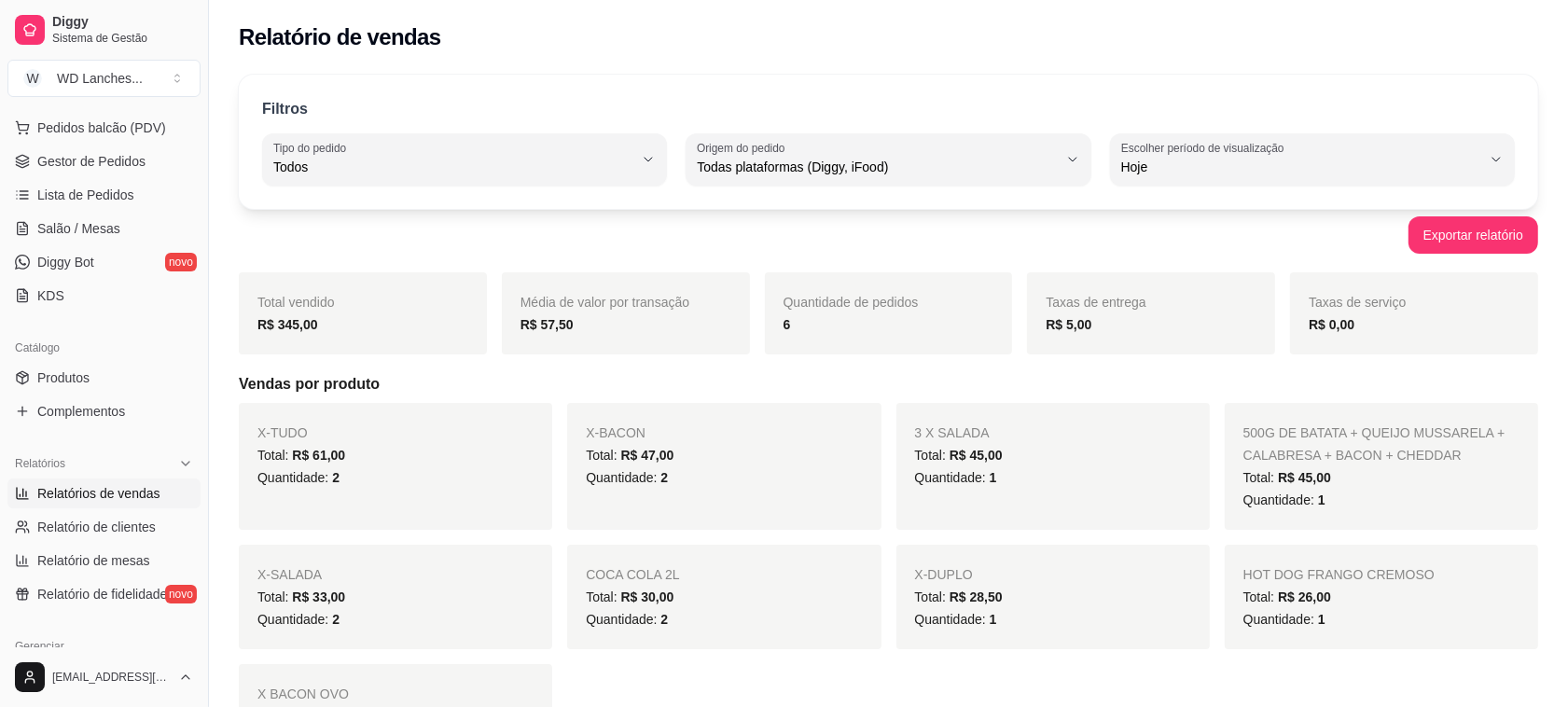
click at [74, 505] on link "Relatórios de vendas" at bounding box center [104, 493] width 193 height 30
click at [82, 564] on span "Relatório de mesas" at bounding box center [94, 560] width 113 height 19
select select "TOTAL_OF_ORDERS"
select select "7"
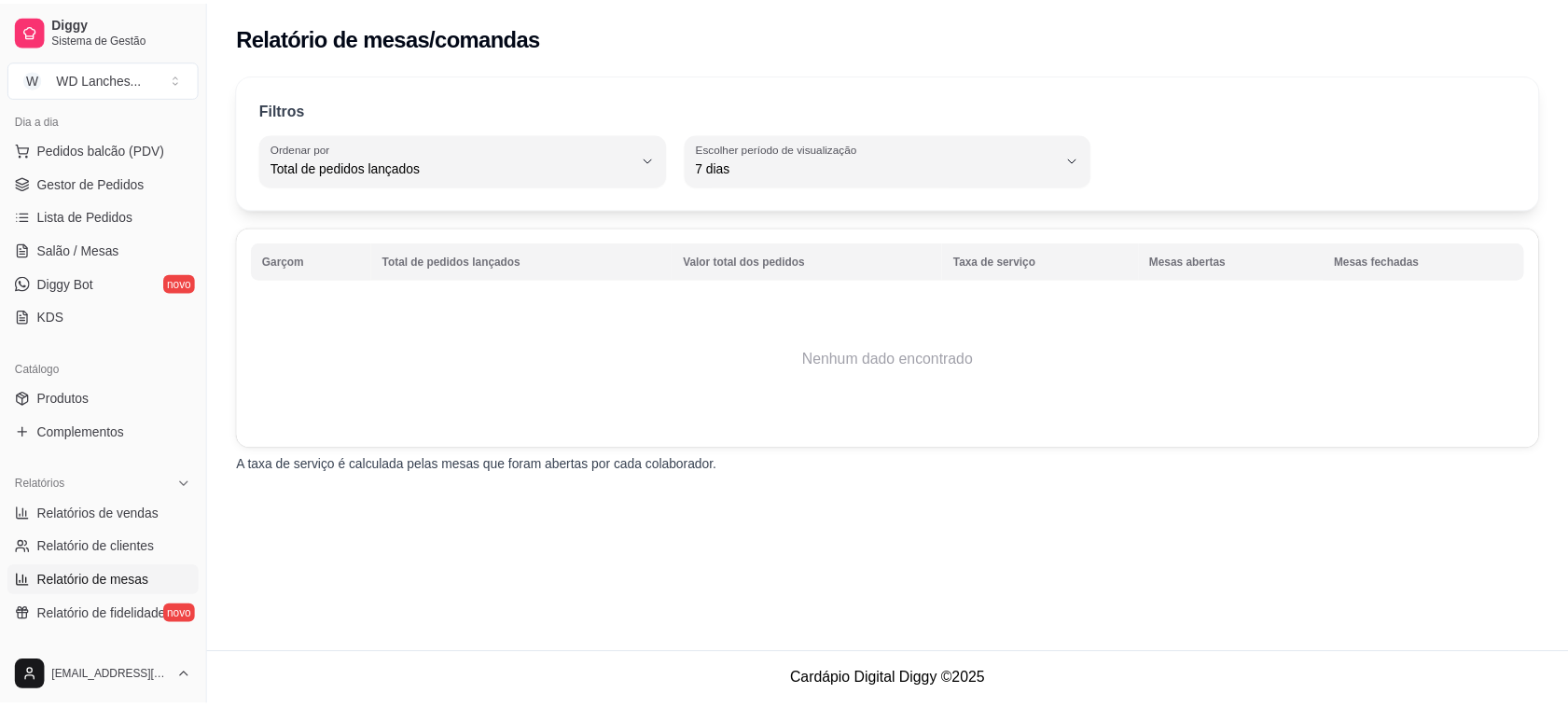
scroll to position [233, 0]
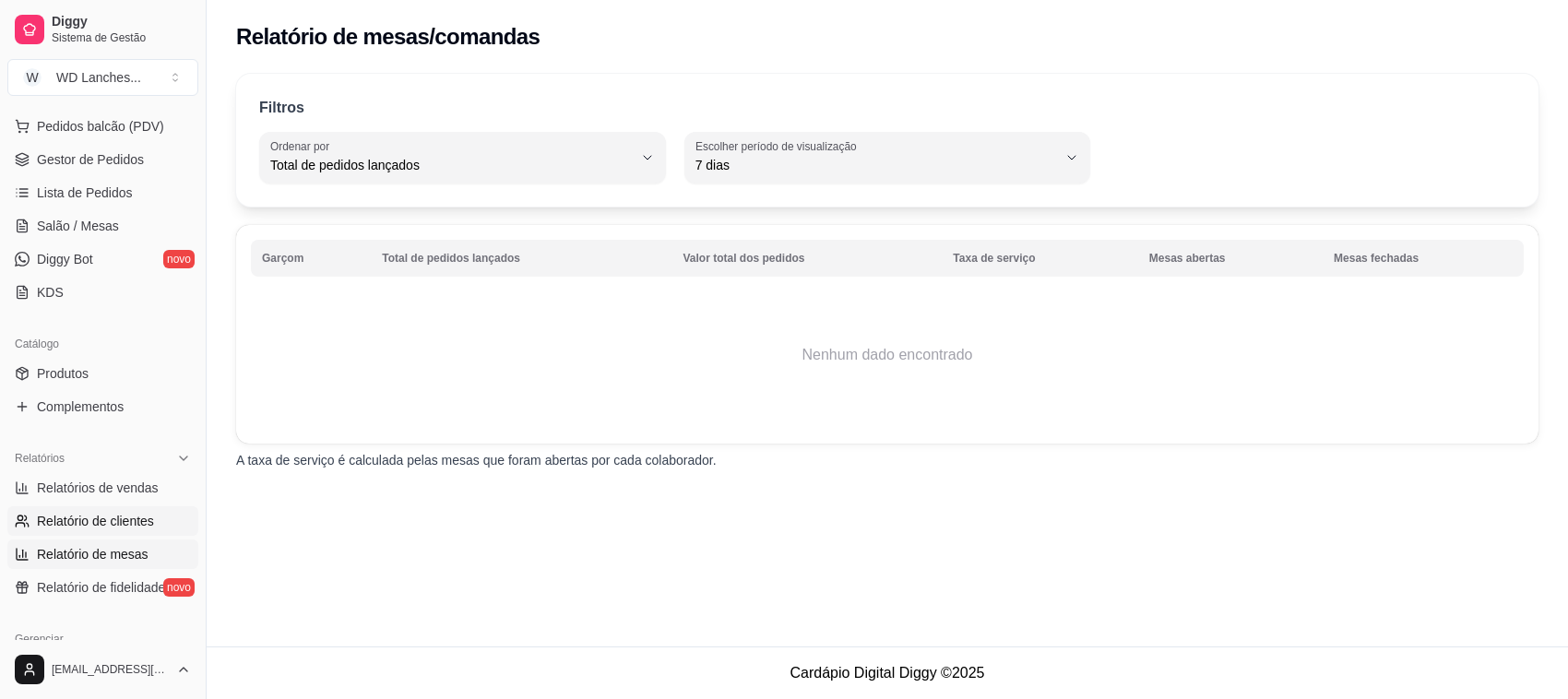
click at [99, 529] on link "Relatório de clientes" at bounding box center [102, 521] width 191 height 30
select select "30"
select select "HIGHEST_TOTAL_SPENT_WITH_ORDERS"
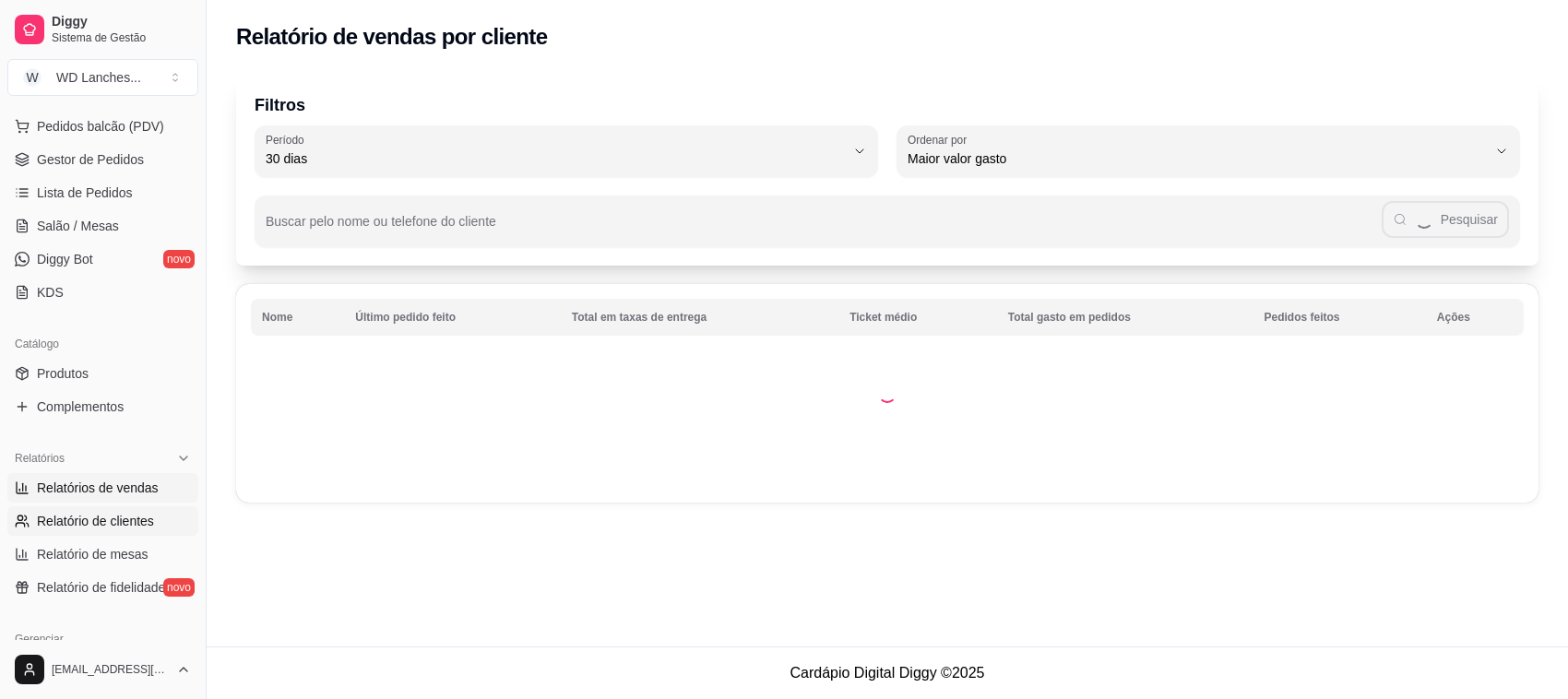
click at [81, 485] on span "Relatórios de vendas" at bounding box center [98, 488] width 122 height 19
select select "ALL"
select select "0"
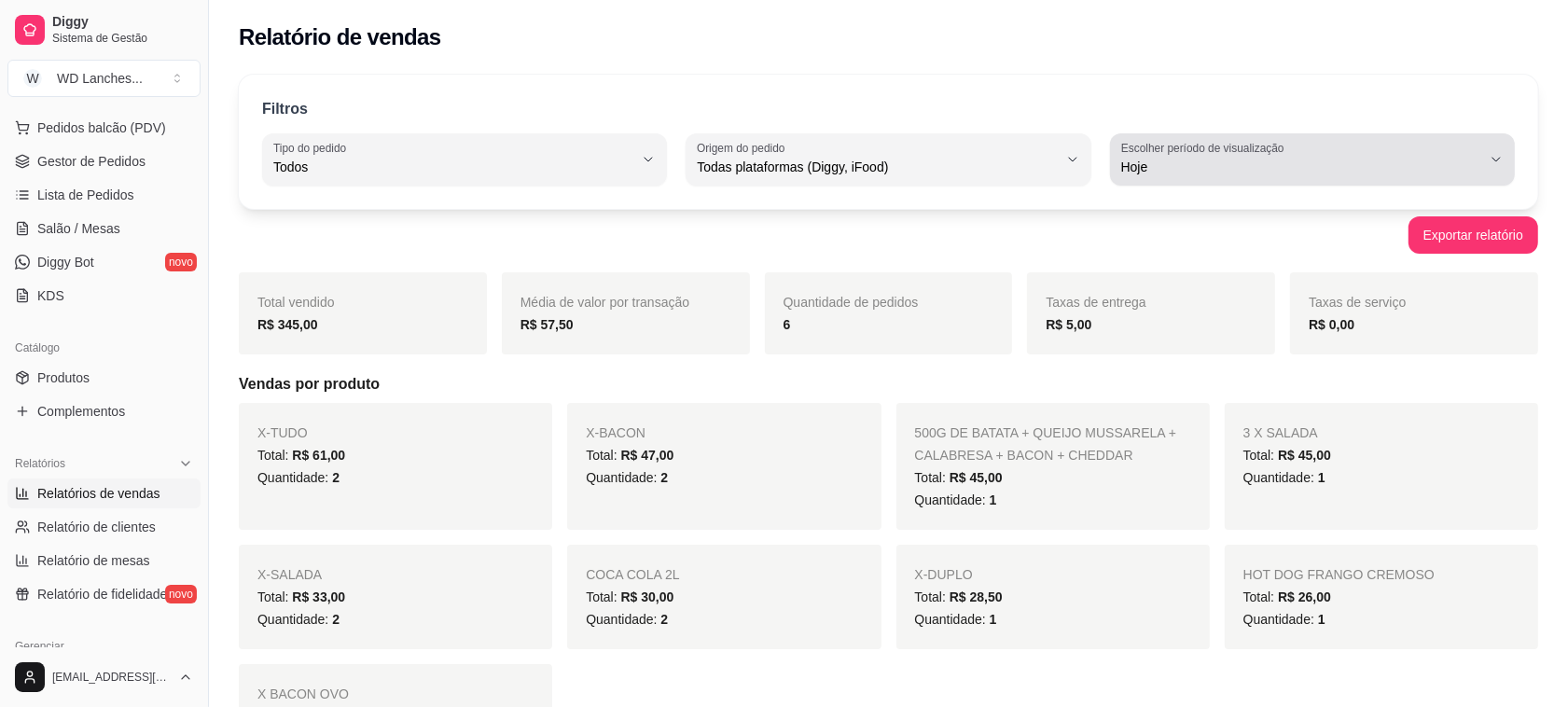
click at [1140, 164] on span "Hoje" at bounding box center [1301, 167] width 360 height 19
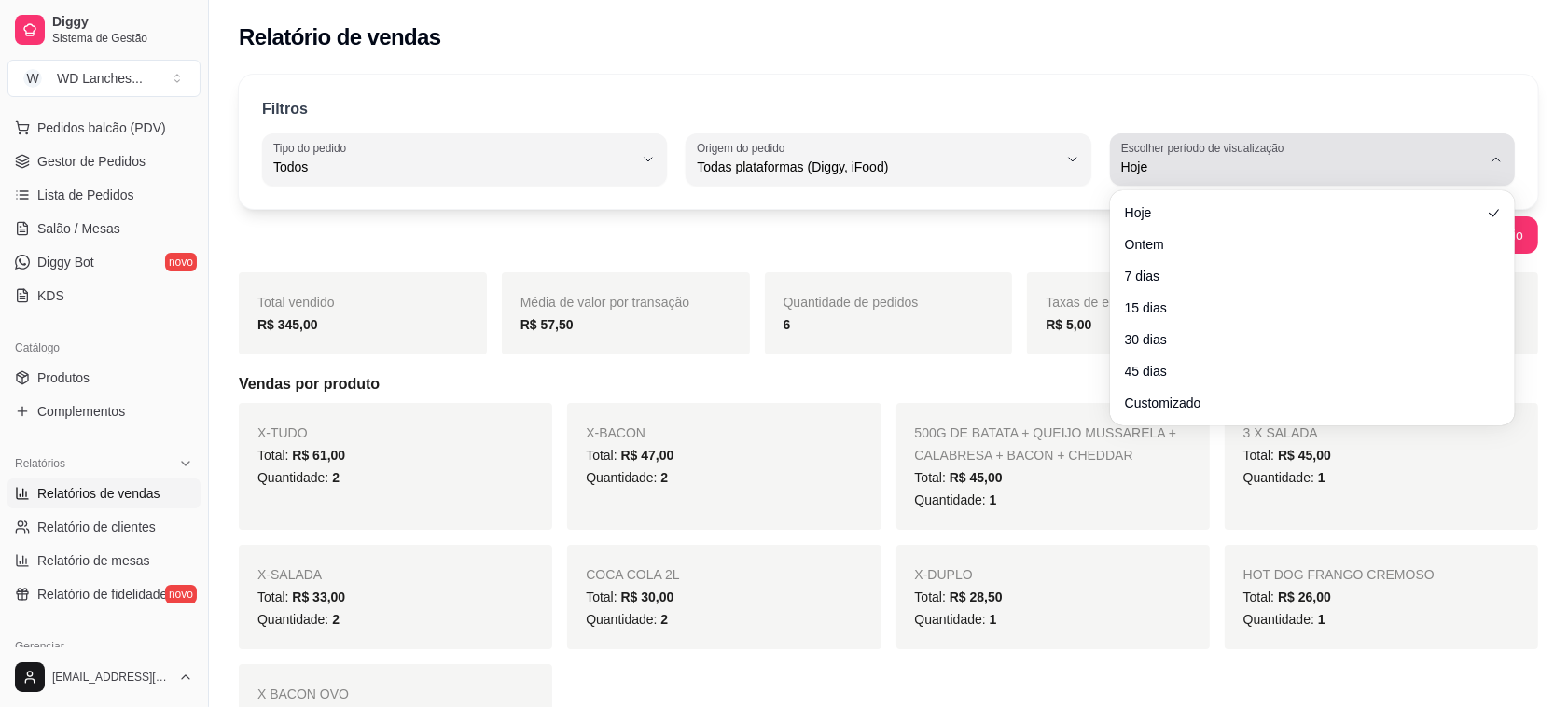
click at [1140, 164] on span "Hoje" at bounding box center [1301, 167] width 360 height 19
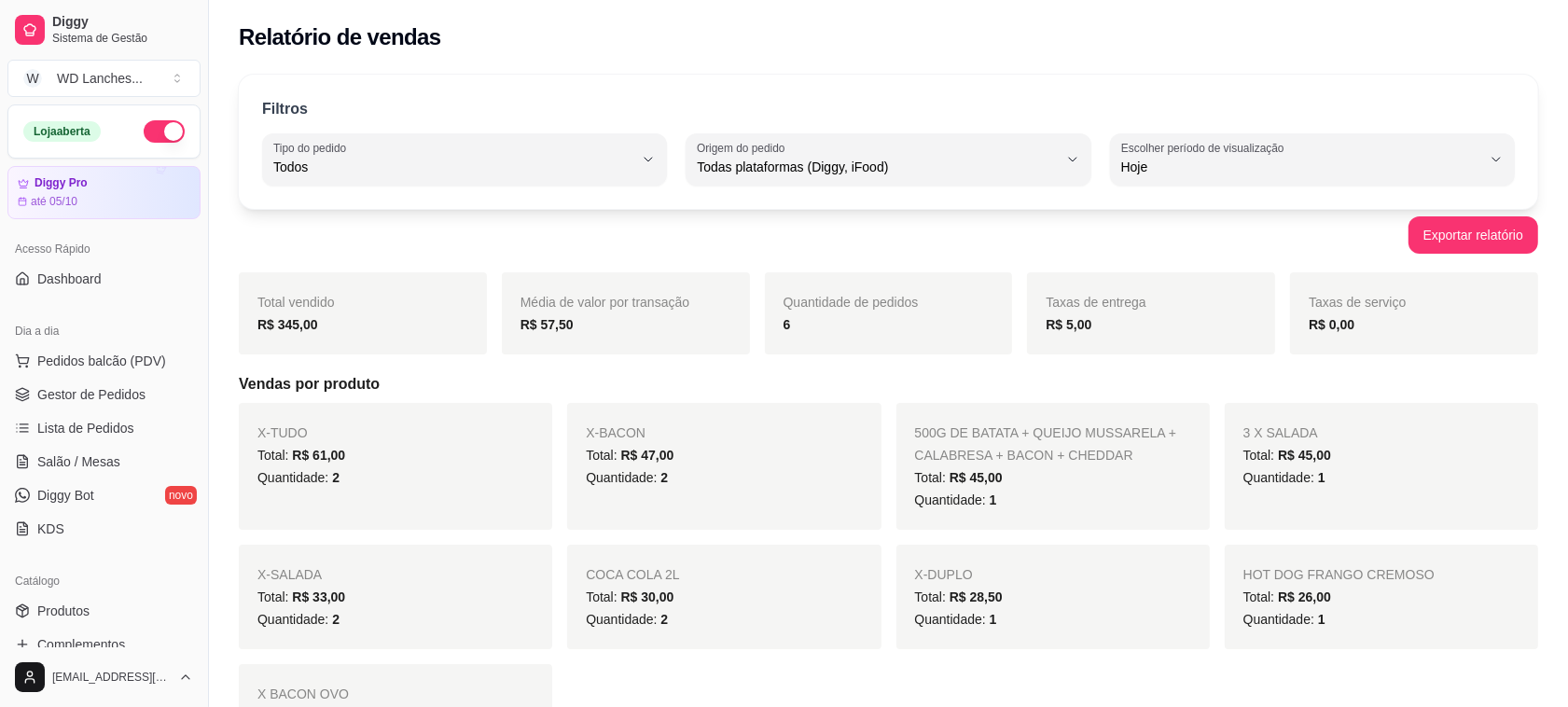
drag, startPoint x: 277, startPoint y: 331, endPoint x: 346, endPoint y: 359, distance: 74.5
click at [346, 359] on div "Total vendido R$ 345,00 Média de valor por transação R$ 57,50 Quantidade de ped…" at bounding box center [889, 598] width 1300 height 652
click at [72, 354] on span "Pedidos balcão (PDV)" at bounding box center [102, 361] width 129 height 19
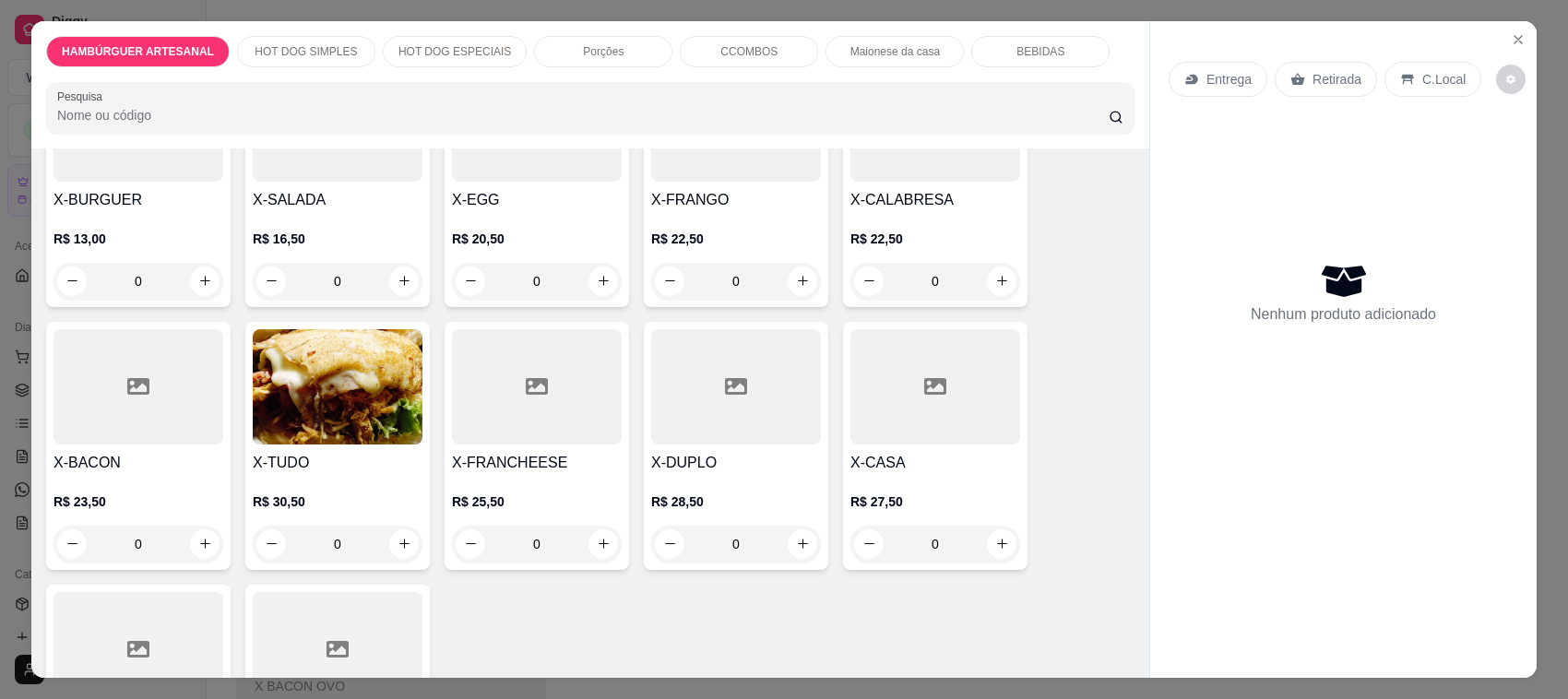
scroll to position [231, 0]
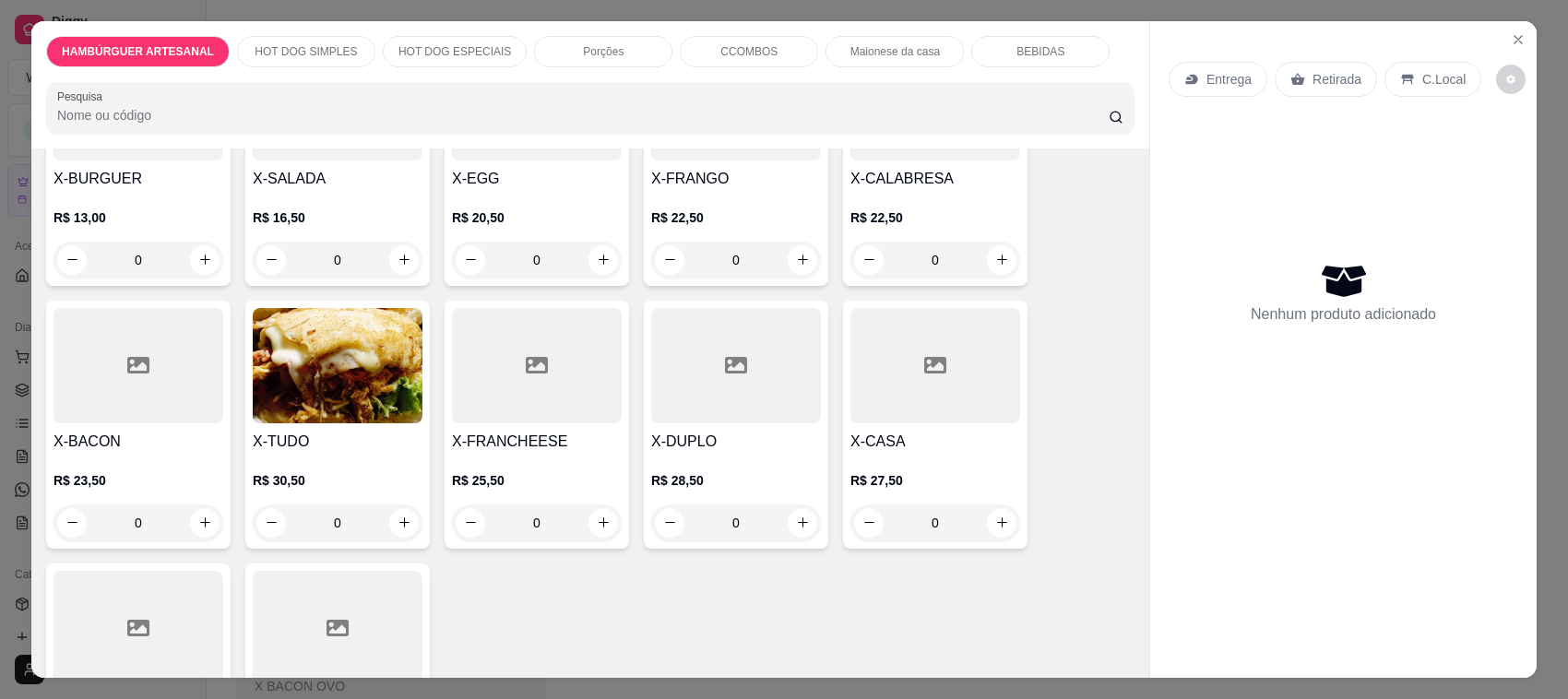
click at [112, 465] on div "R$ 23,50 0" at bounding box center [138, 496] width 169 height 88
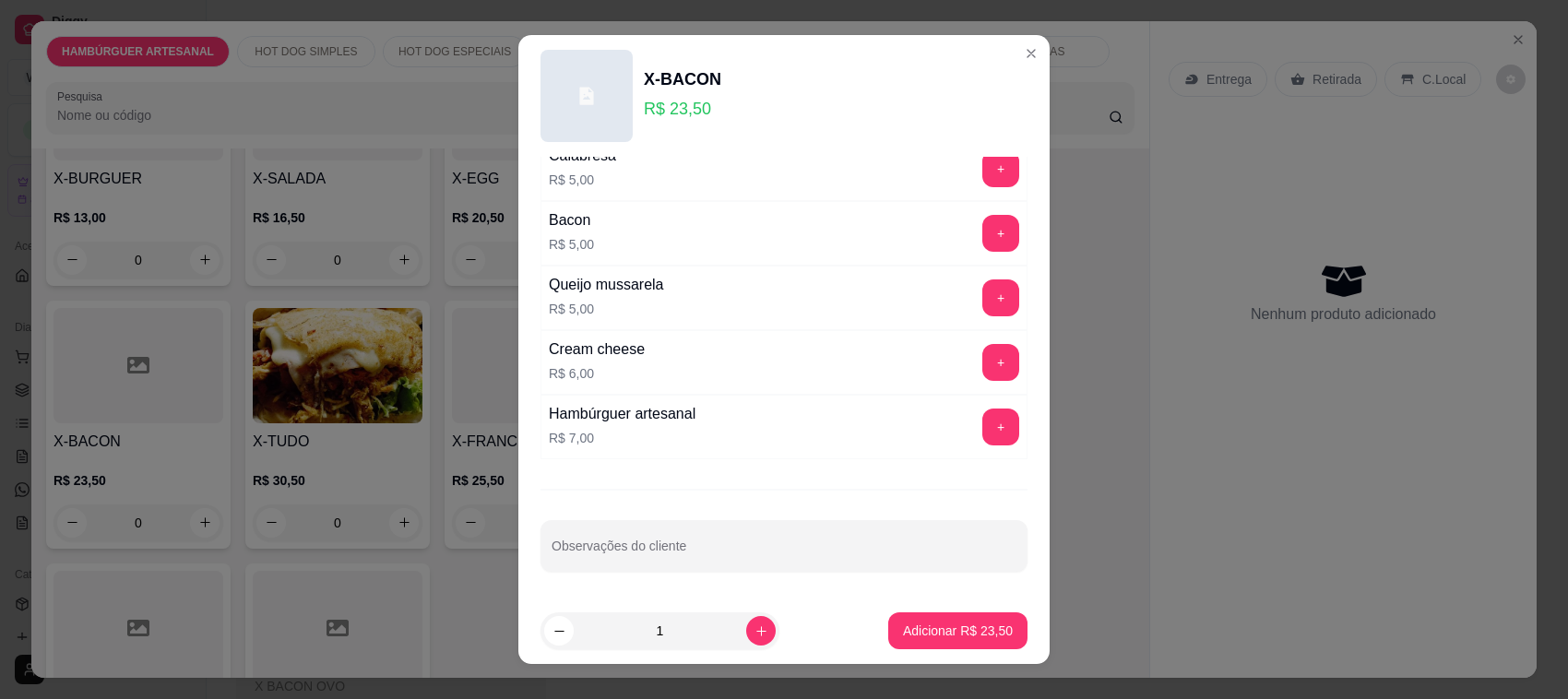
scroll to position [415, 0]
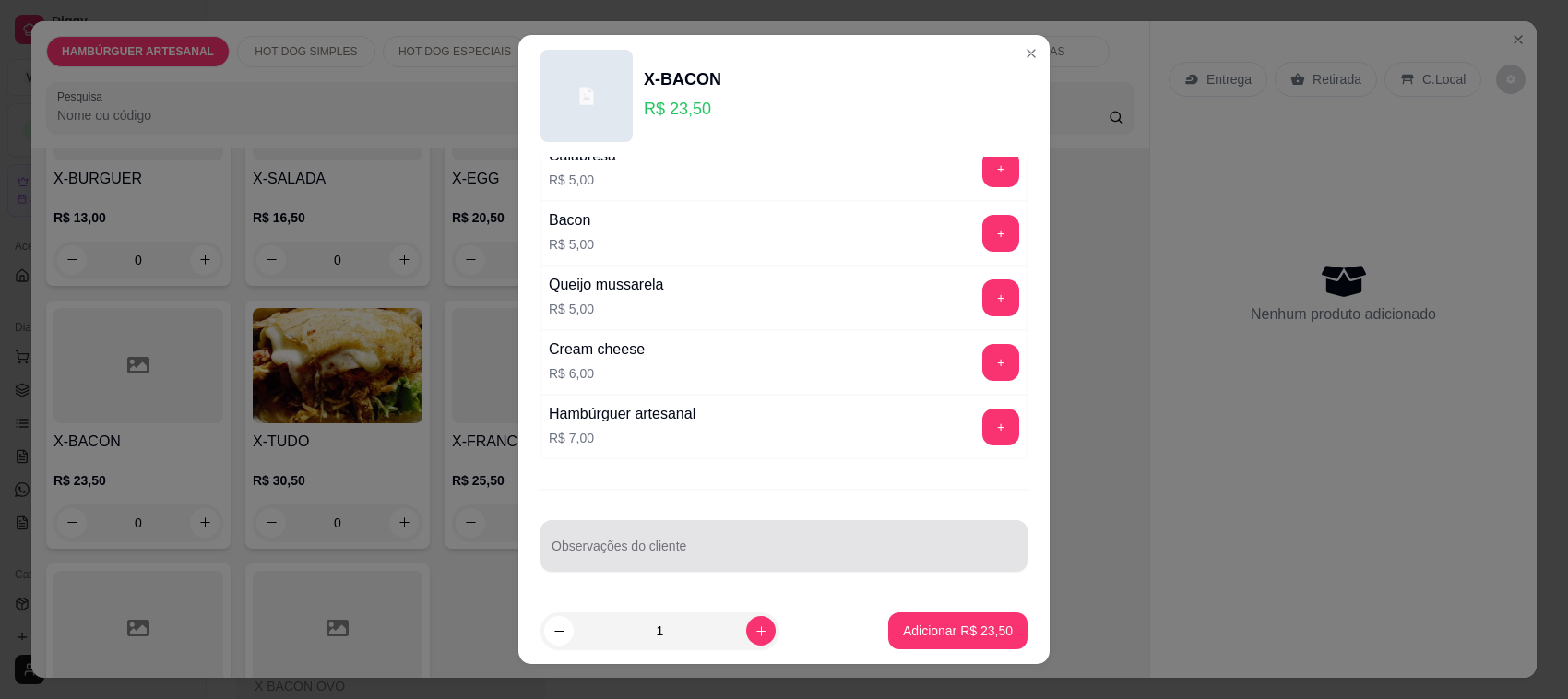
click at [712, 564] on div at bounding box center [783, 546] width 465 height 37
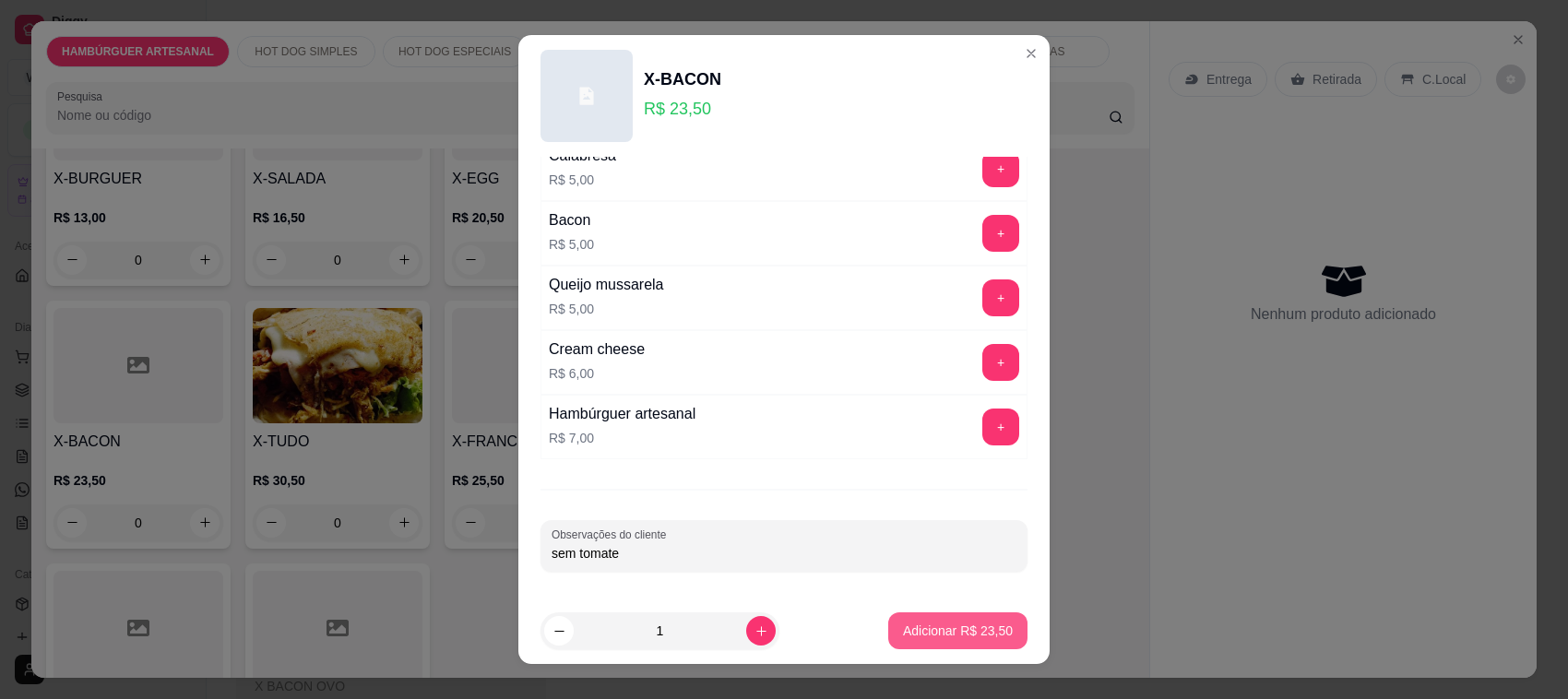
type input "sem tomate"
click at [953, 636] on p "Adicionar R$ 23,50" at bounding box center [958, 631] width 110 height 19
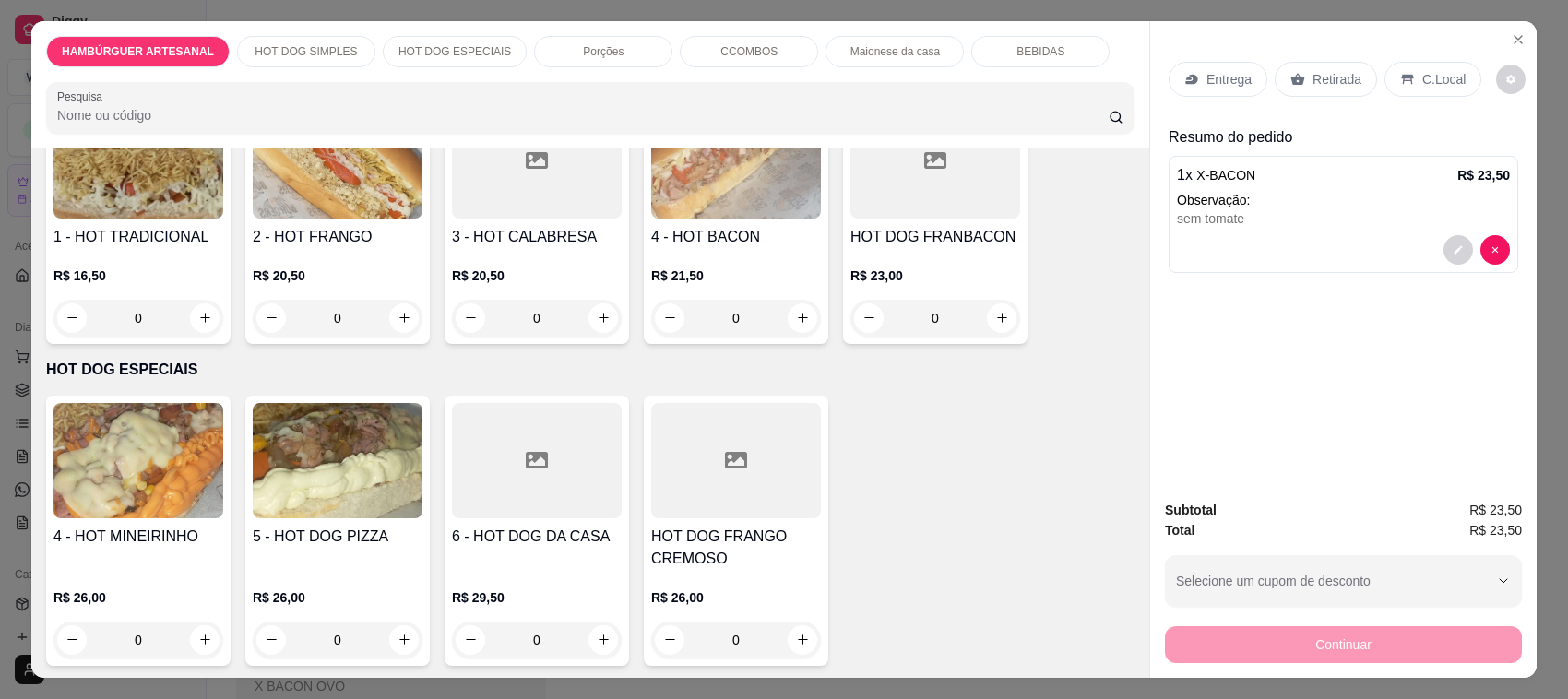
scroll to position [1037, 0]
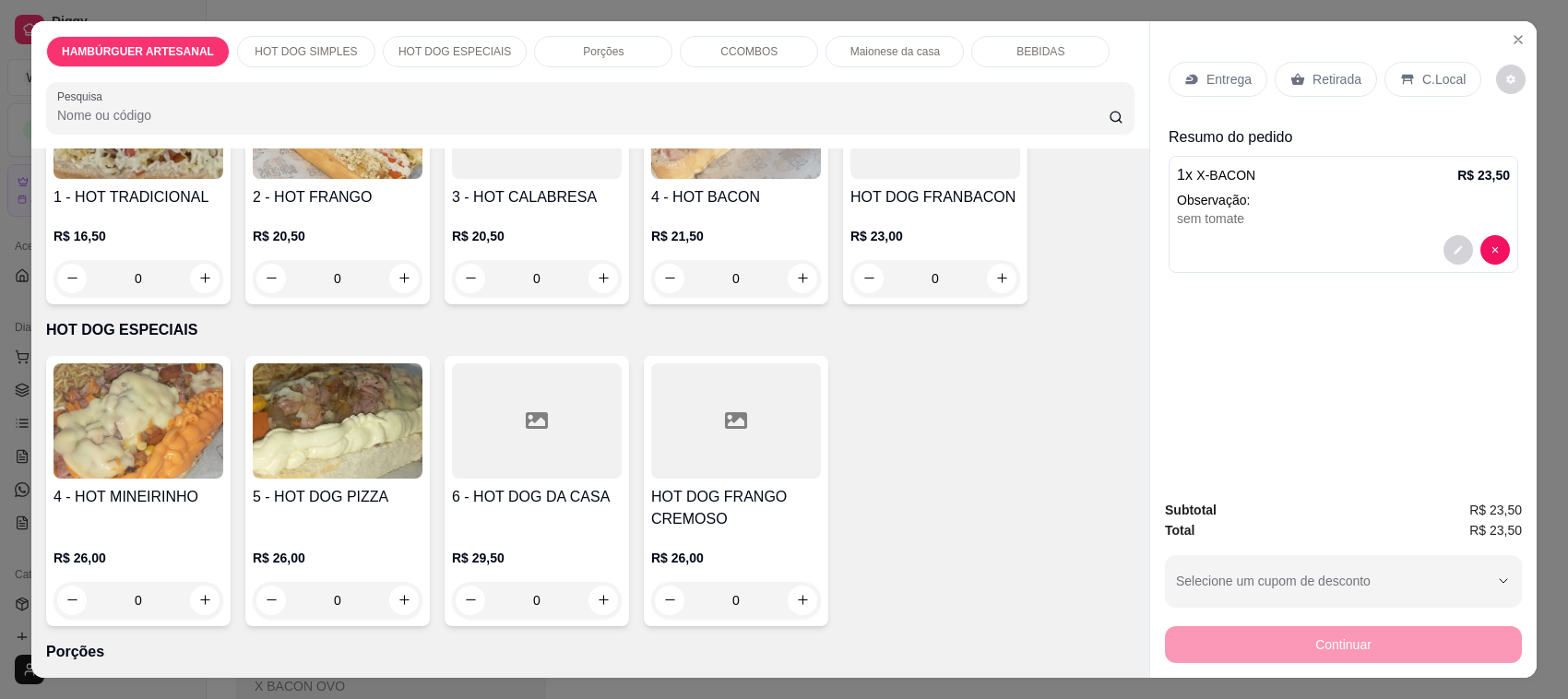
click at [140, 505] on h4 "4 - HOT MINEIRINHO" at bounding box center [138, 497] width 169 height 22
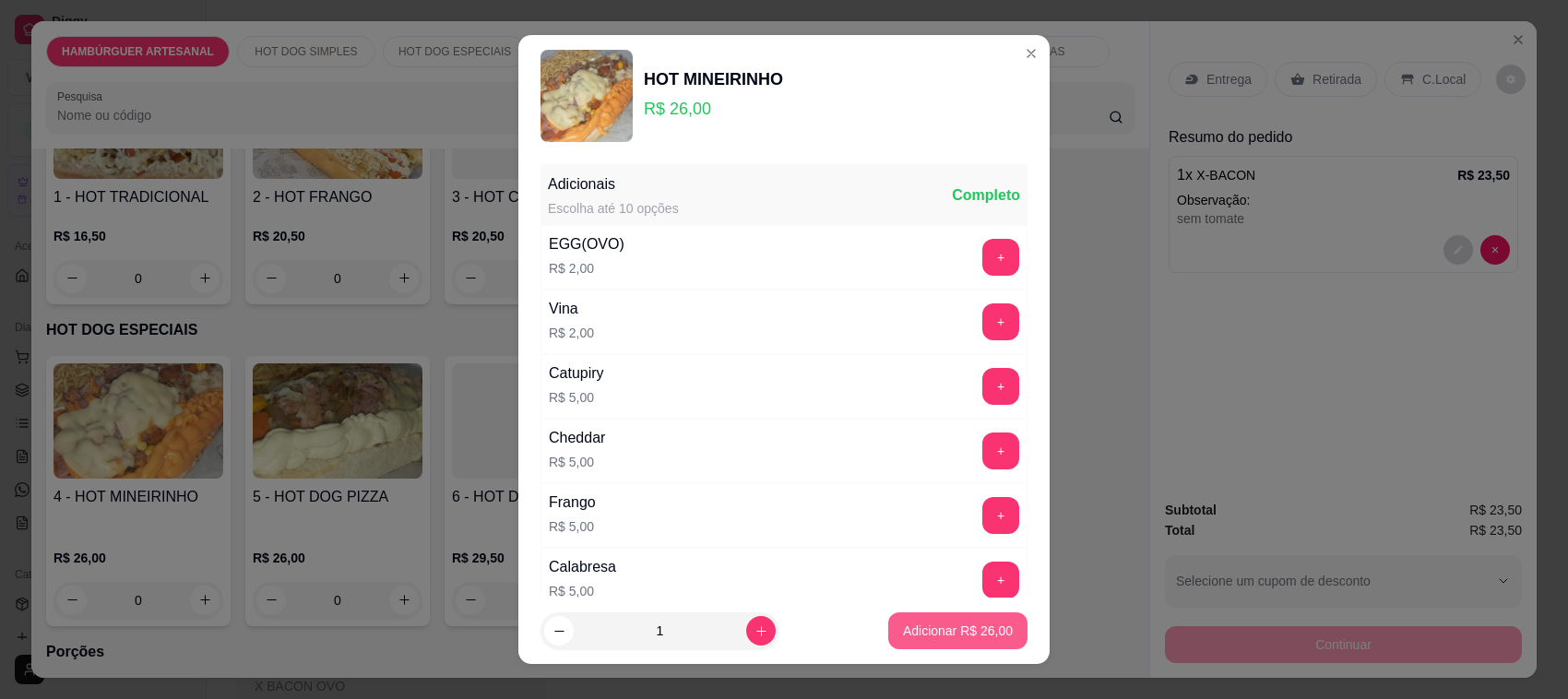
click at [903, 631] on p "Adicionar R$ 26,00" at bounding box center [958, 631] width 110 height 19
type input "1"
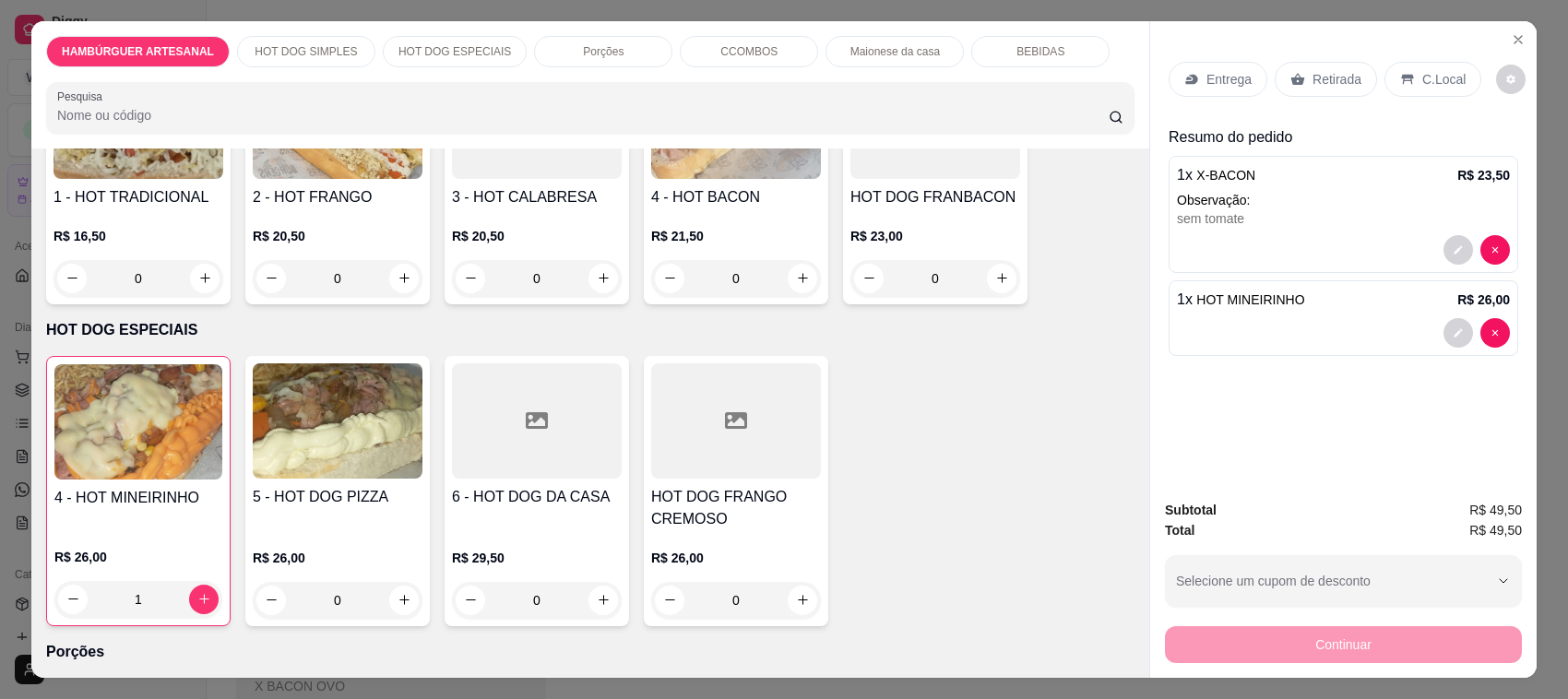
click at [1226, 70] on p "Entrega" at bounding box center [1228, 79] width 46 height 19
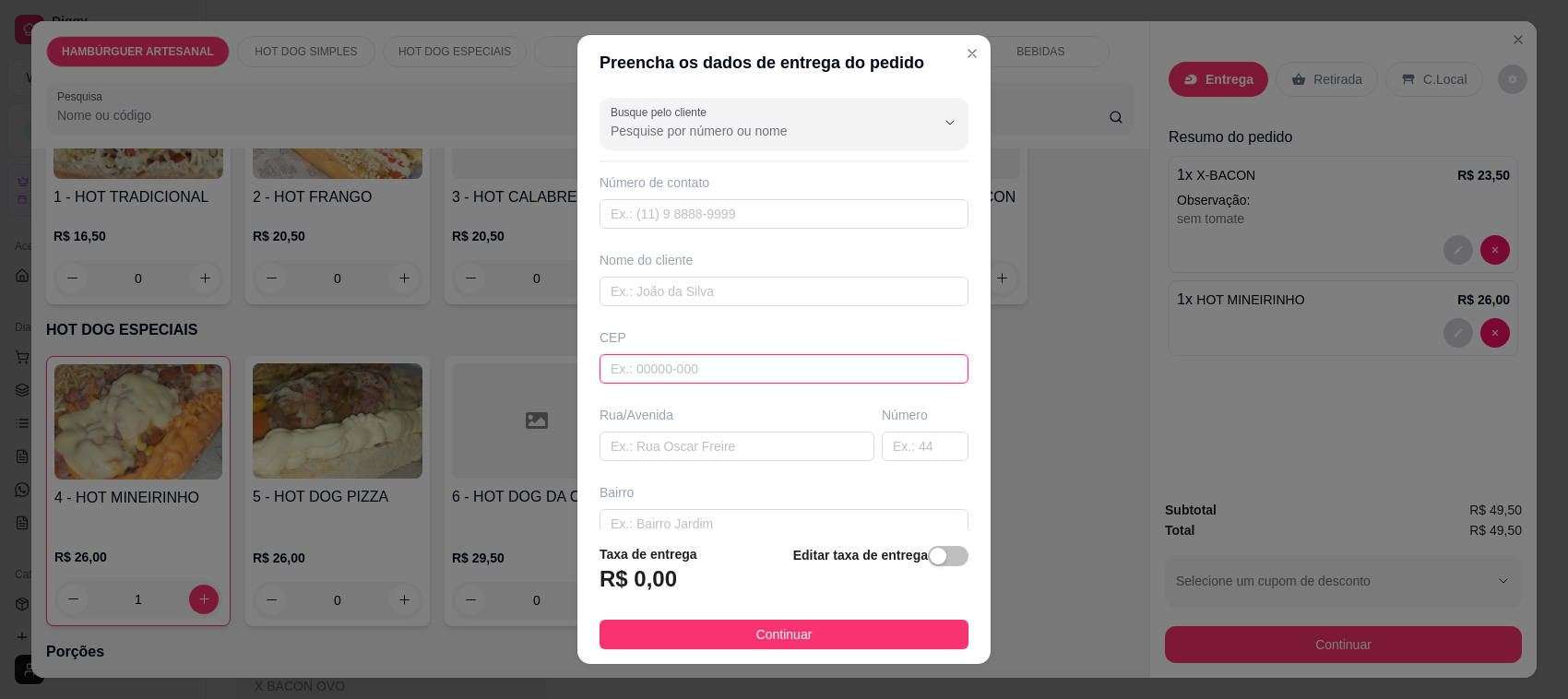
drag, startPoint x: 715, startPoint y: 361, endPoint x: 723, endPoint y: 383, distance: 23.4
click at [715, 366] on input "text" at bounding box center [784, 369] width 369 height 30
type input "83055517"
type input "Rua [PERSON_NAME] Della Giustina"
type input "Ipê"
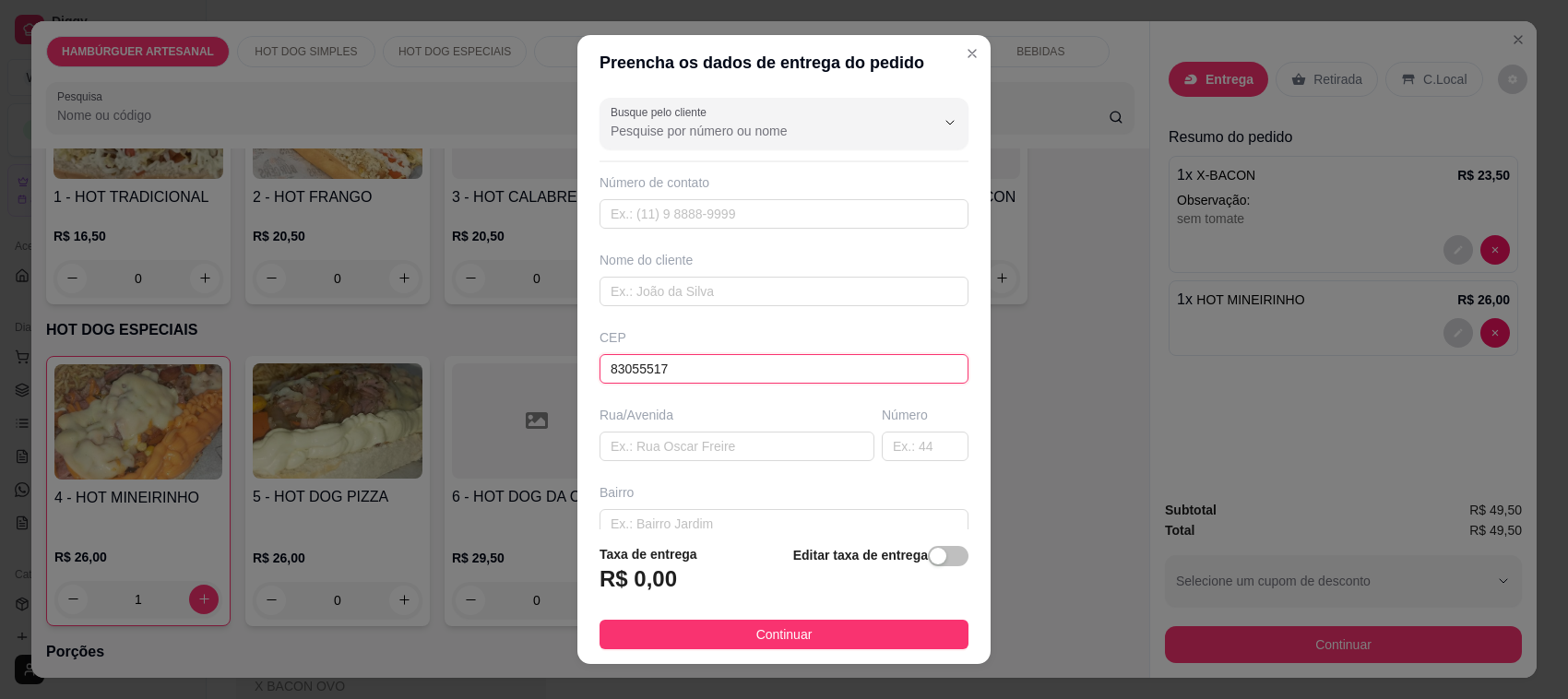
type input "São José dos Pinhais"
click at [905, 442] on input "text" at bounding box center [925, 447] width 87 height 30
type input "317"
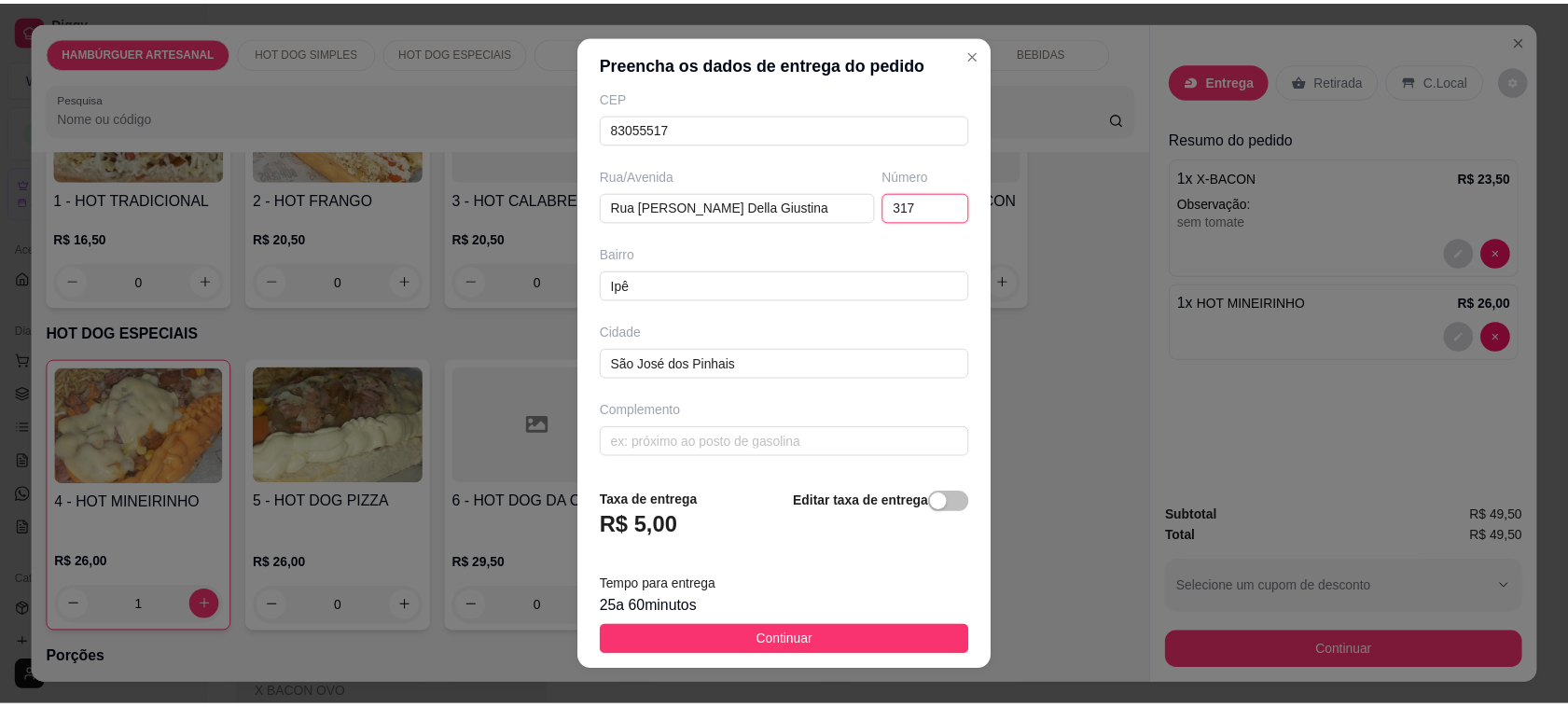
scroll to position [247, 0]
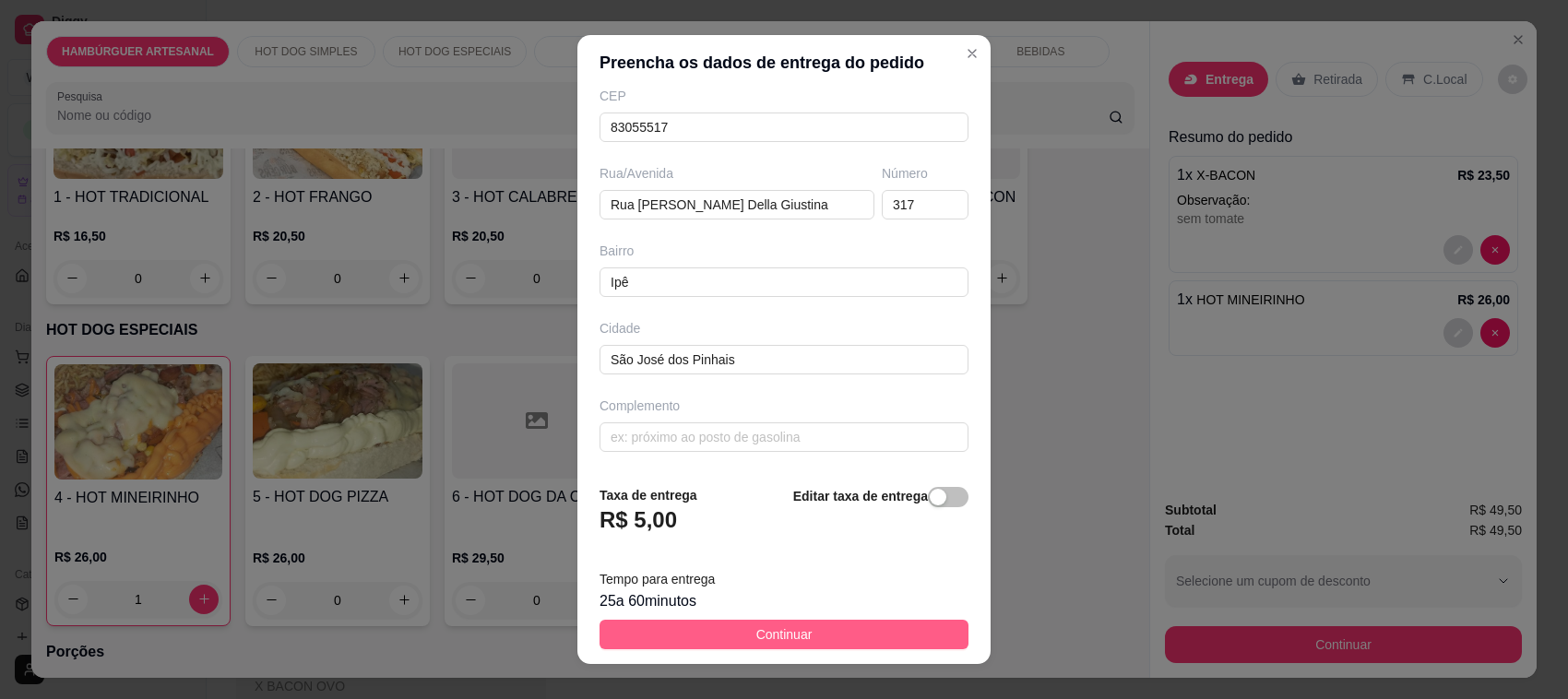
click at [718, 632] on button "Continuar" at bounding box center [784, 635] width 369 height 30
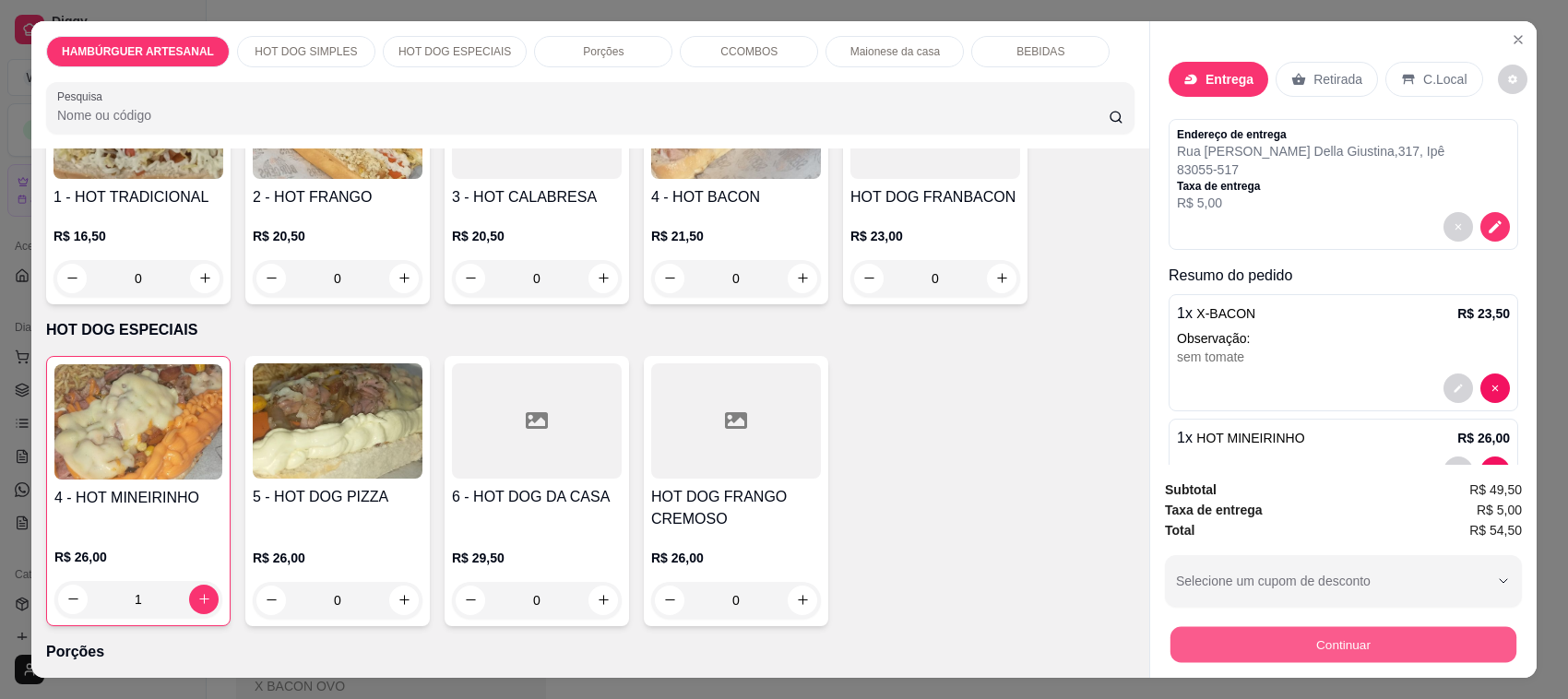
click at [1344, 645] on button "Continuar" at bounding box center [1343, 644] width 345 height 36
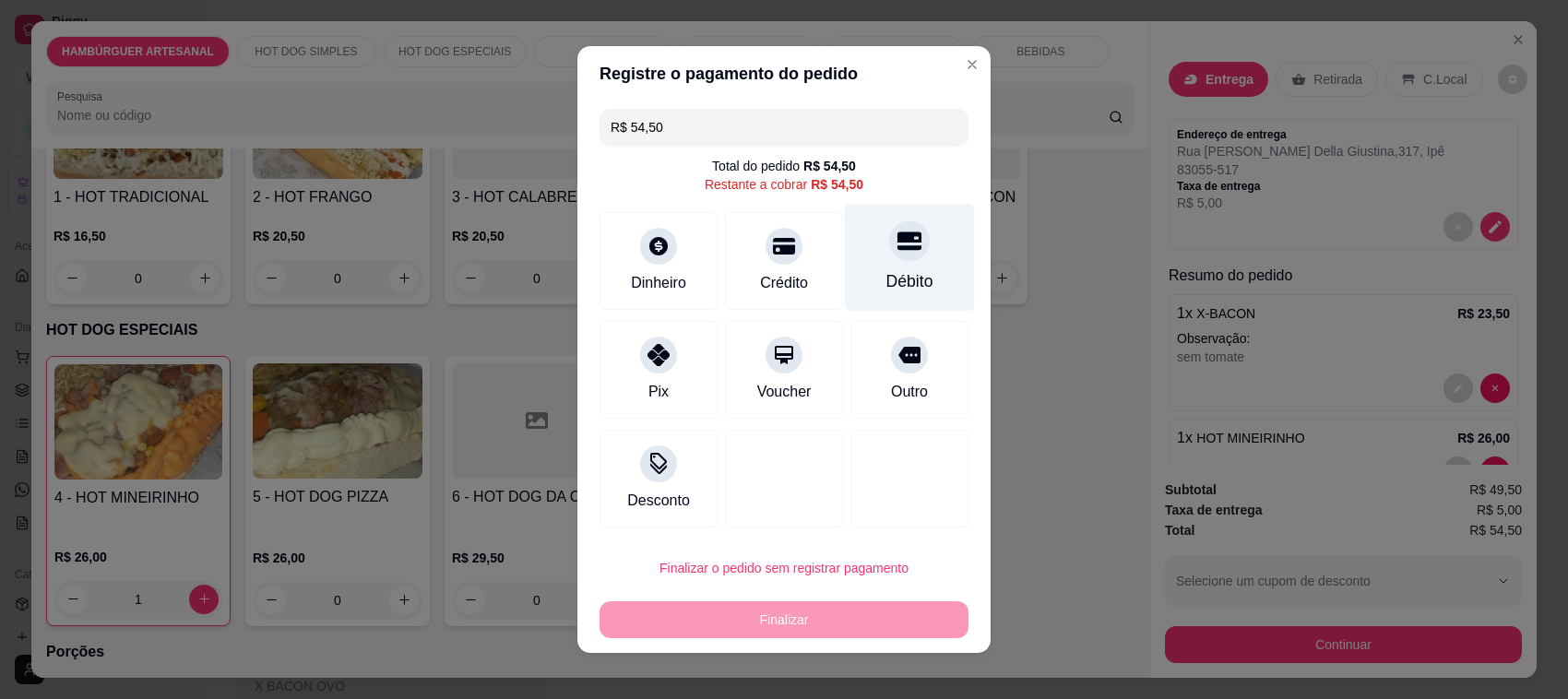
drag, startPoint x: 856, startPoint y: 283, endPoint x: 856, endPoint y: 316, distance: 33.0
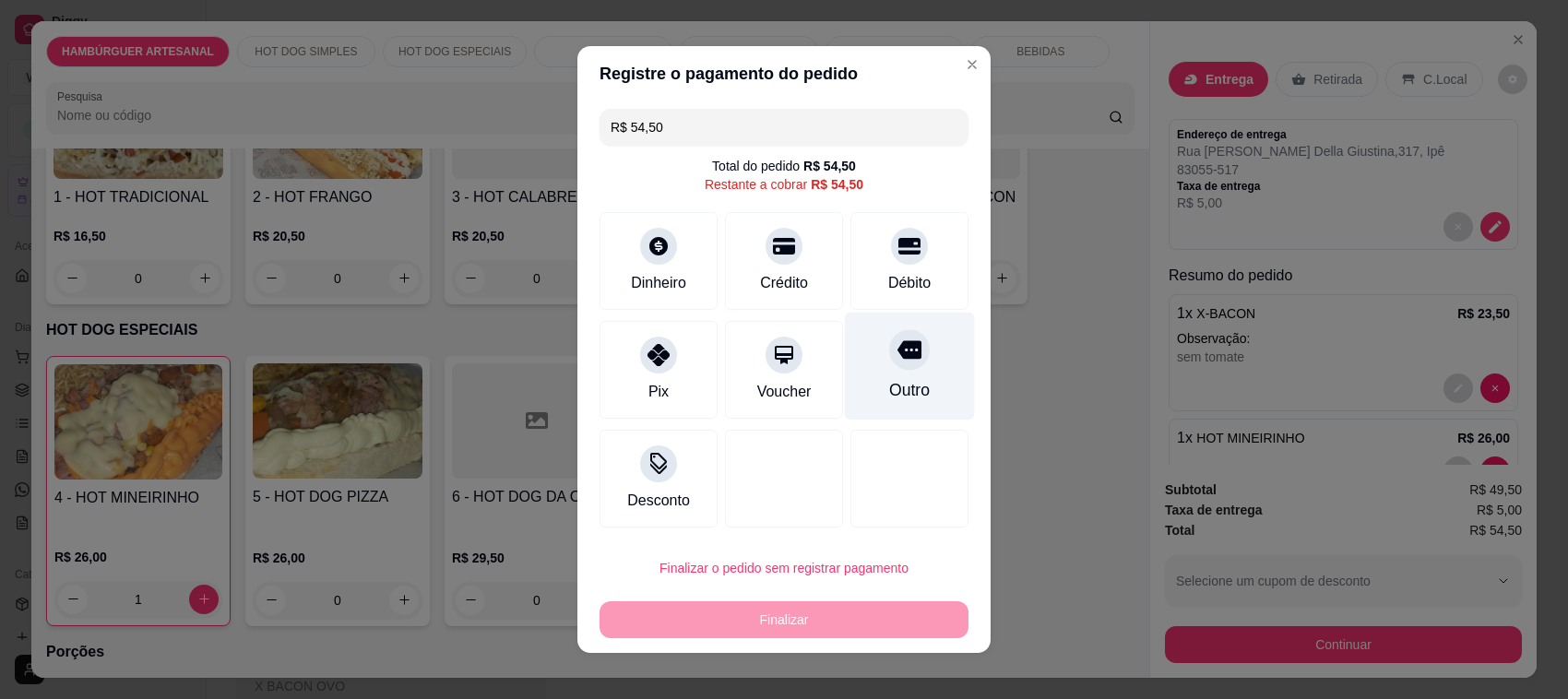
click at [856, 282] on div "Débito" at bounding box center [909, 261] width 118 height 98
type input "R$ 0,00"
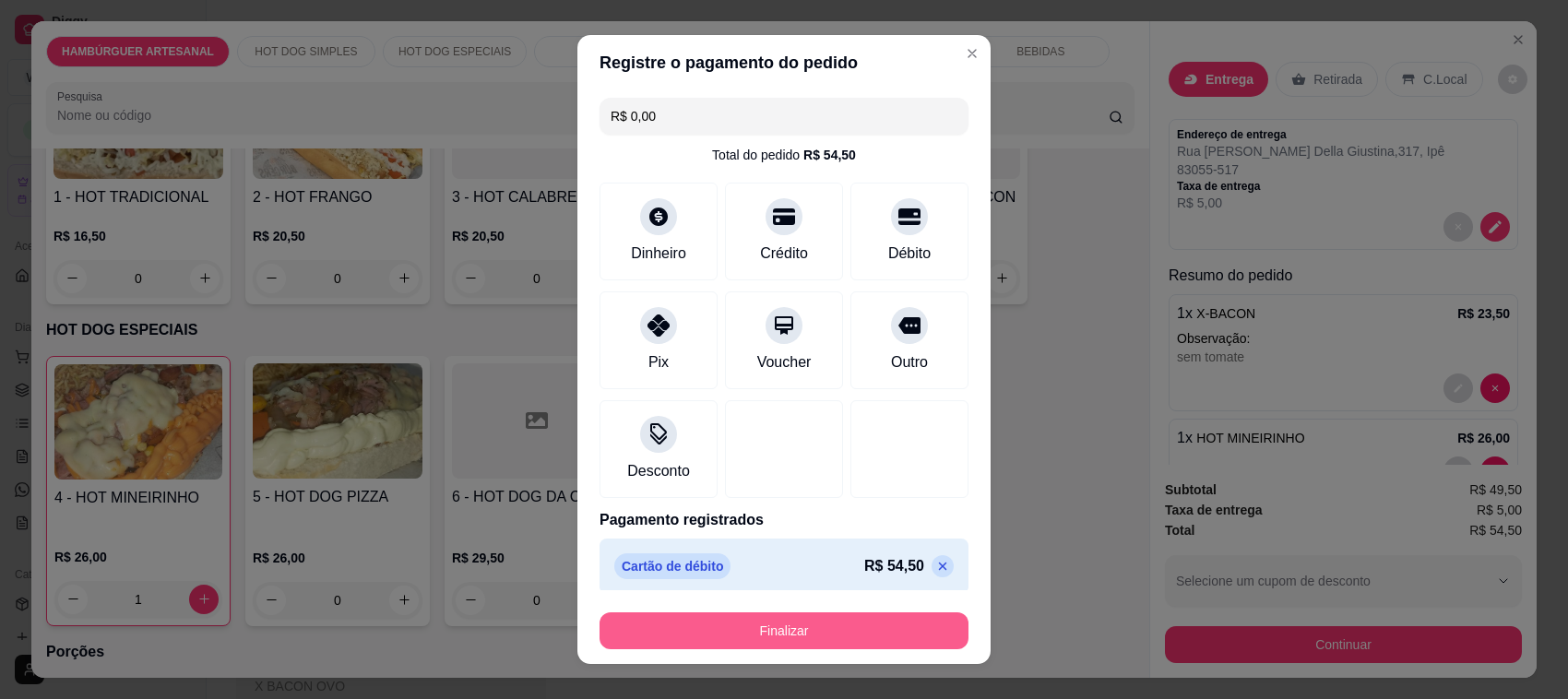
click at [877, 639] on button "Finalizar" at bounding box center [784, 631] width 369 height 37
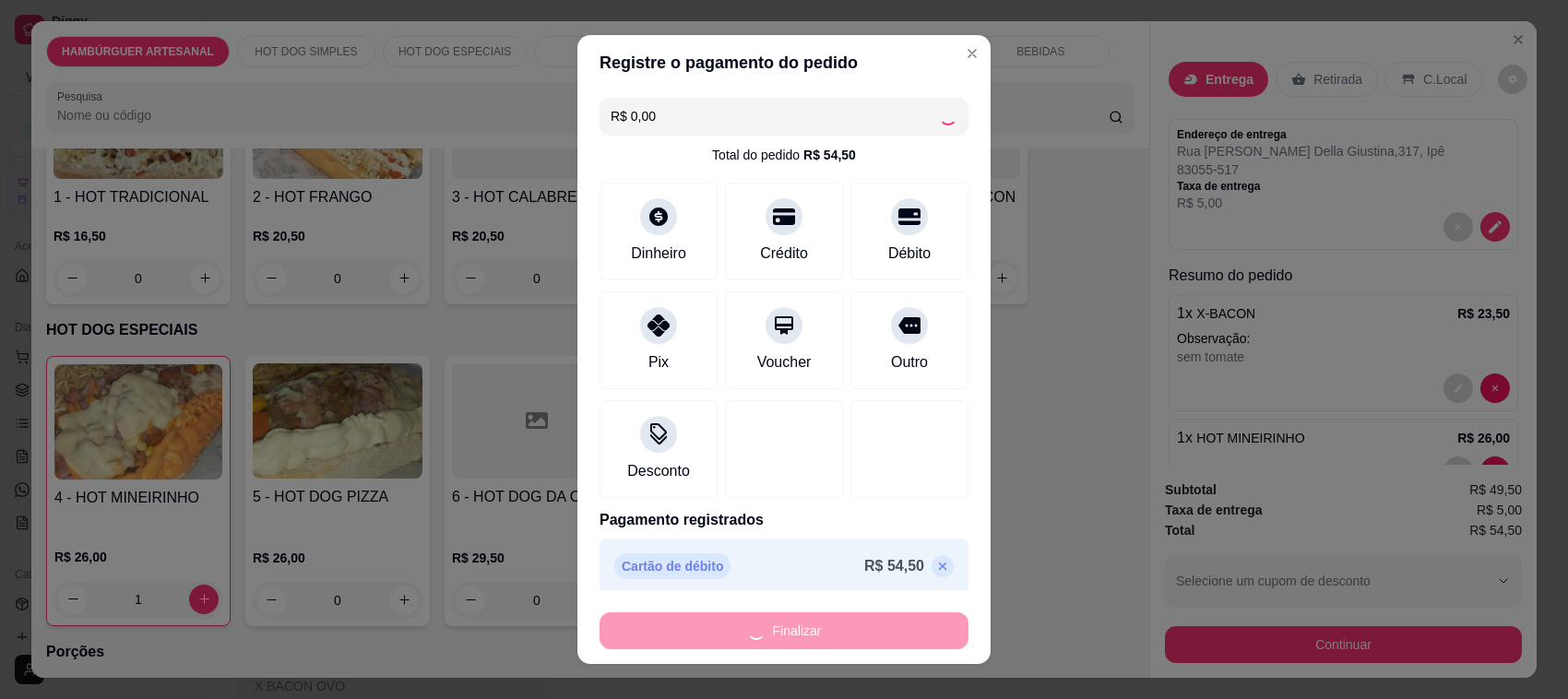
type input "0"
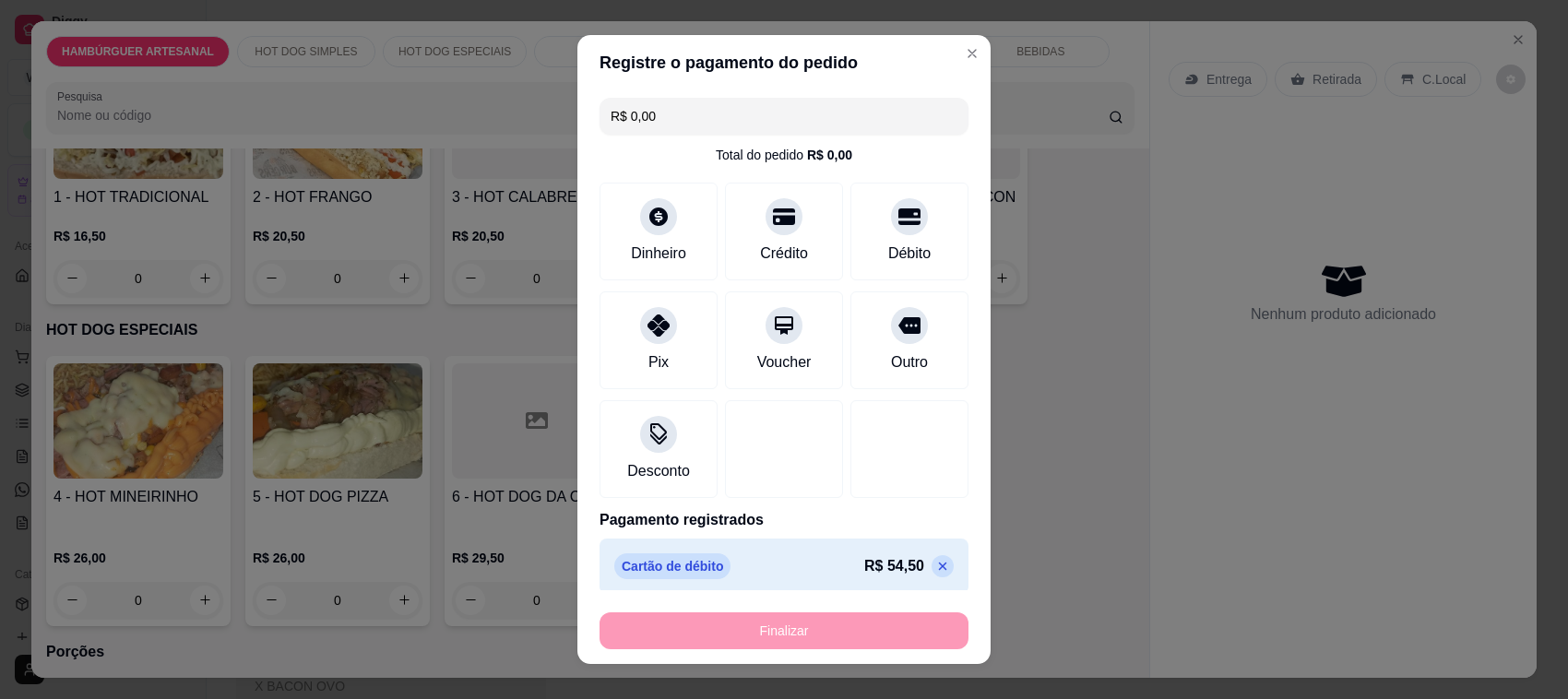
type input "-R$ 54,50"
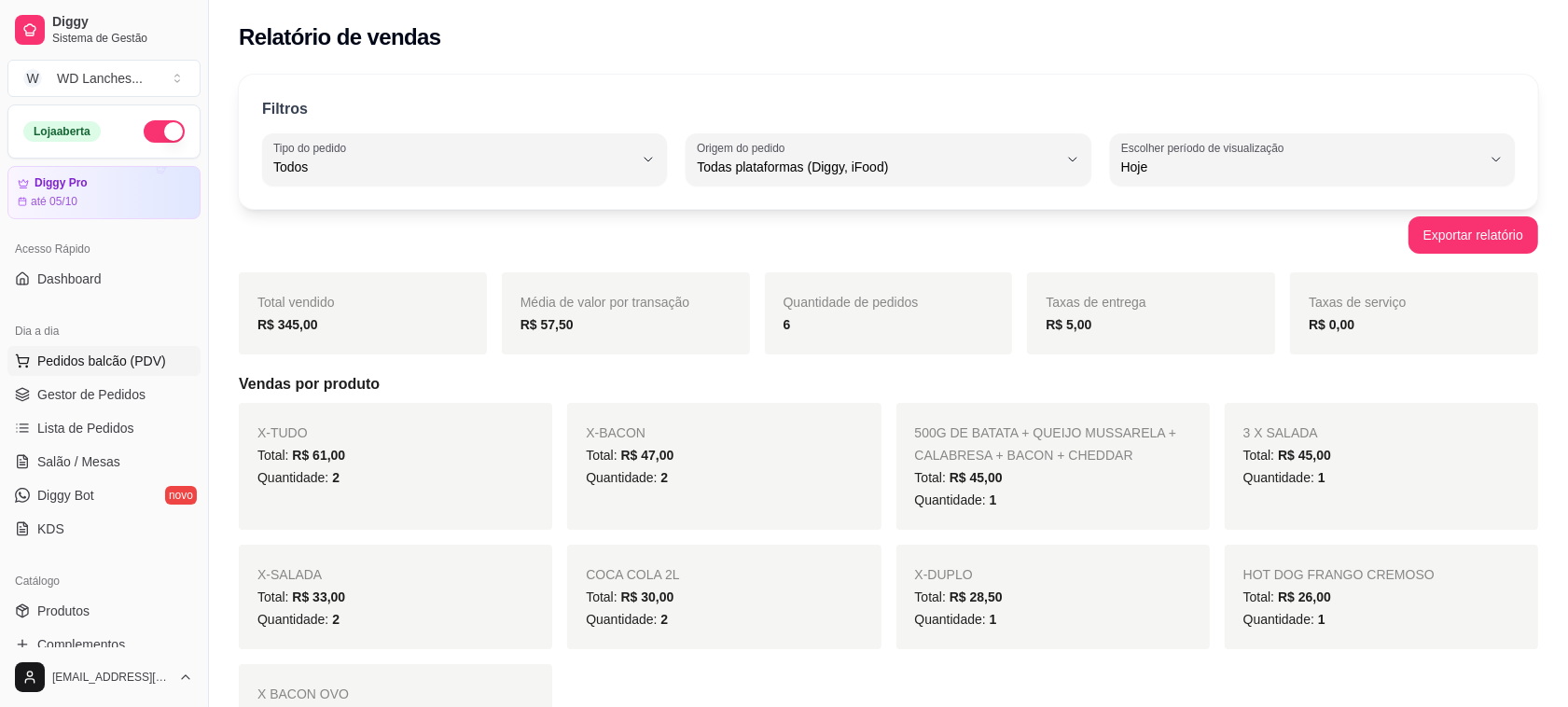
click at [109, 351] on span "Pedidos balcão (PDV)" at bounding box center [102, 361] width 129 height 19
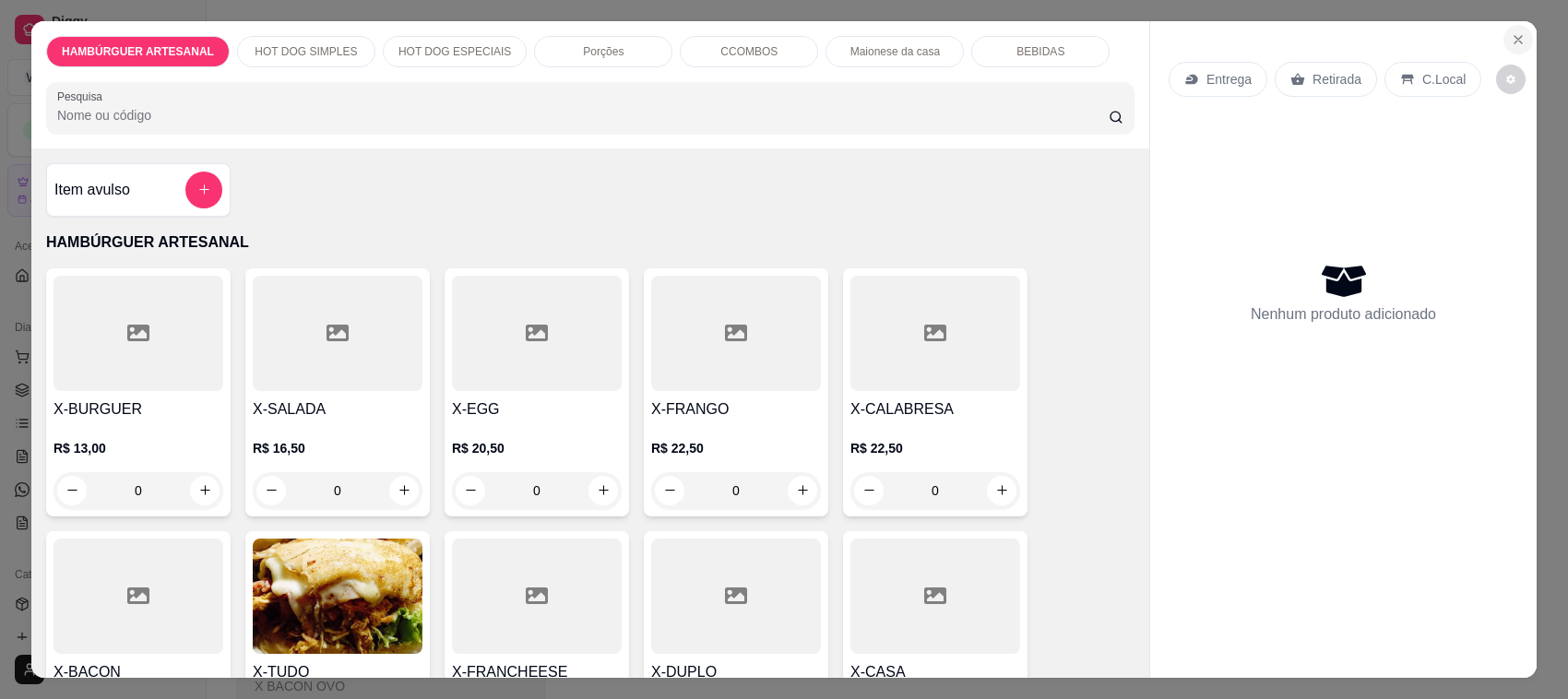
click at [1510, 34] on icon "Close" at bounding box center [1518, 40] width 15 height 15
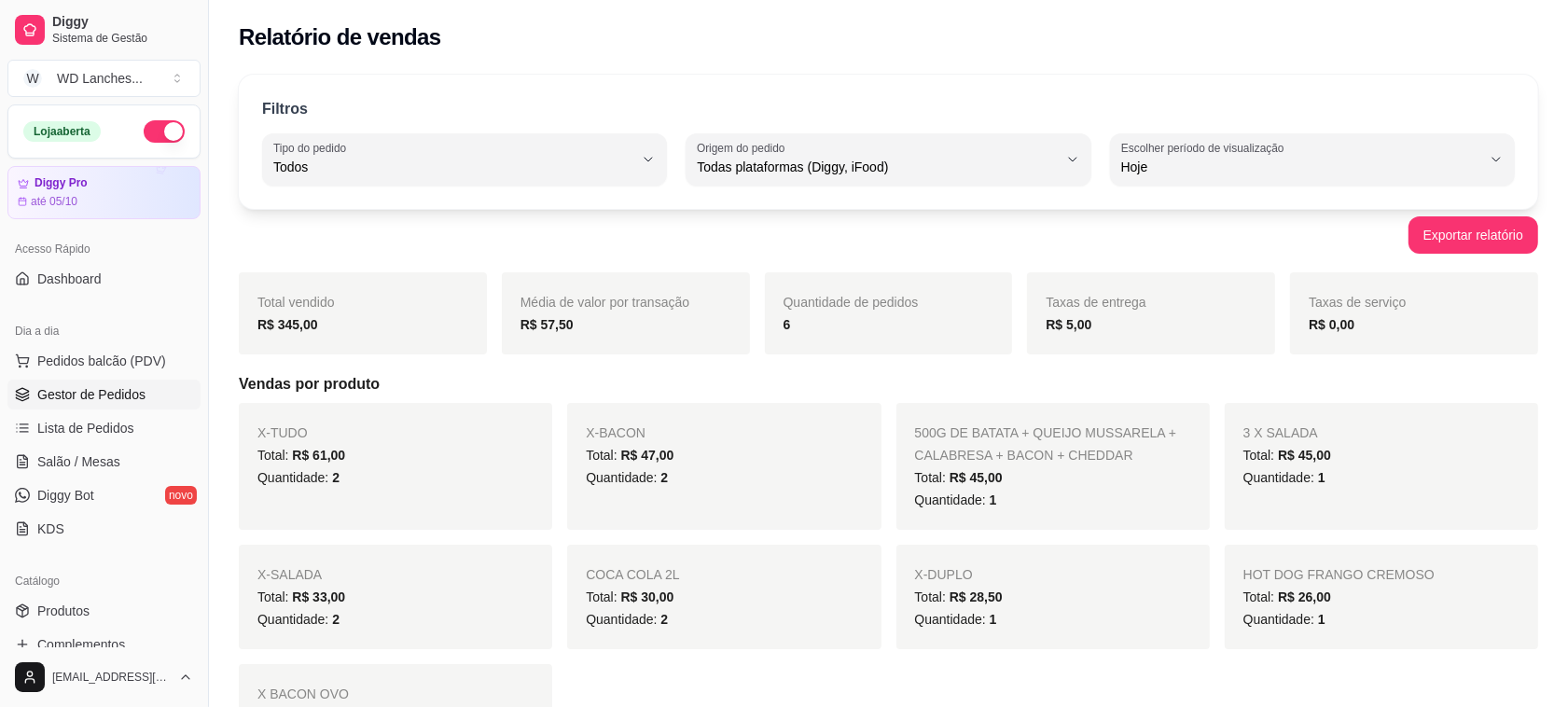
click at [93, 396] on span "Gestor de Pedidos" at bounding box center [91, 394] width 108 height 19
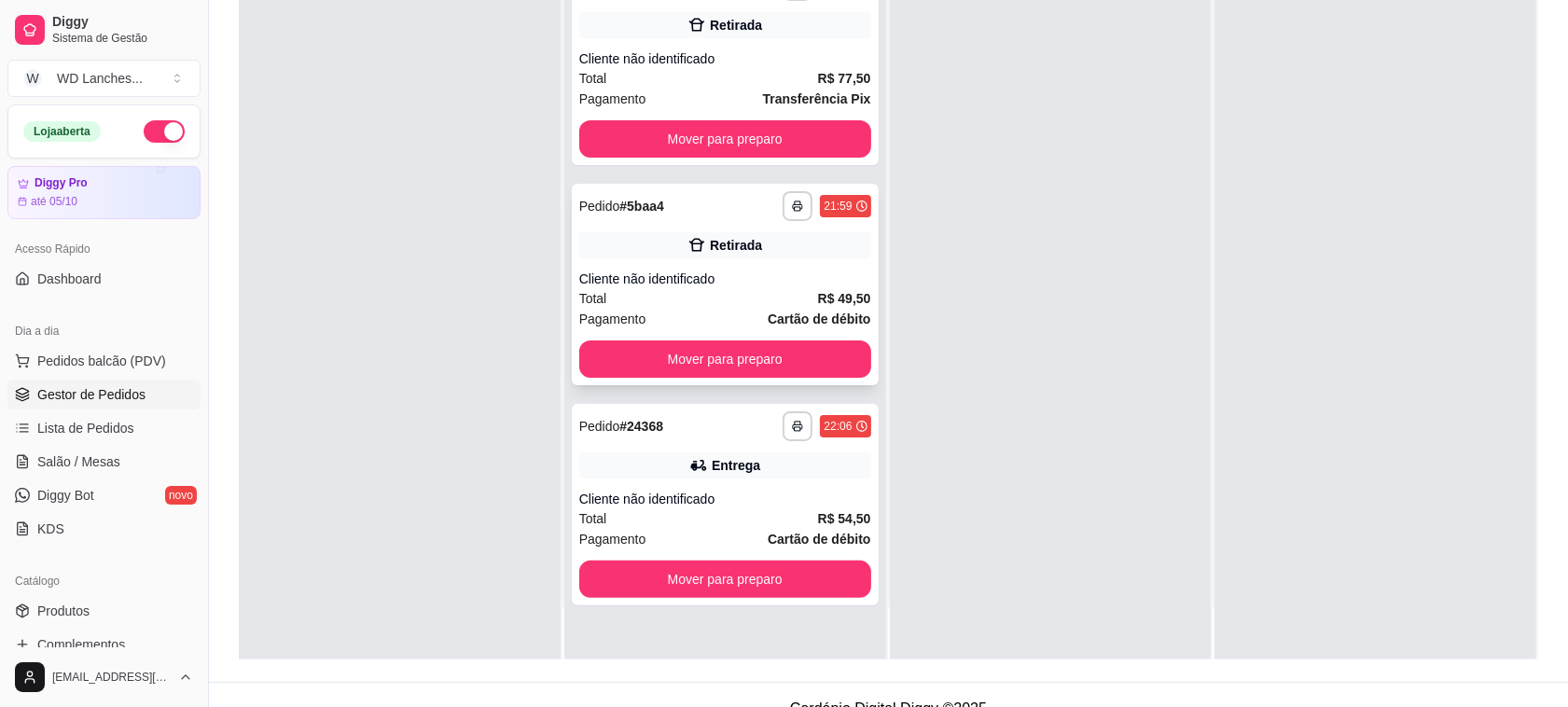
scroll to position [284, 0]
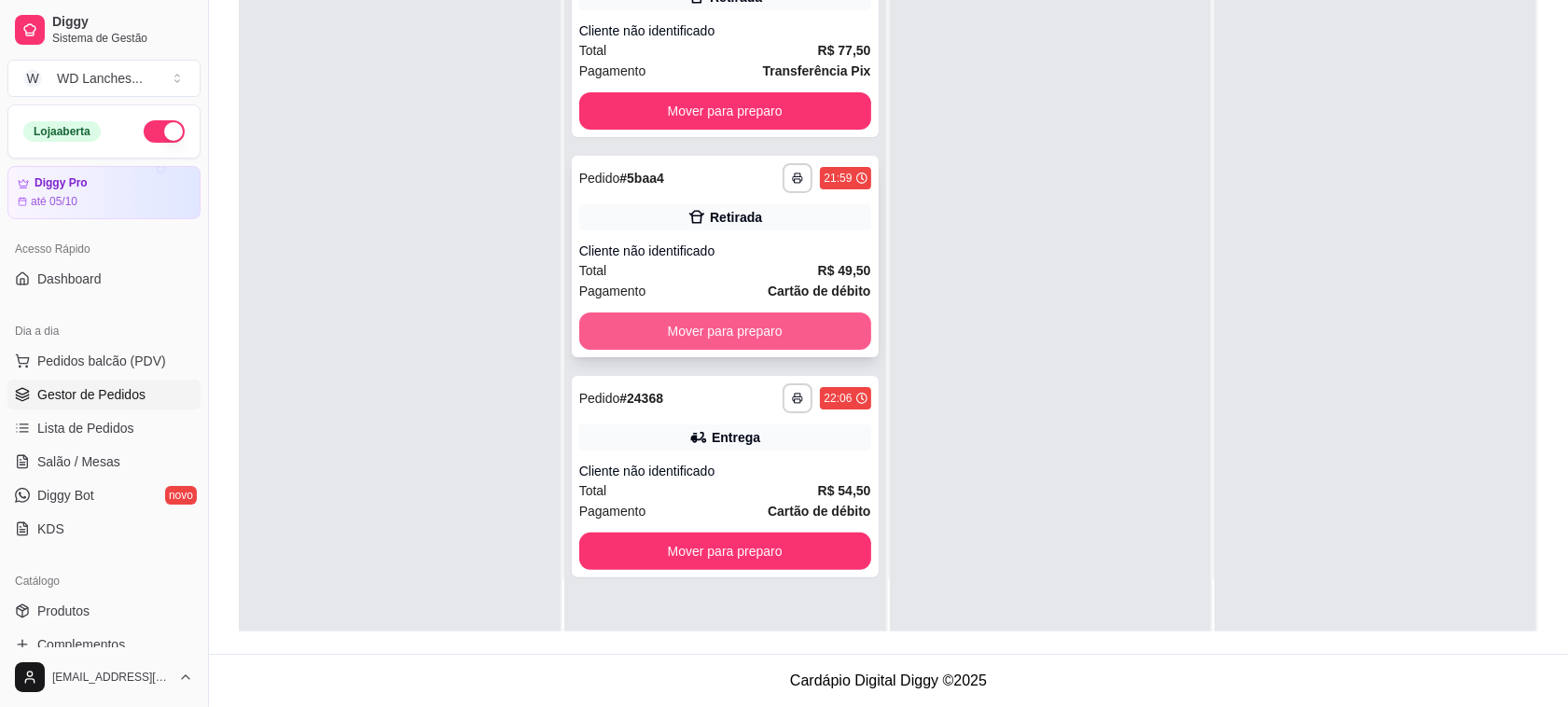
click at [716, 337] on button "Mover para preparo" at bounding box center [725, 331] width 292 height 38
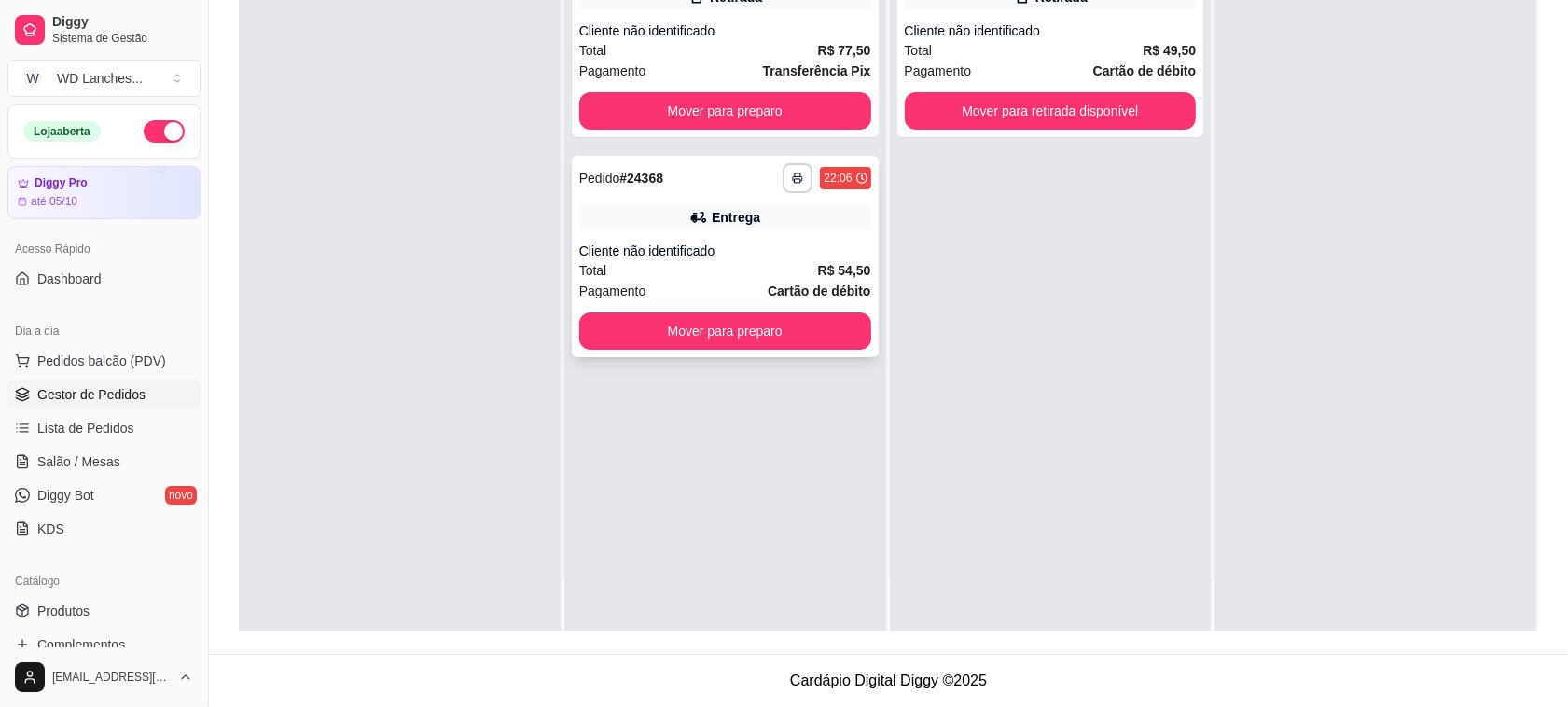
click at [709, 278] on div "Total R$ 54,50" at bounding box center [725, 270] width 292 height 21
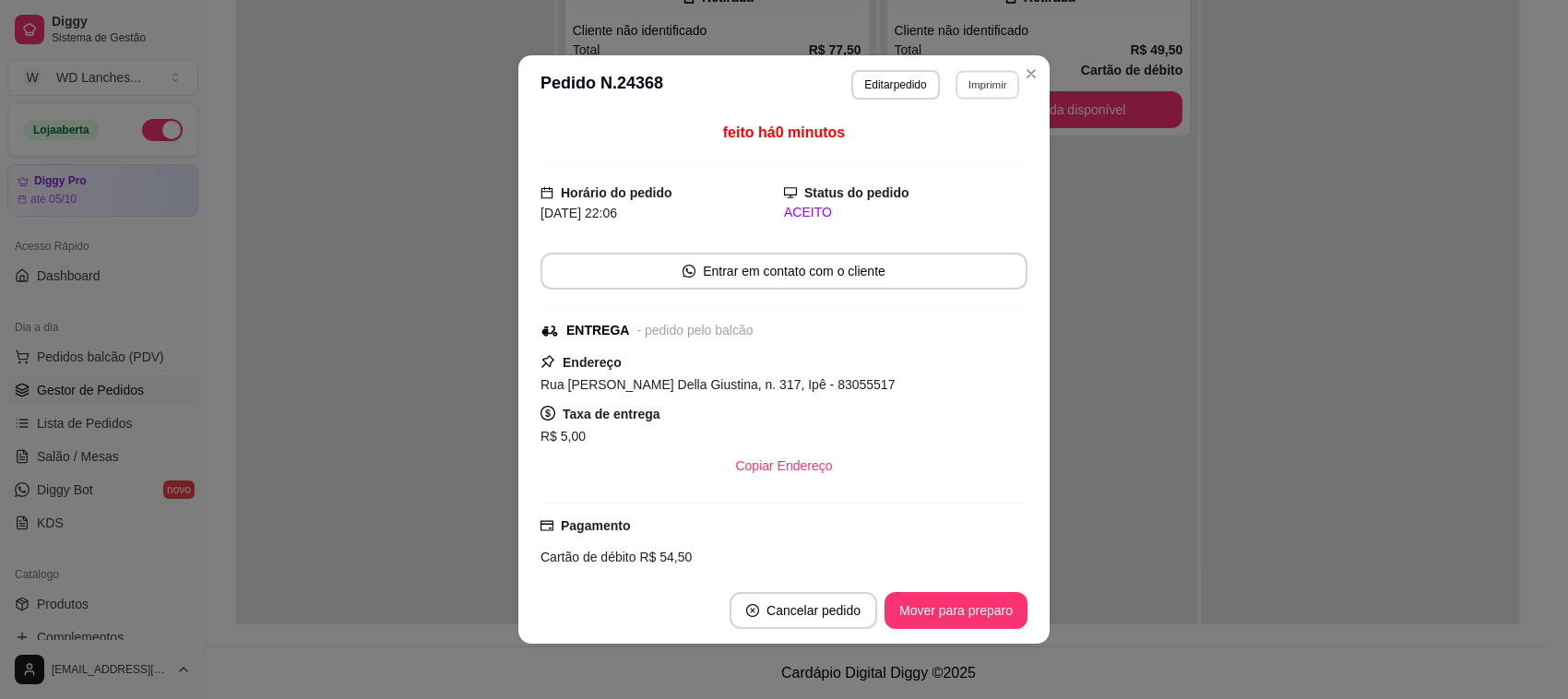
click at [996, 72] on button "Imprimir" at bounding box center [987, 84] width 63 height 29
click at [951, 139] on button "Impressora" at bounding box center [947, 151] width 134 height 30
click at [985, 86] on button "Imprimir" at bounding box center [987, 85] width 65 height 30
click at [954, 157] on button "Impressora" at bounding box center [946, 150] width 129 height 29
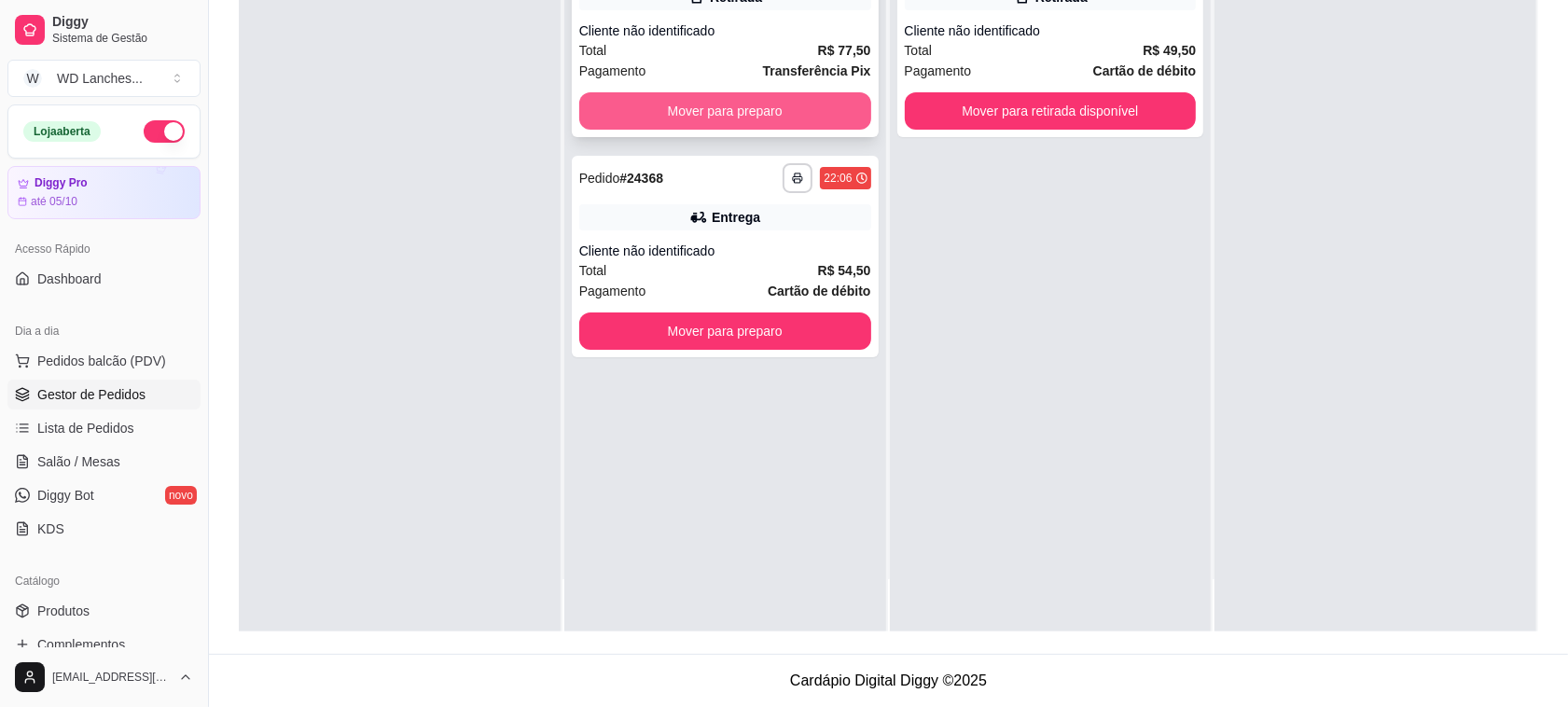
click at [795, 115] on button "Mover para preparo" at bounding box center [725, 111] width 292 height 38
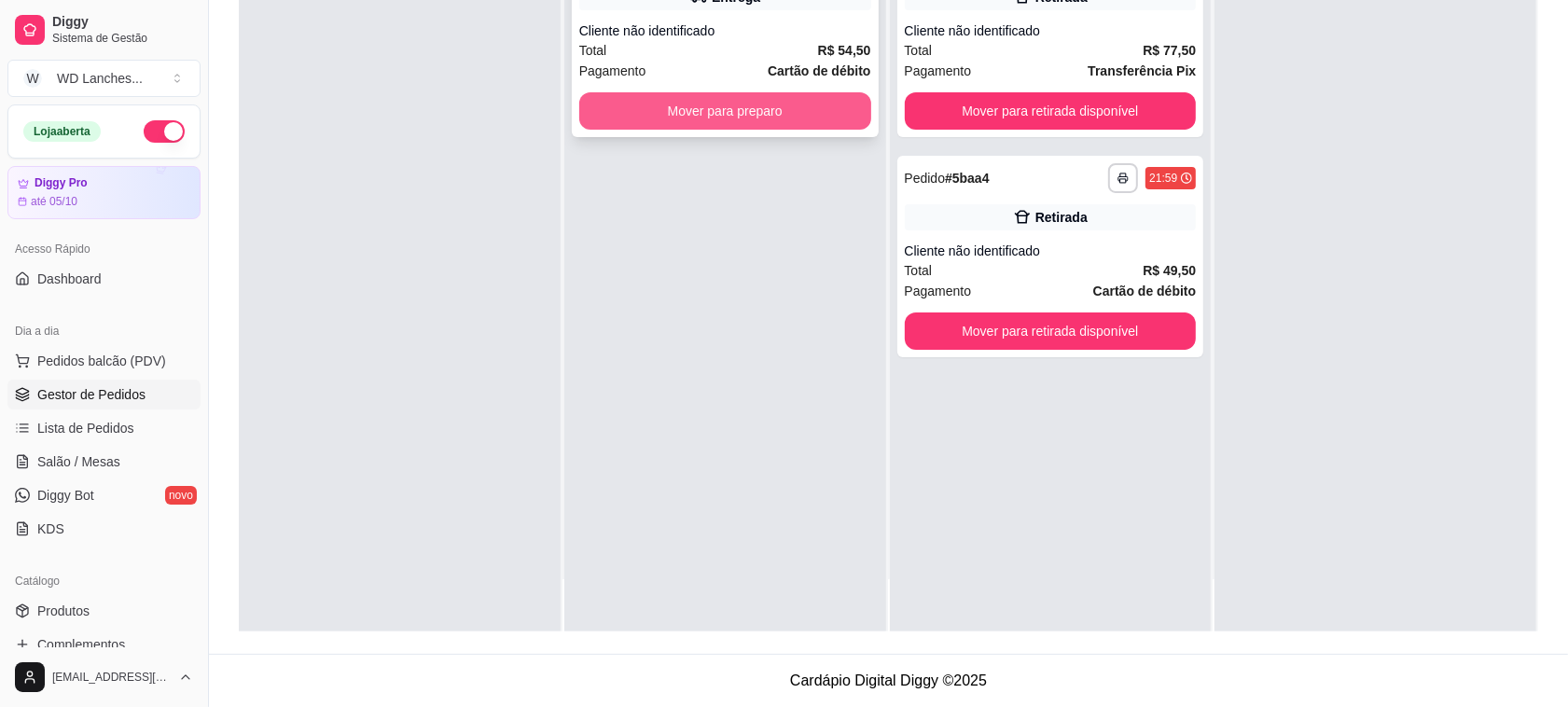
click at [812, 107] on button "Mover para preparo" at bounding box center [725, 111] width 292 height 38
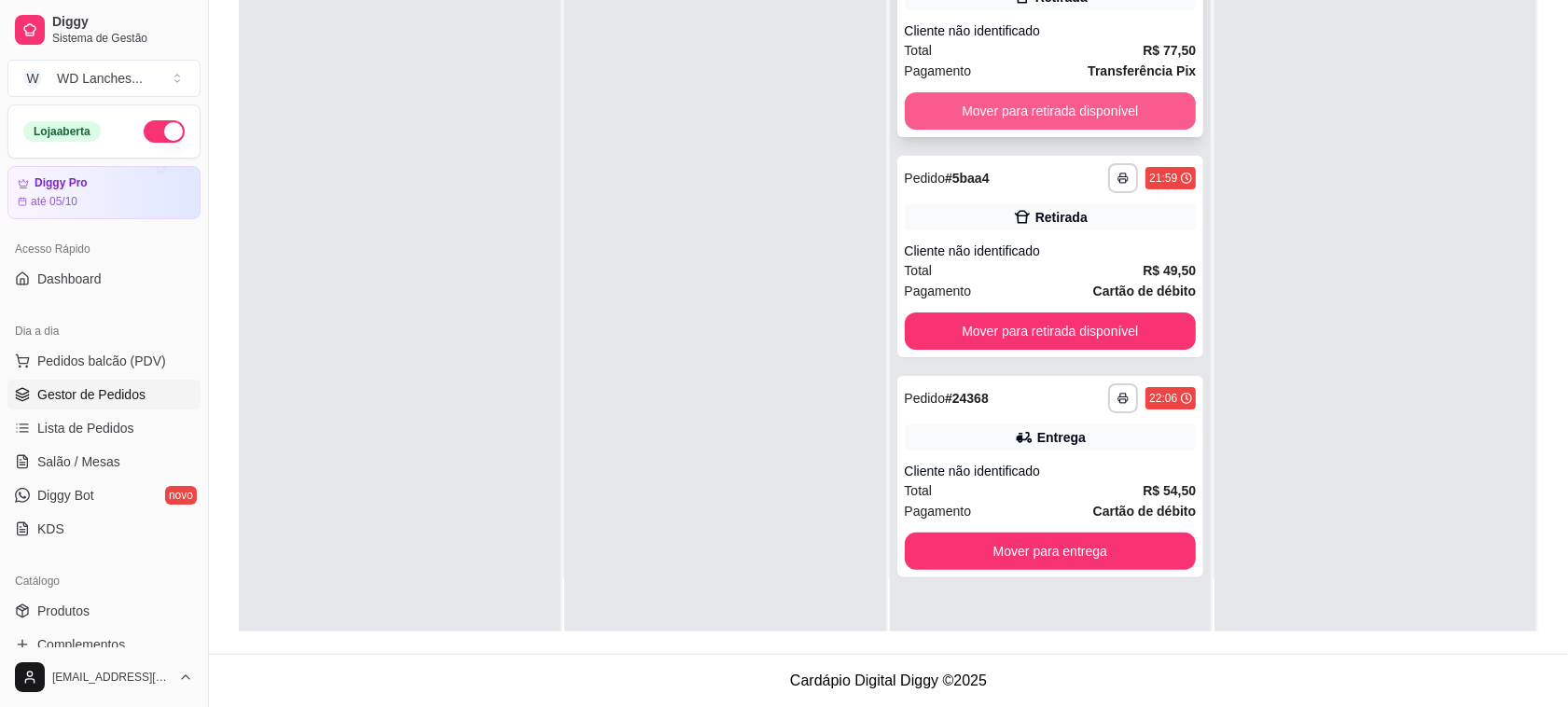
click at [1091, 94] on button "Mover para retirada disponível" at bounding box center [1051, 111] width 292 height 38
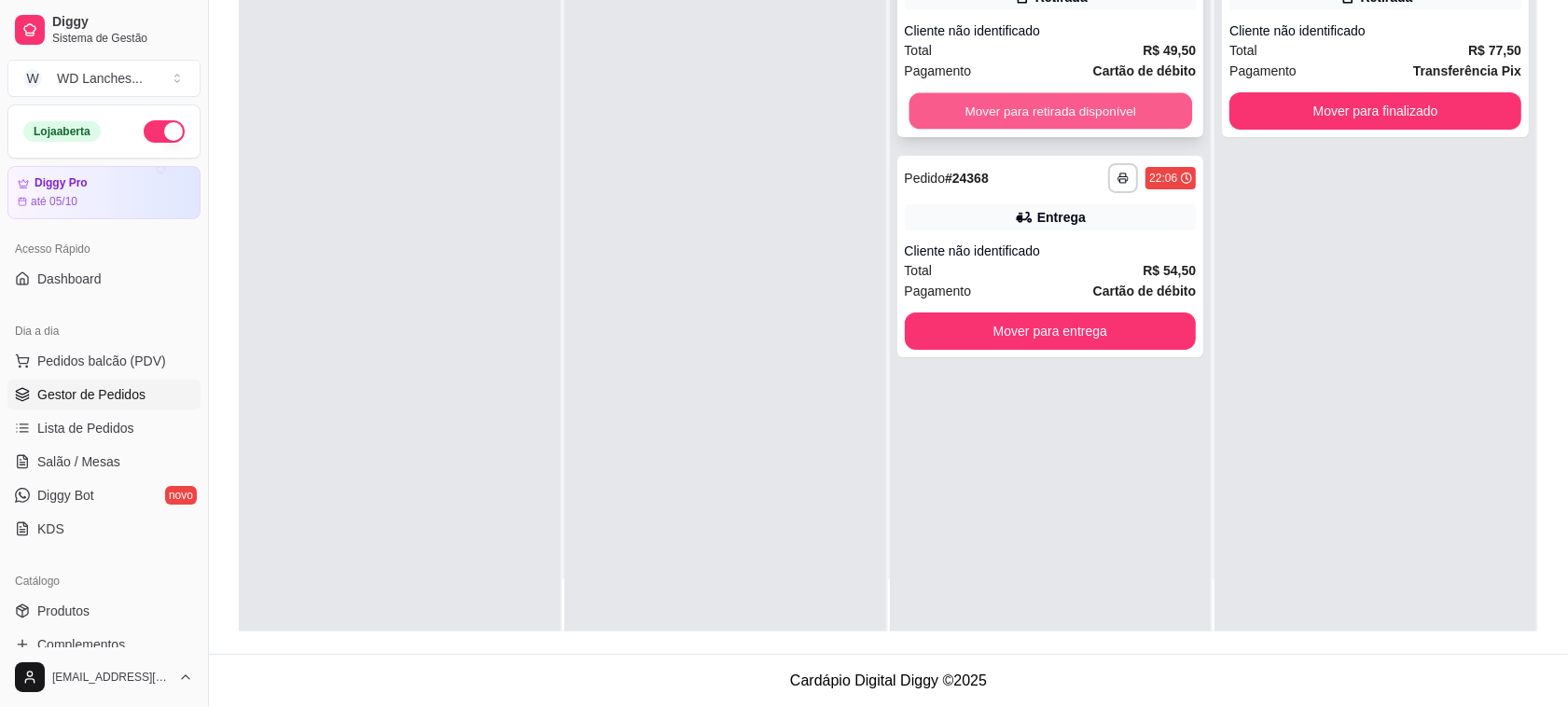
click at [1091, 101] on button "Mover para retirada disponível" at bounding box center [1050, 111] width 283 height 37
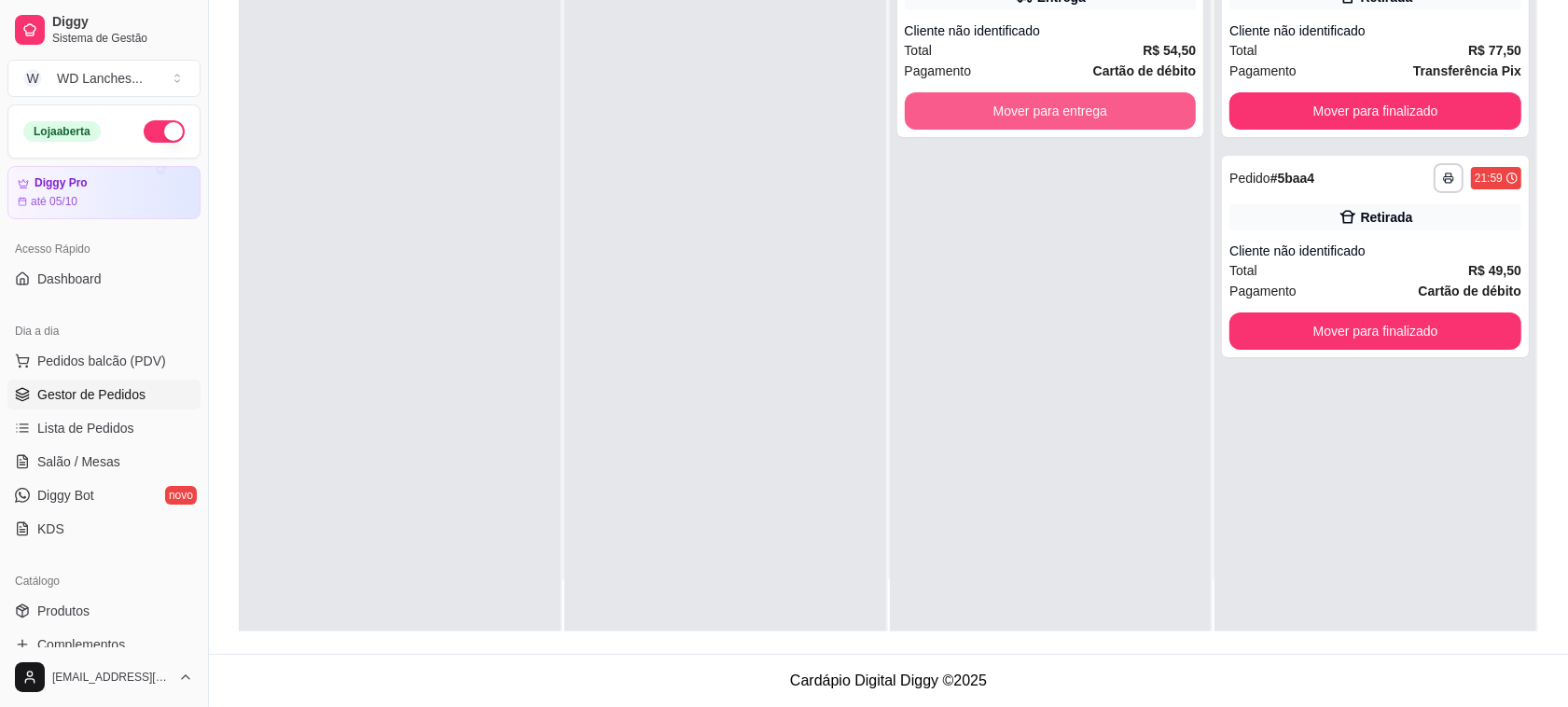
click at [1118, 105] on button "Mover para entrega" at bounding box center [1051, 111] width 292 height 38
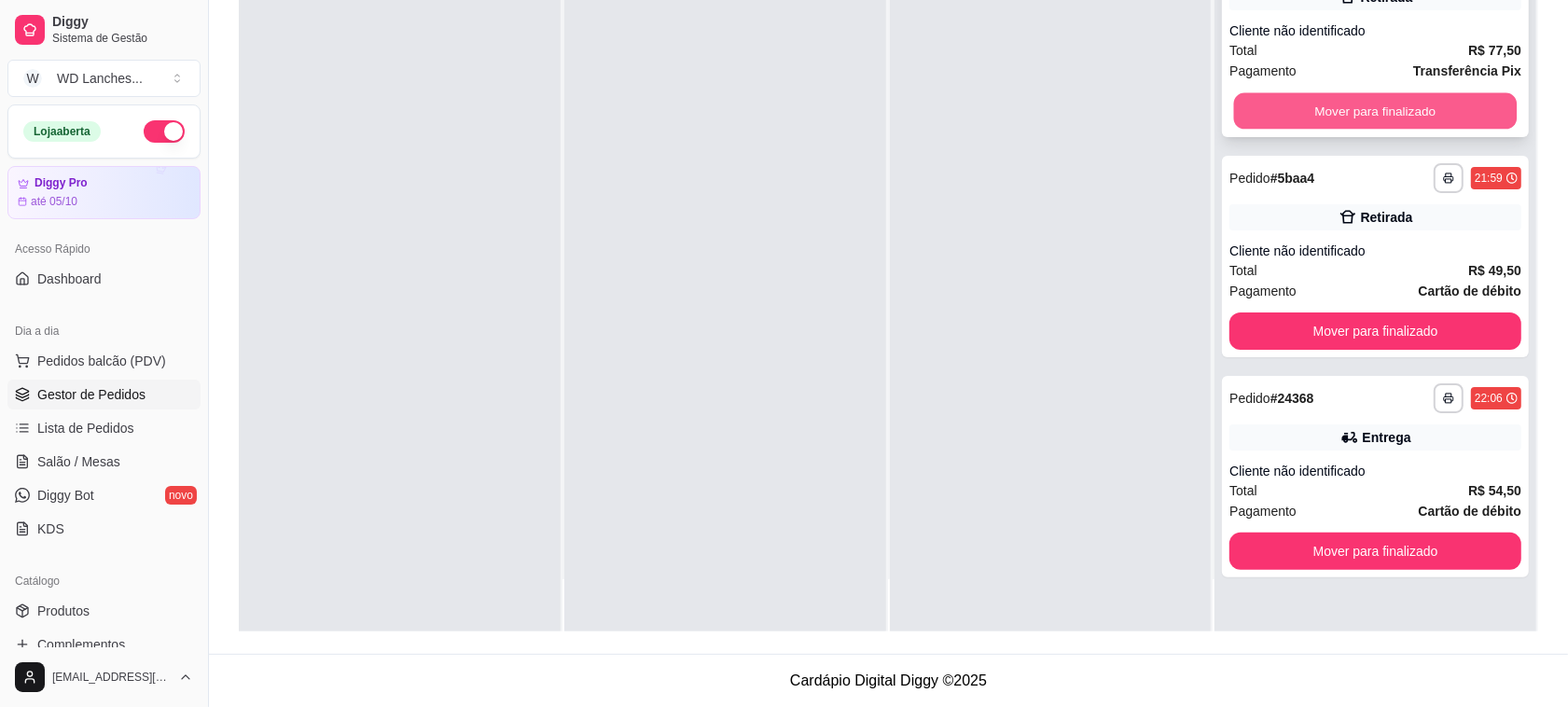
click at [1327, 94] on button "Mover para finalizado" at bounding box center [1375, 111] width 283 height 37
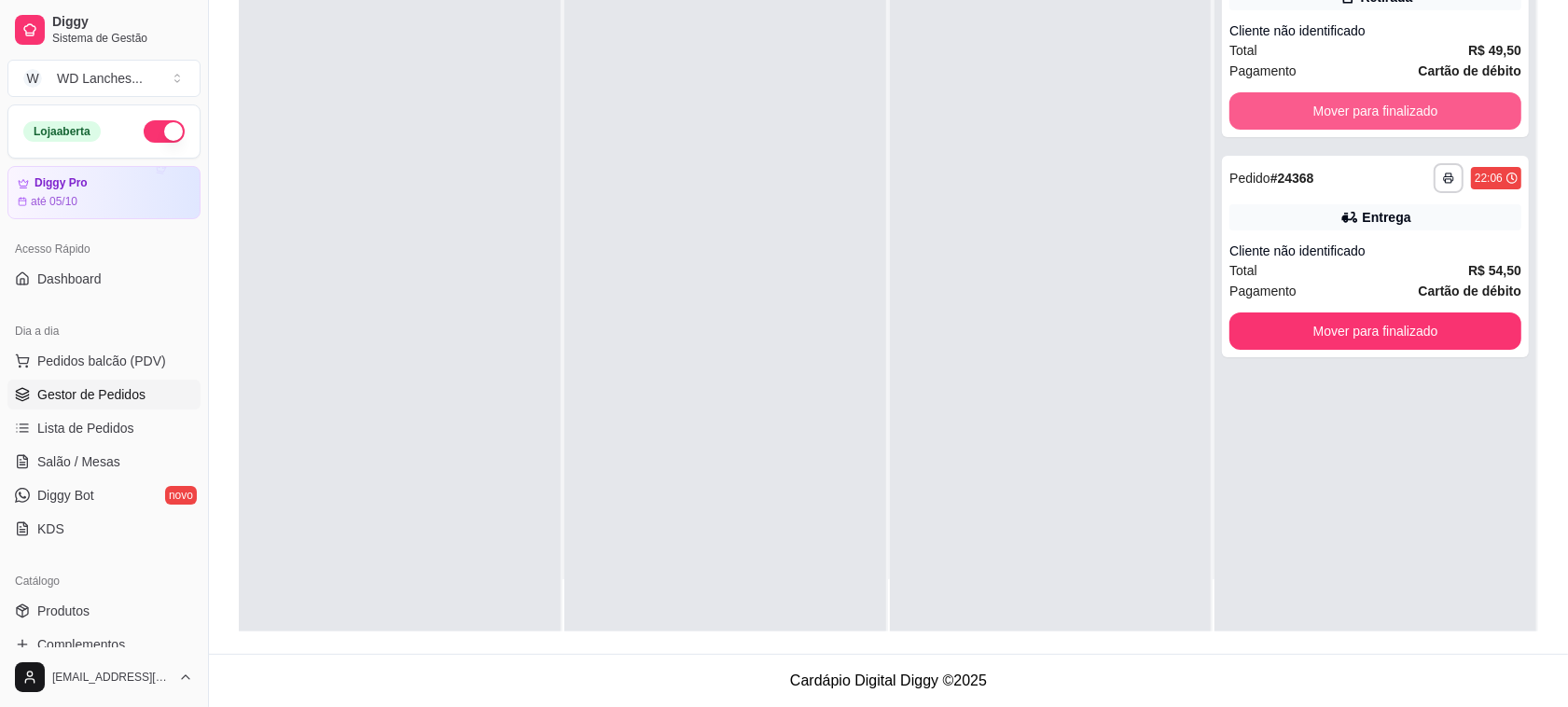
click at [1327, 94] on button "Mover para finalizado" at bounding box center [1375, 111] width 292 height 38
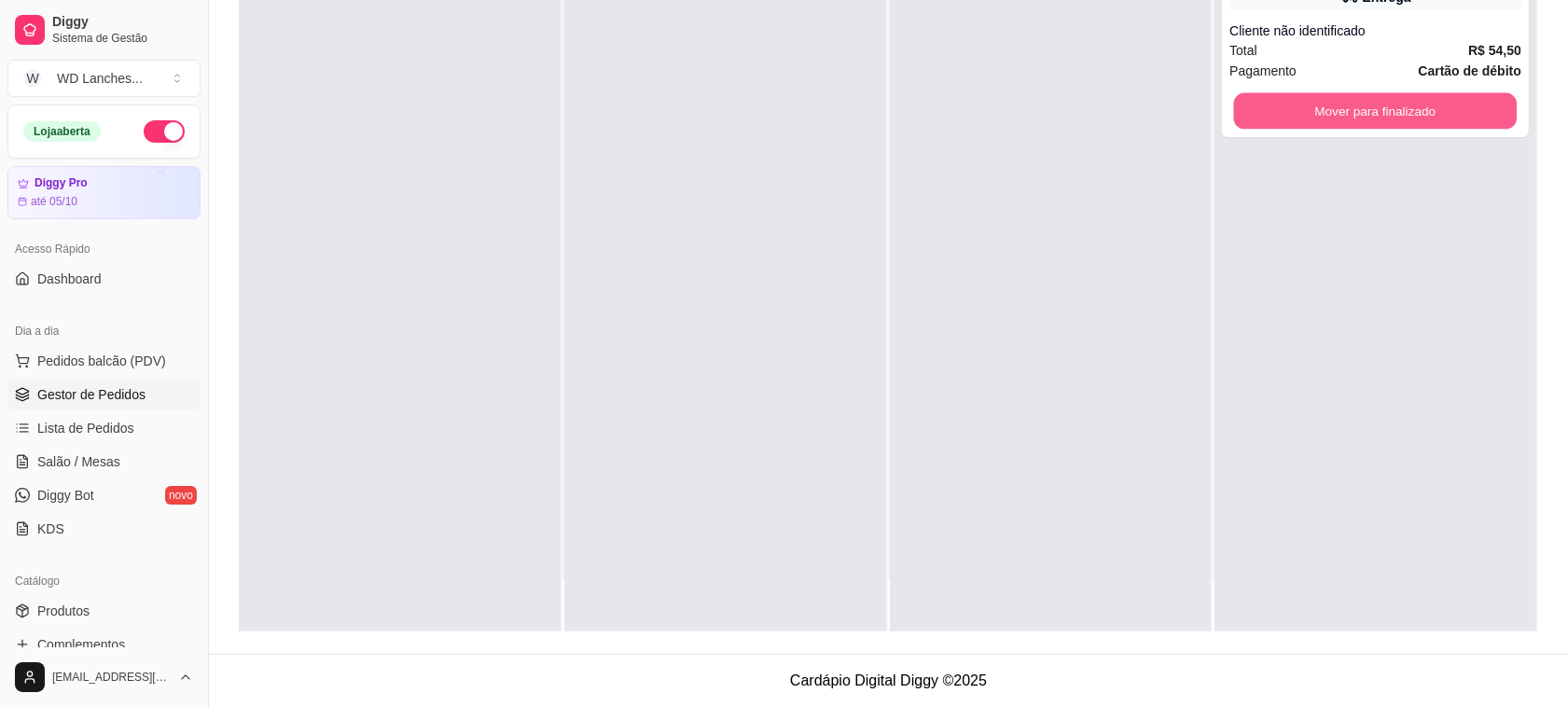
click at [1327, 94] on button "Mover para finalizado" at bounding box center [1375, 111] width 283 height 37
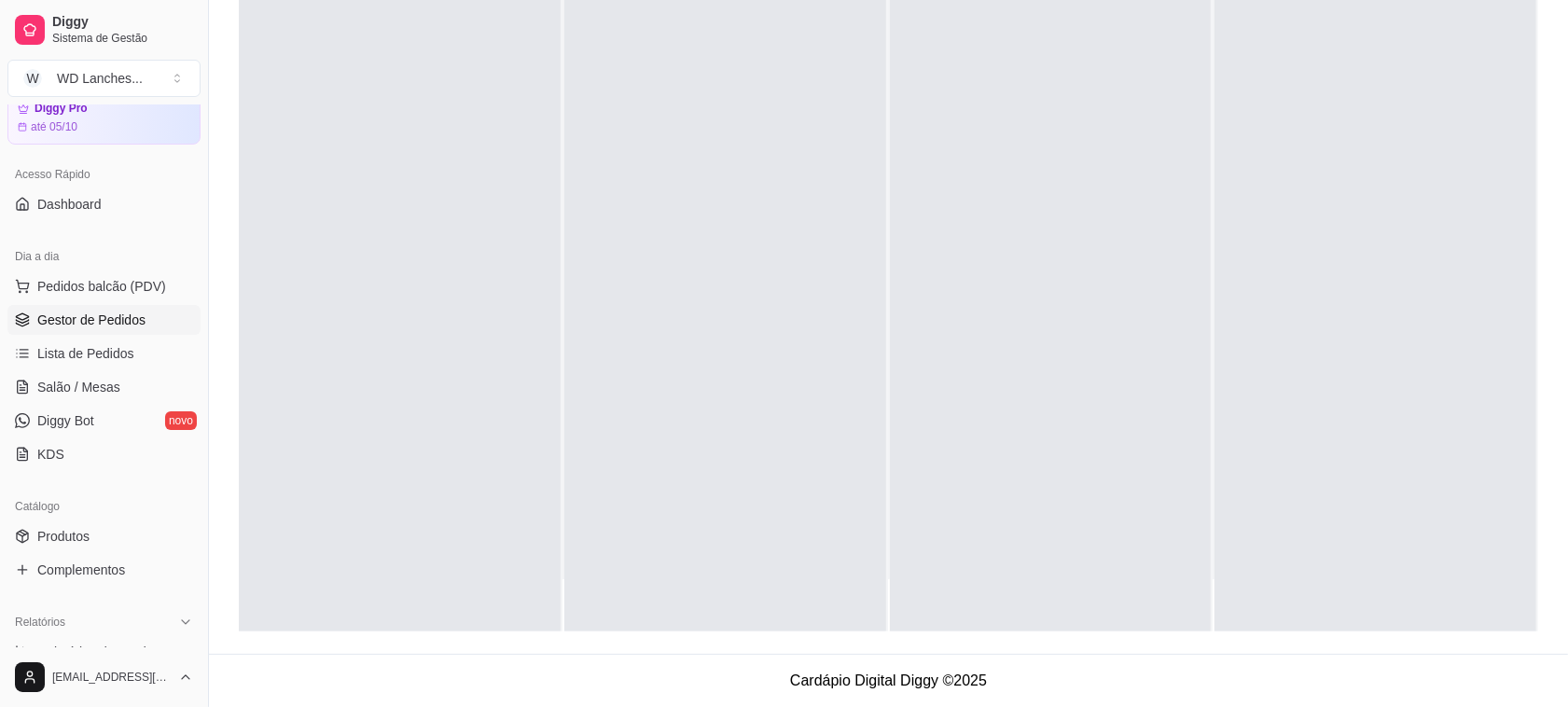
scroll to position [117, 0]
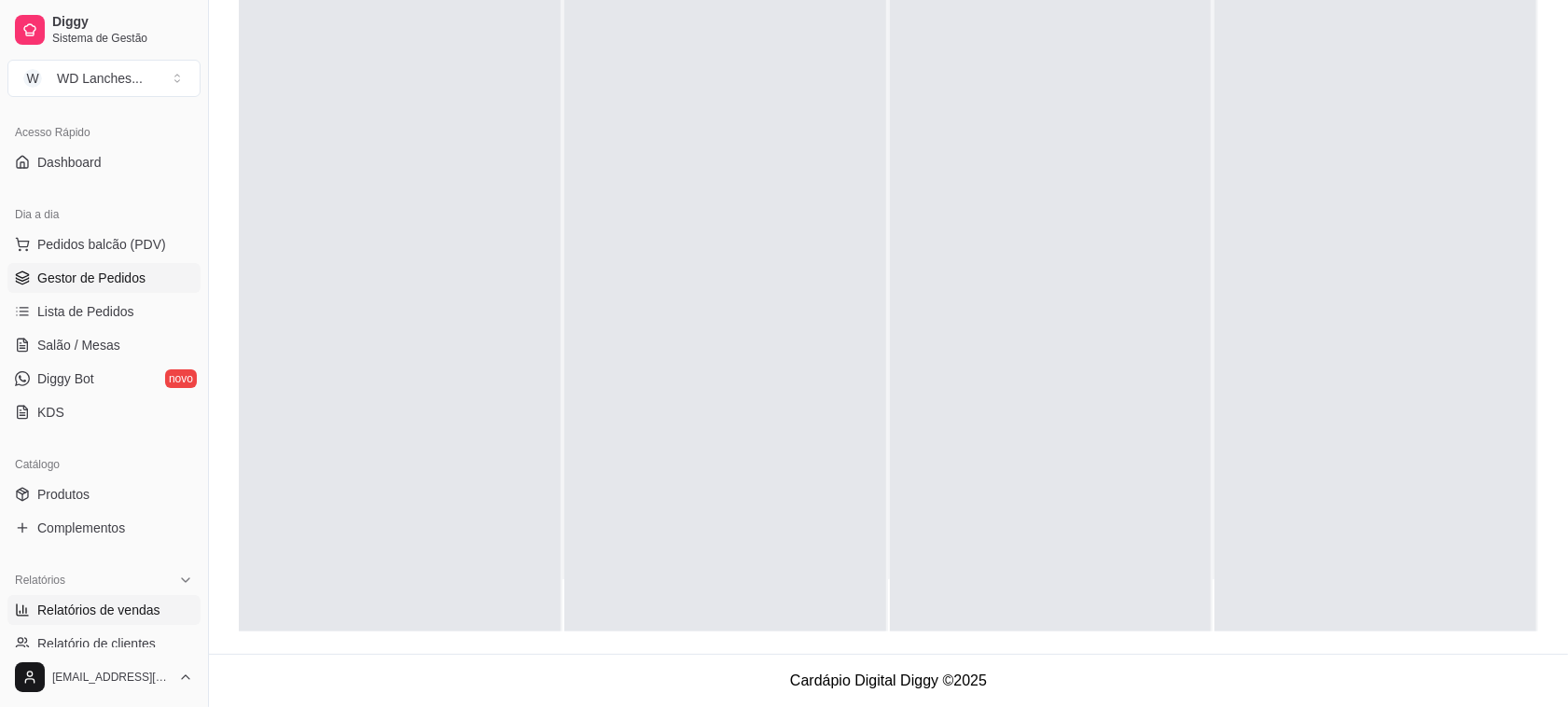
click at [121, 612] on span "Relatórios de vendas" at bounding box center [99, 610] width 123 height 19
select select "ALL"
select select "0"
